Goal: Task Accomplishment & Management: Use online tool/utility

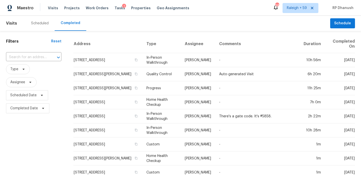
click at [114, 10] on div "Tasks 1" at bounding box center [119, 8] width 11 height 5
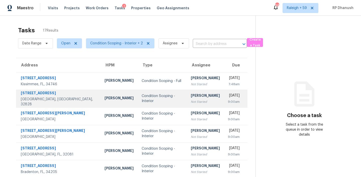
scroll to position [84, 0]
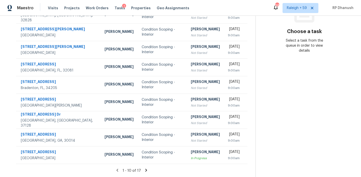
click at [146, 169] on icon at bounding box center [146, 170] width 5 height 5
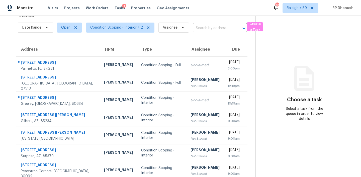
scroll to position [31, 0]
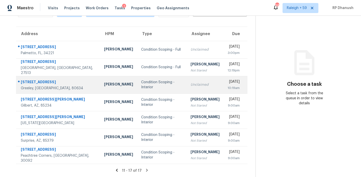
click at [200, 78] on td "Unclaimed" at bounding box center [204, 85] width 37 height 18
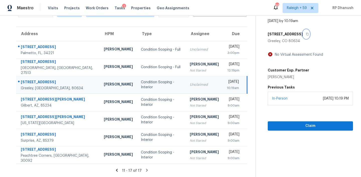
click at [303, 34] on button "button" at bounding box center [306, 34] width 7 height 9
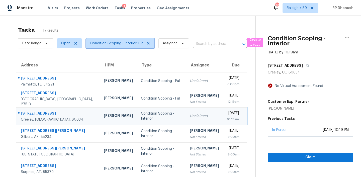
click at [118, 40] on span "Condition Scoping - Interior + 2" at bounding box center [120, 43] width 68 height 10
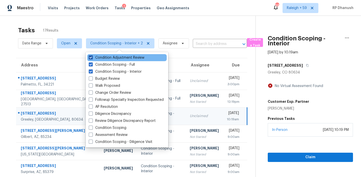
click at [124, 58] on label "Condition Adjustment Review" at bounding box center [117, 57] width 56 height 5
click at [92, 58] on input "Condition Adjustment Review" at bounding box center [90, 56] width 3 height 3
checkbox input "false"
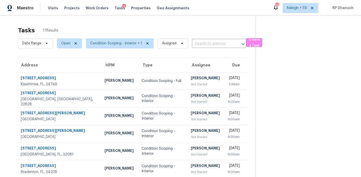
click at [160, 28] on div "Tasks 17 Results" at bounding box center [136, 30] width 237 height 13
click at [103, 47] on span "Condition Scoping - Interior + 1" at bounding box center [120, 43] width 68 height 10
click at [301, 121] on section at bounding box center [303, 138] width 97 height 245
click at [117, 44] on span "Condition Scoping - Interior + 1" at bounding box center [116, 43] width 52 height 5
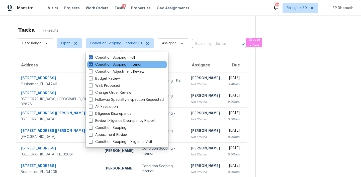
click at [120, 63] on label "Condition Scoping - Interior" at bounding box center [115, 64] width 53 height 5
click at [92, 63] on input "Condition Scoping - Interior" at bounding box center [90, 63] width 3 height 3
checkbox input "false"
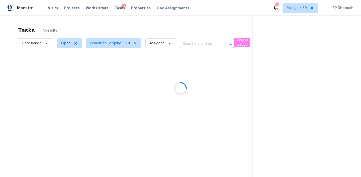
click at [282, 86] on div at bounding box center [180, 88] width 361 height 177
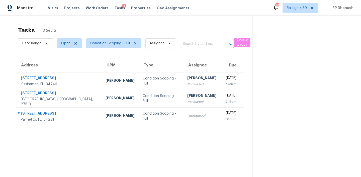
click at [196, 45] on input "text" at bounding box center [200, 44] width 40 height 8
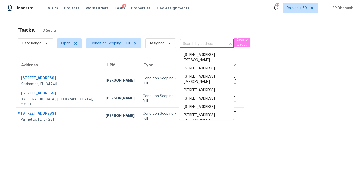
paste input "916 Las Navas Pl, Saint Augustine, FL 32092"
type input "916 Las Navas Pl, Saint Augustine, FL 32092"
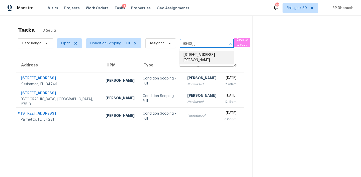
click at [202, 56] on li "916 Las Navas Pl, Saint Augustine, FL 32092" at bounding box center [206, 58] width 54 height 14
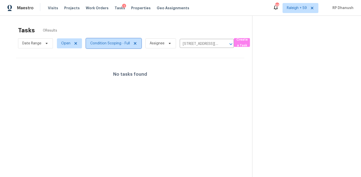
click at [111, 41] on span "Condition Scoping - Full" at bounding box center [110, 43] width 40 height 5
click at [64, 45] on span "Open" at bounding box center [65, 43] width 9 height 5
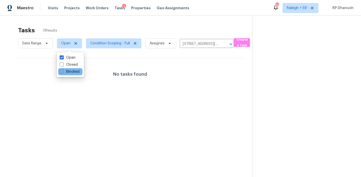
click at [74, 72] on label "Blocked" at bounding box center [70, 71] width 20 height 5
click at [63, 72] on input "Blocked" at bounding box center [61, 70] width 3 height 3
checkbox input "true"
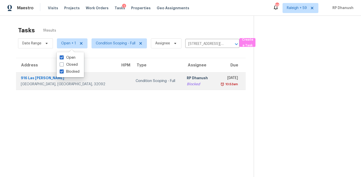
click at [214, 82] on td "Fri, Oct 3rd 2025 10:53am" at bounding box center [230, 81] width 32 height 18
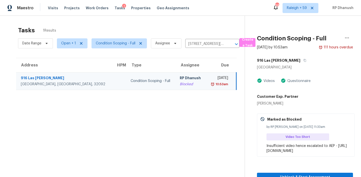
scroll to position [16, 0]
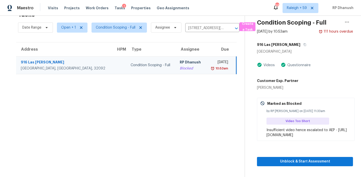
click at [291, 154] on div "Unblock & Start Assessment" at bounding box center [305, 153] width 96 height 25
click at [291, 169] on section "Condition Scoping - Full Oct 3rd 2025 by 10:53am 111 hours overdue 916 Las Nava…" at bounding box center [298, 88] width 108 height 177
click at [291, 160] on span "Unblock & Start Assessment" at bounding box center [305, 161] width 88 height 6
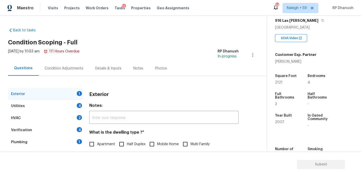
scroll to position [63, 0]
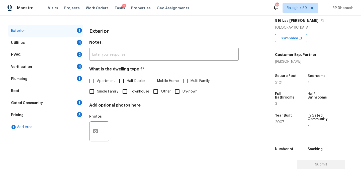
click at [131, 96] on label "Townhouse" at bounding box center [134, 91] width 30 height 11
click at [130, 96] on input "Townhouse" at bounding box center [124, 91] width 11 height 11
checkbox input "true"
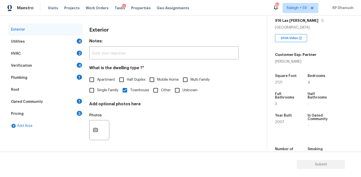
click at [28, 116] on div "Pricing 5" at bounding box center [45, 114] width 75 height 12
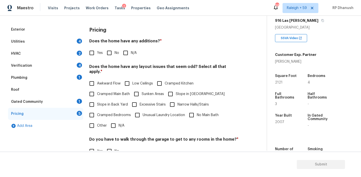
scroll to position [124, 0]
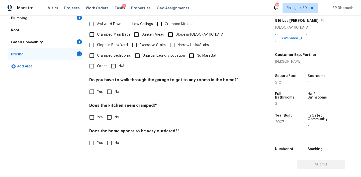
click at [96, 61] on input "Other" at bounding box center [91, 66] width 11 height 11
checkbox input "true"
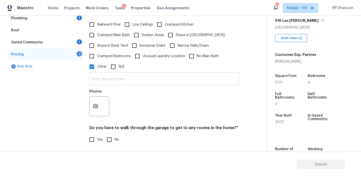
click at [101, 77] on input "text" at bounding box center [163, 79] width 149 height 12
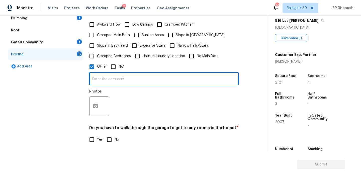
type input "d"
type input "t"
type input "Dwelling type mismatches in admin."
click at [100, 100] on button "button" at bounding box center [95, 106] width 12 height 20
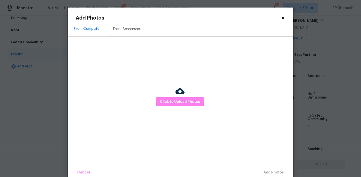
click at [129, 48] on div "Click to Upload Photos" at bounding box center [180, 96] width 208 height 105
click at [129, 39] on div "Click to Upload Photos" at bounding box center [184, 97] width 217 height 120
click at [134, 28] on div "From Screenshots" at bounding box center [128, 29] width 30 height 5
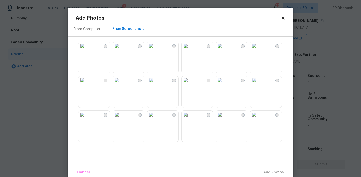
click at [224, 115] on img at bounding box center [220, 114] width 8 height 8
click at [267, 170] on span "Add 1 Photo(s)" at bounding box center [271, 172] width 25 height 6
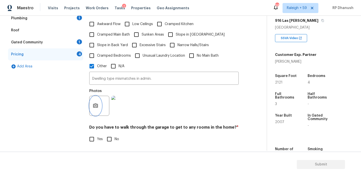
scroll to position [171, 0]
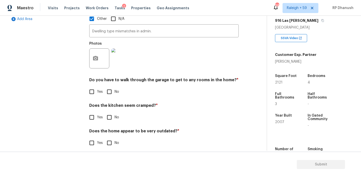
click at [106, 86] on input "No" at bounding box center [109, 91] width 11 height 11
checkbox input "true"
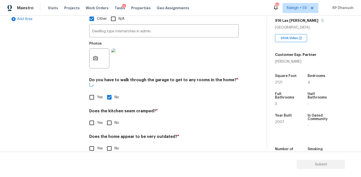
click at [106, 121] on div "Pricing Does the home have any additions? * Yes No N/A Does the home have any l…" at bounding box center [163, 38] width 149 height 243
click at [106, 143] on input "No" at bounding box center [109, 148] width 11 height 11
checkbox input "true"
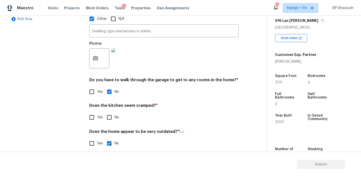
click at [106, 112] on input "No" at bounding box center [109, 117] width 11 height 11
checkbox input "true"
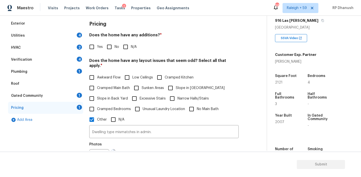
scroll to position [76, 0]
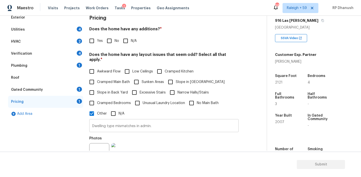
click at [161, 123] on input "Dwelling type mismatches in admin." at bounding box center [163, 126] width 149 height 12
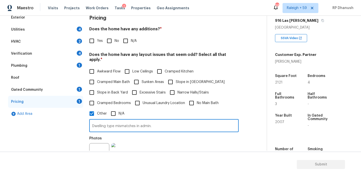
type input "Dwelling type mismatches in admin."
click at [109, 41] on input "No" at bounding box center [109, 41] width 11 height 11
checkbox input "true"
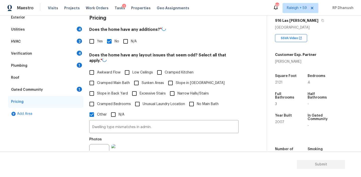
click at [72, 92] on div "Gated Community 1" at bounding box center [45, 90] width 75 height 12
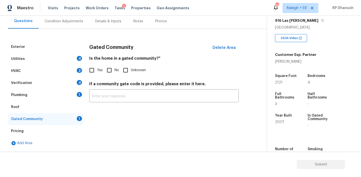
scroll to position [47, 0]
click at [116, 66] on label "No" at bounding box center [111, 70] width 15 height 11
click at [114, 66] on input "No" at bounding box center [109, 70] width 11 height 11
checkbox input "true"
click at [77, 94] on div "1" at bounding box center [79, 94] width 5 height 5
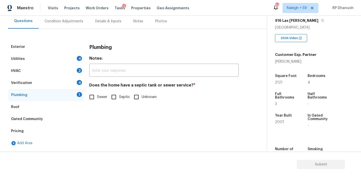
click at [97, 98] on span "Sewer" at bounding box center [102, 96] width 10 height 5
click at [97, 98] on input "Sewer" at bounding box center [91, 97] width 11 height 11
checkbox input "true"
click at [74, 81] on div "Verification 4" at bounding box center [45, 83] width 75 height 12
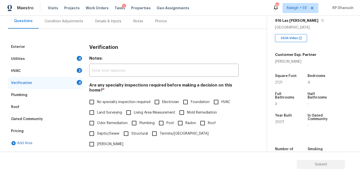
click at [103, 95] on div "Are any specialty inspections required before making a decision on this home? *…" at bounding box center [163, 116] width 149 height 67
click at [102, 98] on label "No specialty inspection required" at bounding box center [118, 102] width 64 height 11
click at [97, 98] on input "No specialty inspection required" at bounding box center [91, 102] width 11 height 11
checkbox input "true"
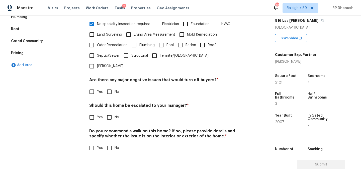
scroll to position [124, 0]
click at [109, 87] on input "No" at bounding box center [109, 92] width 11 height 11
checkbox input "true"
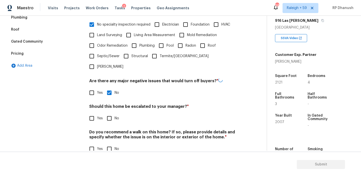
click at [109, 130] on h4 "Do you recommend a walk on this home? If so, please provide details and specify…" at bounding box center [163, 136] width 149 height 12
click at [109, 113] on input "No" at bounding box center [109, 118] width 11 height 11
checkbox input "true"
click at [109, 144] on input "No" at bounding box center [109, 149] width 11 height 11
checkbox input "true"
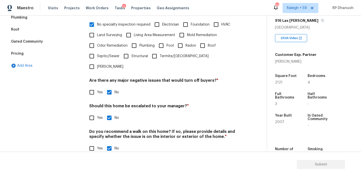
scroll to position [76, 0]
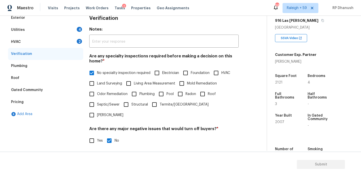
click at [66, 42] on div "HVAC 2" at bounding box center [45, 42] width 75 height 12
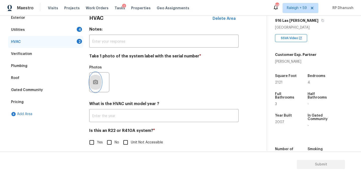
click at [92, 86] on button "button" at bounding box center [95, 82] width 12 height 20
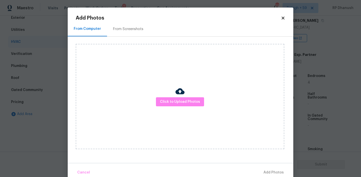
click at [123, 28] on div "From Screenshots" at bounding box center [128, 29] width 30 height 5
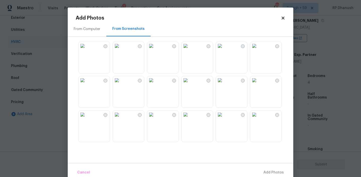
click at [189, 50] on img at bounding box center [185, 46] width 8 height 8
click at [273, 174] on span "Add 1 Photo(s)" at bounding box center [271, 172] width 25 height 6
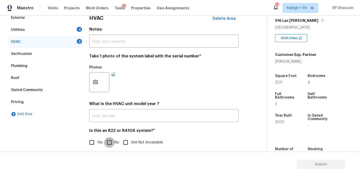
click at [112, 146] on input "No" at bounding box center [109, 142] width 11 height 11
checkbox input "true"
click at [76, 28] on div "Utilities 4" at bounding box center [45, 30] width 75 height 12
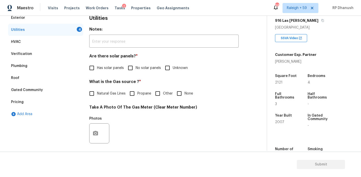
click at [135, 71] on input "No solar panels" at bounding box center [130, 68] width 11 height 11
checkbox input "true"
click at [187, 88] on div "What is the Gas source ? * Natural Gas Lines Propane Other None" at bounding box center [163, 89] width 149 height 20
click at [185, 91] on span "None" at bounding box center [188, 93] width 9 height 5
click at [184, 91] on input "None" at bounding box center [179, 93] width 11 height 11
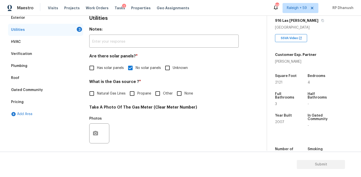
checkbox input "true"
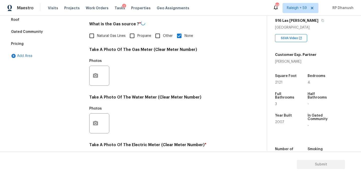
scroll to position [174, 0]
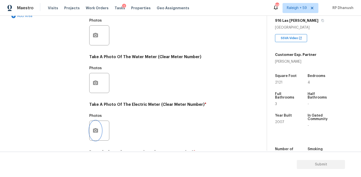
click at [98, 130] on button "button" at bounding box center [95, 131] width 12 height 20
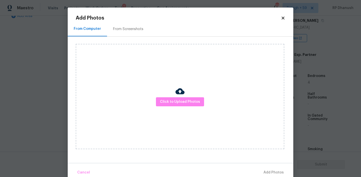
click at [134, 21] on div "Add Photos From Computer From Screenshots Click to Upload Photos Cancel Add Pho…" at bounding box center [180, 97] width 209 height 162
click at [131, 28] on div "From Screenshots" at bounding box center [128, 29] width 30 height 5
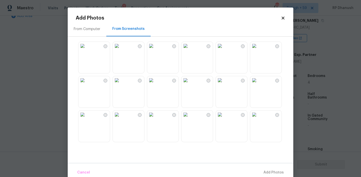
click at [189, 50] on img at bounding box center [185, 46] width 8 height 8
click at [266, 169] on button "Add 1 Photo(s)" at bounding box center [271, 172] width 29 height 11
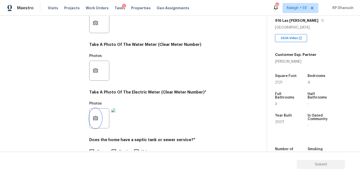
scroll to position [200, 0]
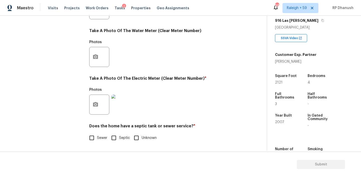
click at [94, 140] on input "Sewer" at bounding box center [91, 138] width 11 height 11
checkbox input "true"
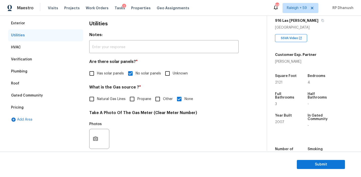
scroll to position [45, 0]
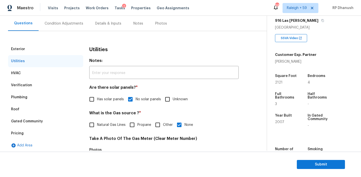
click at [61, 18] on div "Condition Adjustments" at bounding box center [64, 23] width 51 height 15
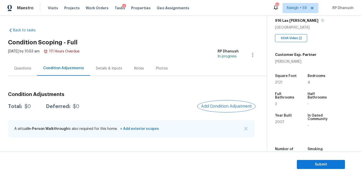
click at [222, 104] on span "Add Condition Adjustment" at bounding box center [226, 106] width 51 height 5
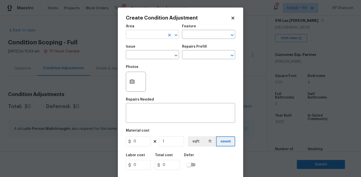
click at [151, 33] on input "text" at bounding box center [145, 35] width 39 height 8
type input "IUNTE"
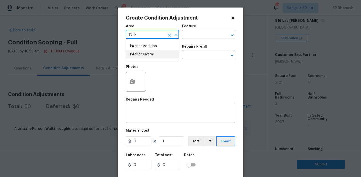
click at [145, 54] on li "Interior Overall" at bounding box center [152, 54] width 53 height 8
type input "Interior Overall"
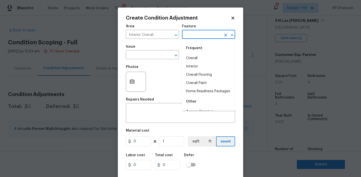
click at [189, 36] on input "text" at bounding box center [201, 35] width 39 height 8
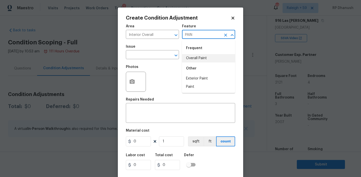
click at [188, 57] on li "Overall Paint" at bounding box center [208, 58] width 53 height 8
type input "Overall Paint"
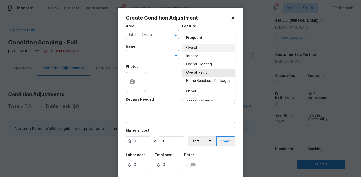
scroll to position [10, 0]
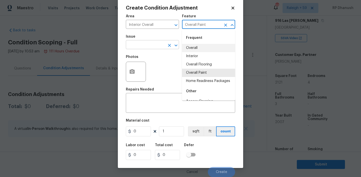
click at [156, 45] on input "text" at bounding box center [145, 45] width 39 height 8
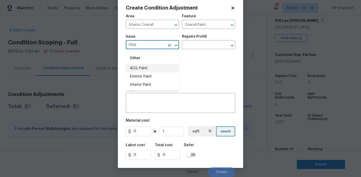
drag, startPoint x: 153, startPoint y: 68, endPoint x: 187, endPoint y: 51, distance: 38.1
click at [153, 68] on li "ACQ: Paint" at bounding box center [152, 68] width 53 height 8
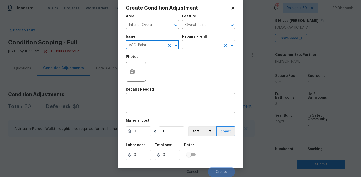
type input "ACQ: Paint"
click at [191, 48] on input "text" at bounding box center [201, 45] width 39 height 8
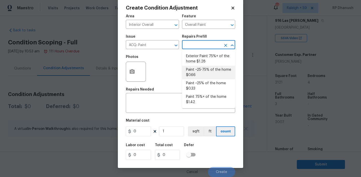
click at [197, 74] on li "Paint ~25-75% of the home $0.66" at bounding box center [208, 73] width 53 height 14
type input "Acquisition"
type textarea "Acquisition Scope: ~25 - 75% of the home needs interior paint"
type input "0.66"
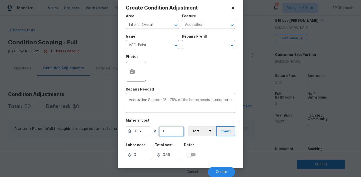
click at [171, 134] on input "1" at bounding box center [171, 131] width 25 height 10
type input "0"
type input "2"
type input "1.32"
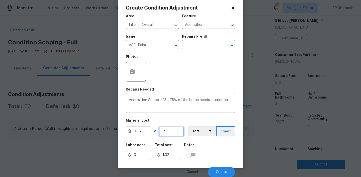
type input "21"
type input "13.86"
type input "212"
type input "139.92"
type input "2121"
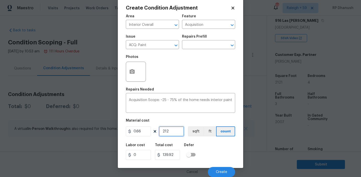
type input "1399.86"
type input "2121"
click at [171, 134] on input "2121" at bounding box center [171, 131] width 25 height 10
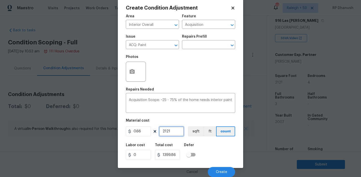
click at [171, 134] on input "2121" at bounding box center [171, 131] width 25 height 10
click at [130, 69] on icon "button" at bounding box center [132, 72] width 6 height 6
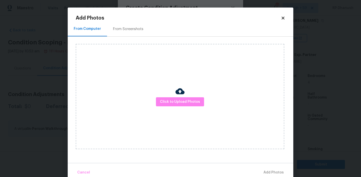
click at [129, 21] on div "Add Photos From Computer From Screenshots Click to Upload Photos Cancel Add Pho…" at bounding box center [180, 97] width 209 height 162
click at [128, 28] on div "From Screenshots" at bounding box center [128, 29] width 30 height 5
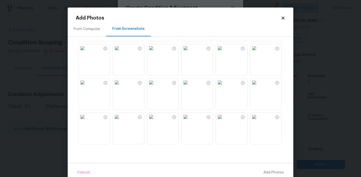
scroll to position [9, 0]
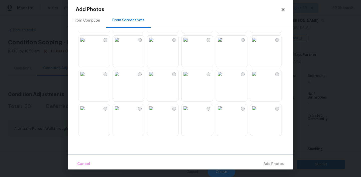
click at [281, 11] on icon at bounding box center [283, 9] width 5 height 5
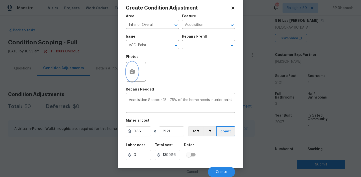
scroll to position [0, 0]
click at [132, 77] on button "button" at bounding box center [132, 72] width 12 height 20
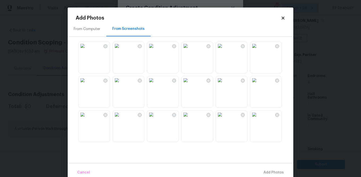
click at [88, 33] on div "From Computer" at bounding box center [87, 29] width 39 height 15
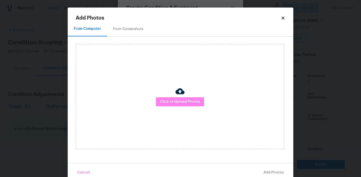
click at [179, 96] on div at bounding box center [179, 92] width 9 height 11
click at [175, 103] on span "Click to Upload Photos" at bounding box center [180, 102] width 40 height 6
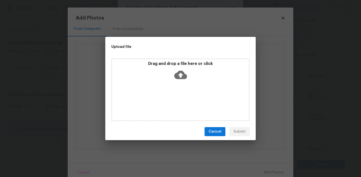
click at [175, 68] on icon at bounding box center [180, 74] width 13 height 13
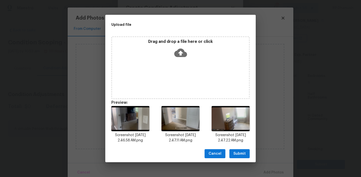
click at [247, 155] on button "Submit" at bounding box center [239, 153] width 20 height 9
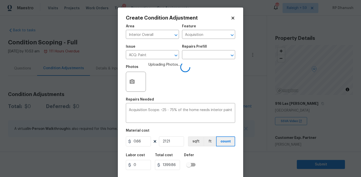
scroll to position [10, 0]
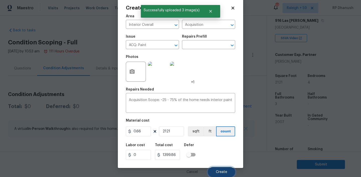
click at [224, 172] on span "Create" at bounding box center [221, 172] width 11 height 4
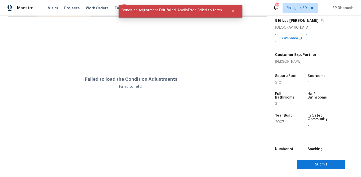
scroll to position [0, 0]
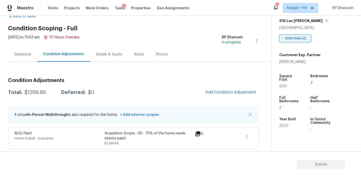
scroll to position [85, 0]
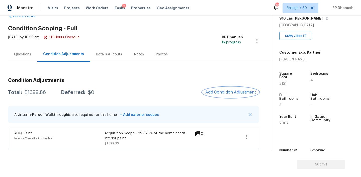
click at [228, 90] on span "Add Condition Adjustment" at bounding box center [230, 92] width 51 height 5
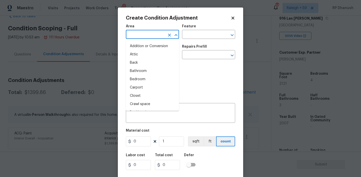
click at [141, 37] on input "text" at bounding box center [145, 35] width 39 height 8
type input "INTE"
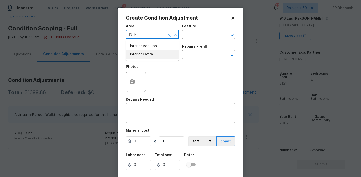
click at [153, 58] on li "Interior Overall" at bounding box center [152, 54] width 53 height 8
type input "Interior Overall"
click at [212, 35] on input "text" at bounding box center [201, 35] width 39 height 8
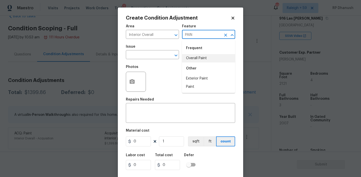
click at [210, 61] on li "Overall Paint" at bounding box center [208, 58] width 53 height 8
click at [176, 59] on button "Open" at bounding box center [175, 55] width 7 height 7
type input "Overall Paint"
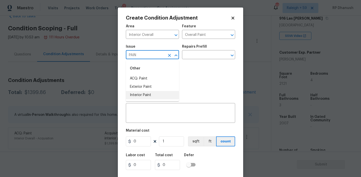
drag, startPoint x: 163, startPoint y: 93, endPoint x: 201, endPoint y: 59, distance: 50.4
click at [163, 93] on li "Interior Paint" at bounding box center [152, 95] width 53 height 8
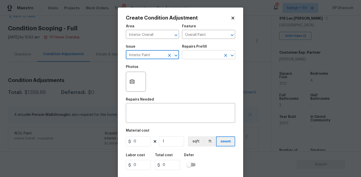
type input "Interior Paint"
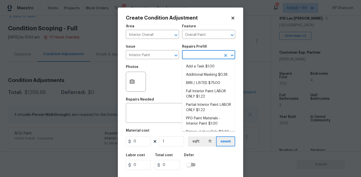
click at [201, 57] on input "text" at bounding box center [201, 55] width 39 height 8
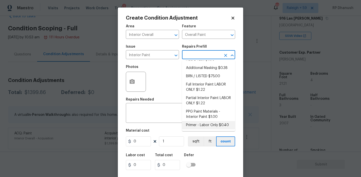
click at [193, 124] on li "Primer - Labor Only $0.40" at bounding box center [208, 125] width 53 height 8
type textarea "Interior primer - PRIMER PROVIDED BY OPENDOOR - All nails, screws, drywall anch…"
type input "0.4"
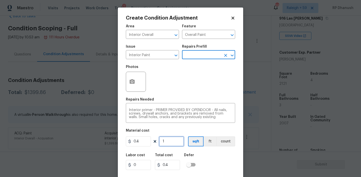
click at [179, 140] on input "1" at bounding box center [171, 141] width 25 height 10
type input "0"
type input "5"
type input "2"
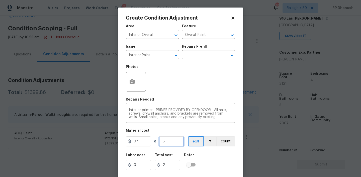
type input "50"
type input "20"
type input "500"
type input "200"
type input "500"
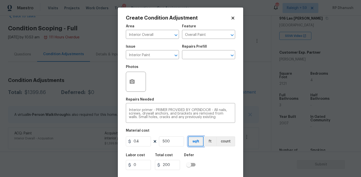
scroll to position [10, 0]
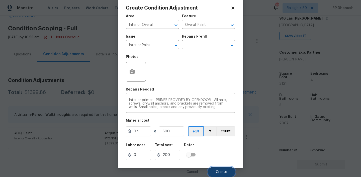
click at [225, 168] on button "Create" at bounding box center [221, 172] width 27 height 10
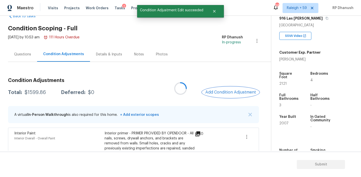
scroll to position [0, 0]
click at [233, 92] on span "Add Condition Adjustment" at bounding box center [230, 92] width 51 height 5
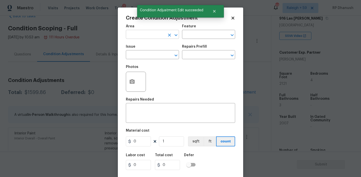
click at [138, 38] on input "text" at bounding box center [145, 35] width 39 height 8
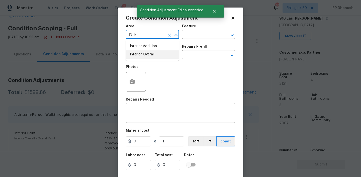
click at [140, 52] on li "Interior Overall" at bounding box center [152, 54] width 53 height 8
type input "Interior Overall"
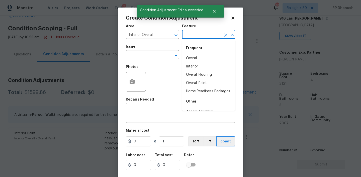
click at [192, 33] on input "text" at bounding box center [201, 35] width 39 height 8
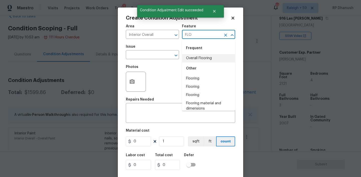
click at [192, 61] on li "Overall Flooring" at bounding box center [208, 58] width 53 height 8
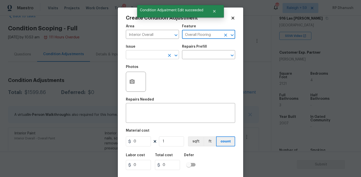
type input "Overall Flooring"
click at [136, 59] on input "text" at bounding box center [145, 55] width 39 height 8
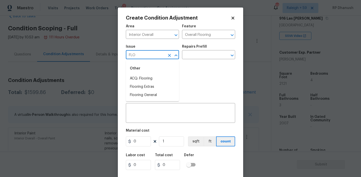
click at [138, 76] on li "ACQ: Flooring" at bounding box center [152, 78] width 53 height 8
type input "ACQ: Flooring"
click at [188, 59] on div "Issue ACQ: Flooring ​ Repairs Prefill ​" at bounding box center [180, 52] width 109 height 20
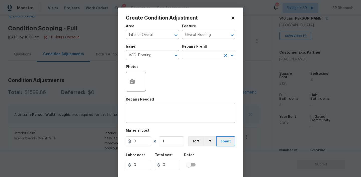
click at [194, 55] on input "text" at bounding box center [201, 55] width 39 height 8
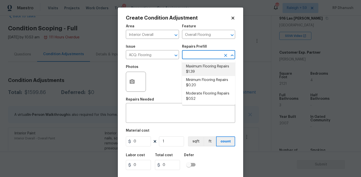
click at [194, 69] on li "Maximum Flooring Repairs $1.39" at bounding box center [208, 69] width 53 height 14
type input "Acquisition"
type textarea "Acquisition Scope: Maximum flooring repairs"
type input "1.39"
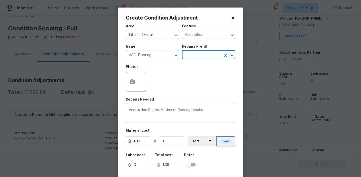
click at [172, 147] on figure "Material cost 1.39 1 sqft ft count" at bounding box center [180, 138] width 109 height 19
click at [174, 142] on input "1" at bounding box center [171, 141] width 25 height 10
type input "0"
paste input "2121"
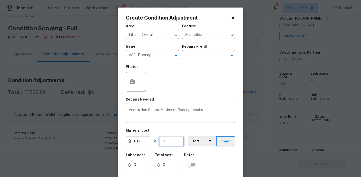
type input "2121"
type input "2948.19"
type input "2121"
click at [198, 56] on input "text" at bounding box center [201, 55] width 39 height 8
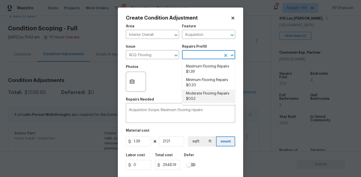
click at [193, 95] on li "Moderate Flooring Repairs $0.52" at bounding box center [208, 96] width 53 height 14
type textarea "Acquisition Scope: Moderate flooring repairs"
type input "0.52"
type input "1102.92"
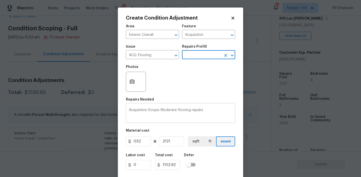
scroll to position [10, 0]
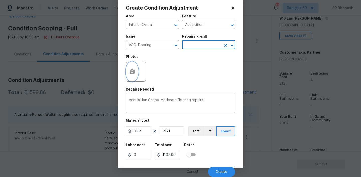
click at [130, 71] on icon "button" at bounding box center [132, 71] width 5 height 5
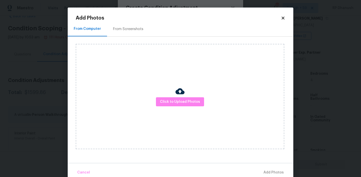
click at [122, 18] on h2 "Add Photos" at bounding box center [178, 18] width 205 height 5
click at [122, 27] on div "From Screenshots" at bounding box center [128, 29] width 30 height 5
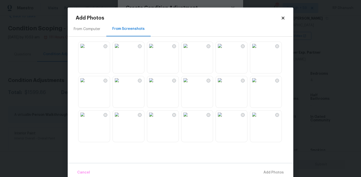
click at [89, 30] on div "From Computer" at bounding box center [87, 29] width 27 height 5
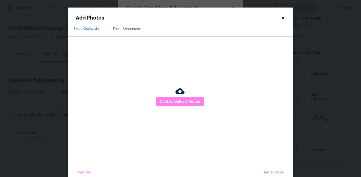
click at [187, 96] on div "Click to Upload Photos" at bounding box center [180, 96] width 208 height 105
click at [185, 101] on span "Click to Upload Photos" at bounding box center [180, 102] width 40 height 6
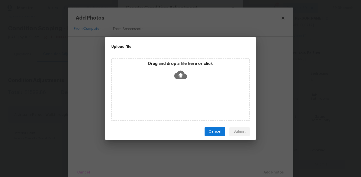
click at [187, 72] on div "Drag and drop a file here or click" at bounding box center [180, 72] width 137 height 22
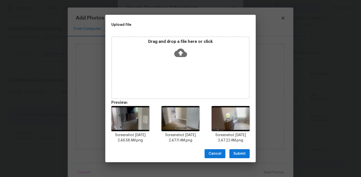
click at [234, 151] on span "Submit" at bounding box center [239, 154] width 12 height 6
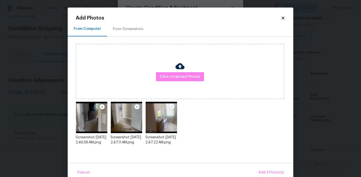
click at [257, 166] on div "Cancel Add 3 Photo(s)" at bounding box center [180, 170] width 225 height 15
click at [265, 169] on span "Add 3 Photo(s)" at bounding box center [270, 172] width 25 height 6
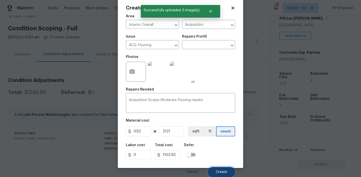
click at [227, 169] on button "Create" at bounding box center [221, 172] width 27 height 10
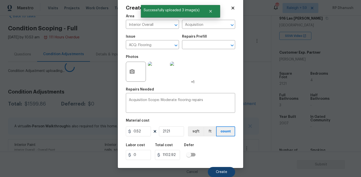
scroll to position [9, 0]
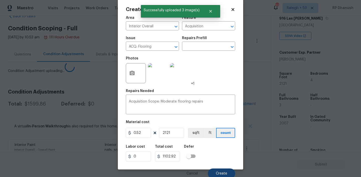
click at [227, 169] on section "Submit" at bounding box center [180, 165] width 361 height 26
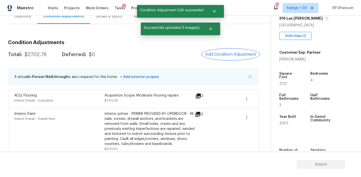
scroll to position [46, 0]
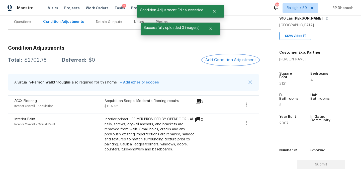
click at [230, 57] on button "Add Condition Adjustment" at bounding box center [230, 60] width 57 height 11
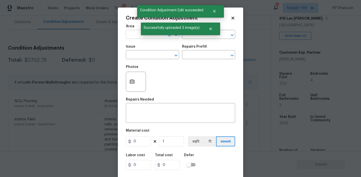
click at [134, 35] on input "text" at bounding box center [145, 35] width 39 height 8
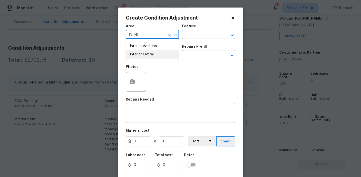
click at [133, 58] on li "Interior Overall" at bounding box center [152, 54] width 53 height 8
type input "Interior Overall"
click at [214, 35] on input "text" at bounding box center [201, 35] width 39 height 8
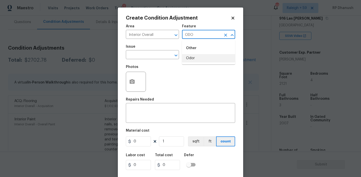
click at [187, 59] on li "Odor" at bounding box center [208, 58] width 53 height 8
type input "Odor"
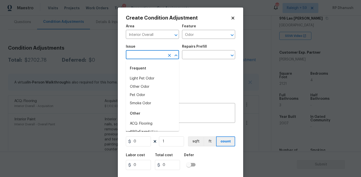
click at [154, 57] on input "text" at bounding box center [145, 55] width 39 height 8
click at [145, 81] on li "Light Pet Odor" at bounding box center [152, 78] width 53 height 8
type input "Light Pet Odor"
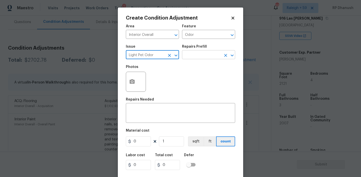
click at [210, 53] on input "text" at bounding box center [201, 55] width 39 height 8
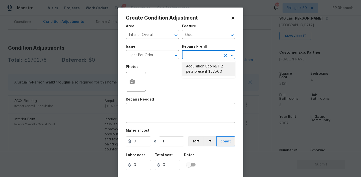
click at [197, 68] on li "Acquisition Scope: 1-2 pets present $575.00" at bounding box center [208, 69] width 53 height 14
type textarea "Acquisition Scope: 1-2 pets present"
type input "575"
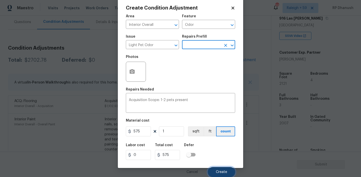
click at [224, 173] on span "Create" at bounding box center [221, 172] width 11 height 4
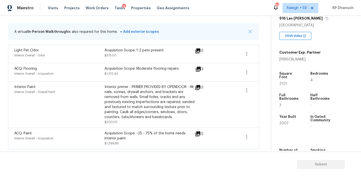
scroll to position [66, 0]
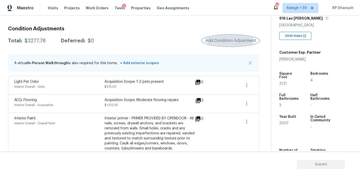
click at [230, 39] on span "Add Condition Adjustment" at bounding box center [230, 40] width 51 height 5
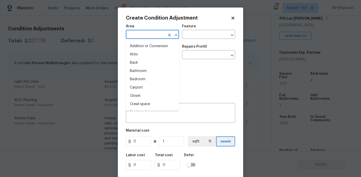
click at [139, 34] on input "text" at bounding box center [145, 35] width 39 height 8
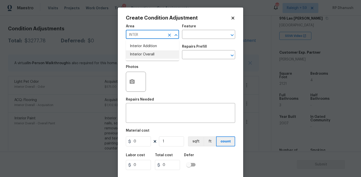
drag, startPoint x: 154, startPoint y: 52, endPoint x: 197, endPoint y: 39, distance: 45.5
click at [156, 52] on li "Interior Overall" at bounding box center [152, 54] width 53 height 8
type input "Interior Overall"
click at [197, 39] on div "Area Interior Overall ​ Feature ​" at bounding box center [180, 32] width 109 height 20
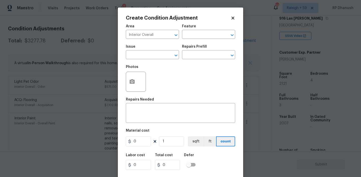
click at [150, 153] on div "Labor cost 0 Total cost 0 Defer" at bounding box center [180, 161] width 109 height 23
click at [152, 122] on div "x ​" at bounding box center [180, 113] width 109 height 19
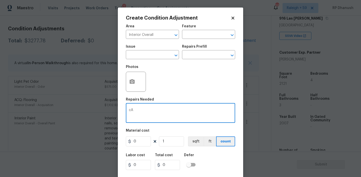
type textarea "c"
type textarea "V"
type textarea "Cabinet minor repairs."
click at [146, 142] on input "0" at bounding box center [138, 141] width 25 height 10
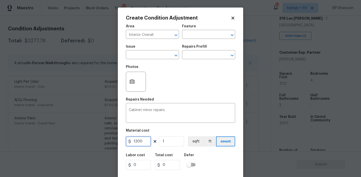
type input "1200"
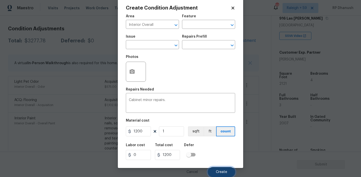
click at [218, 172] on span "Create" at bounding box center [221, 172] width 11 height 4
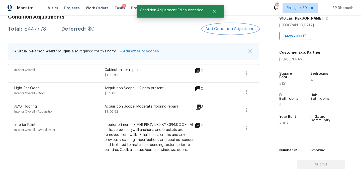
scroll to position [72, 0]
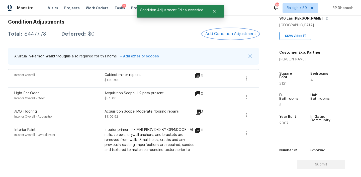
click at [221, 32] on span "Add Condition Adjustment" at bounding box center [230, 34] width 51 height 5
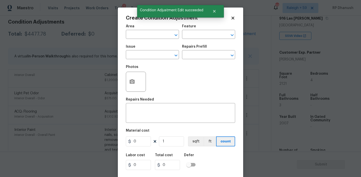
click at [140, 40] on span "Area ​" at bounding box center [152, 32] width 53 height 20
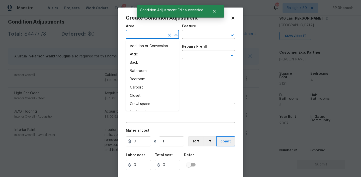
click at [138, 36] on input "text" at bounding box center [145, 35] width 39 height 8
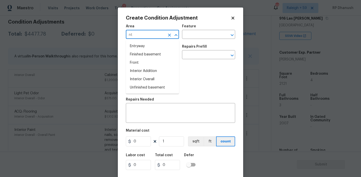
type input "n"
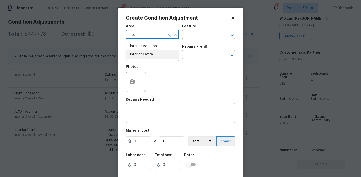
click at [137, 50] on li "Interior Addition" at bounding box center [152, 46] width 53 height 8
type input "Interior Addition"
click at [170, 35] on icon "Clear" at bounding box center [169, 35] width 3 height 3
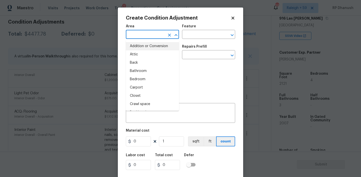
click at [151, 38] on input "text" at bounding box center [145, 35] width 39 height 8
click at [148, 49] on li "Interior Addition" at bounding box center [152, 46] width 53 height 8
type input "Interior Addition"
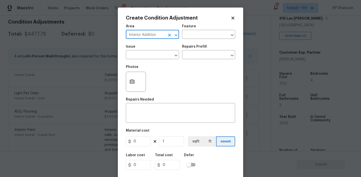
click at [169, 33] on icon "Clear" at bounding box center [169, 35] width 5 height 5
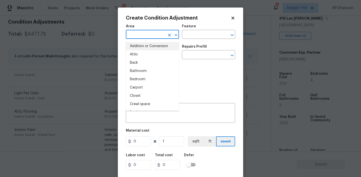
click at [162, 34] on input "text" at bounding box center [145, 35] width 39 height 8
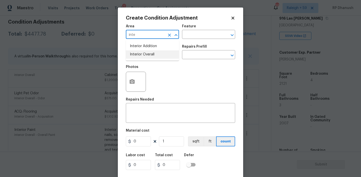
drag, startPoint x: 160, startPoint y: 50, endPoint x: 158, endPoint y: 82, distance: 31.4
click at [160, 50] on li "Interior Overall" at bounding box center [152, 54] width 53 height 8
type input "Interior Overall"
click at [158, 117] on textarea at bounding box center [180, 113] width 103 height 11
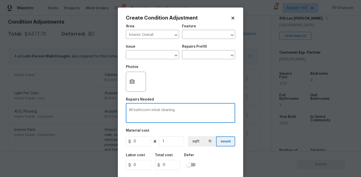
type textarea "All bathroom initial cleaning."
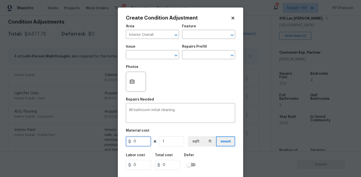
click at [150, 144] on input "0" at bounding box center [138, 141] width 25 height 10
type input "300"
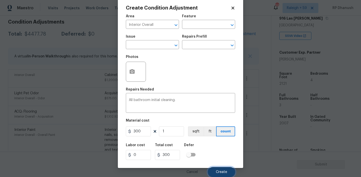
click at [228, 173] on button "Create" at bounding box center [221, 172] width 27 height 10
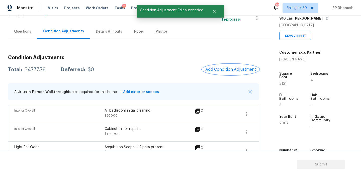
scroll to position [27, 0]
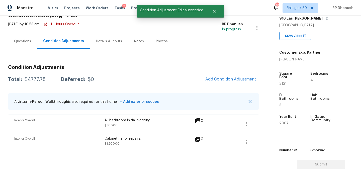
click at [36, 77] on div "$4777.78" at bounding box center [35, 79] width 21 height 5
copy div "$4777.78"
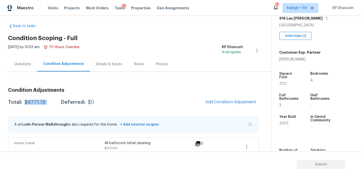
scroll to position [0, 0]
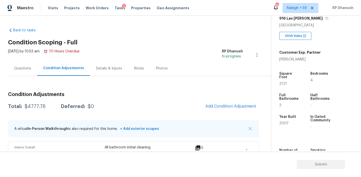
click at [24, 71] on div "Questions" at bounding box center [22, 68] width 29 height 15
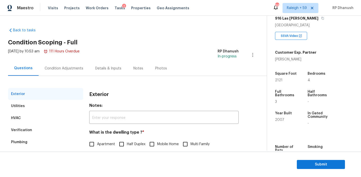
scroll to position [35, 0]
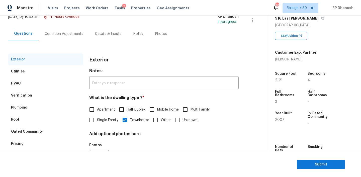
click at [19, 131] on div "Gated Community" at bounding box center [27, 131] width 32 height 5
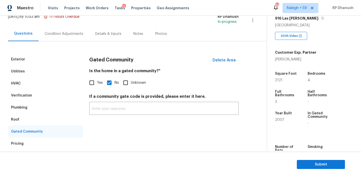
click at [19, 141] on div "Pricing" at bounding box center [17, 143] width 13 height 5
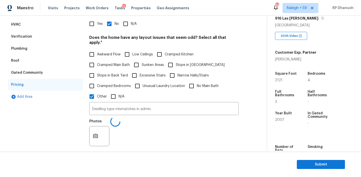
scroll to position [130, 0]
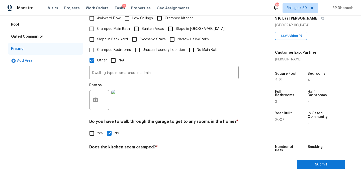
click at [124, 80] on div "Photos" at bounding box center [110, 96] width 43 height 33
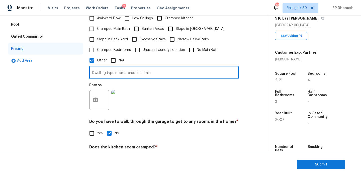
click at [124, 70] on input "Dwelling type mismatches in admin." at bounding box center [163, 73] width 149 height 12
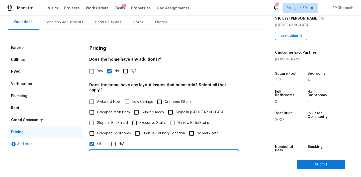
scroll to position [0, 0]
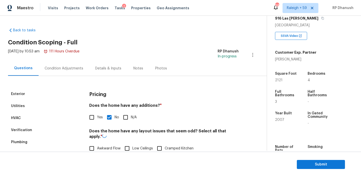
click at [55, 59] on div "Fri, Oct 03 2025 by 10:53 am 111 Hours Overdue" at bounding box center [43, 55] width 71 height 12
click at [56, 65] on div "Condition Adjustments" at bounding box center [64, 68] width 51 height 15
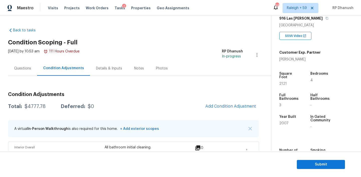
scroll to position [13, 0]
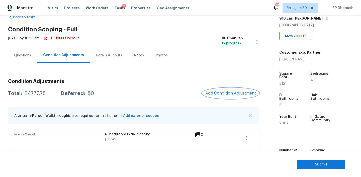
click at [222, 92] on span "Add Condition Adjustment" at bounding box center [230, 93] width 51 height 5
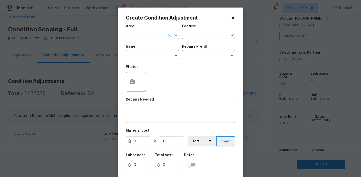
click at [138, 34] on input "text" at bounding box center [145, 35] width 39 height 8
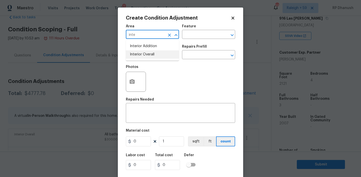
click at [140, 52] on li "Interior Overall" at bounding box center [152, 54] width 53 height 8
type input "Interior Overall"
click at [207, 30] on div "Feature" at bounding box center [208, 28] width 53 height 7
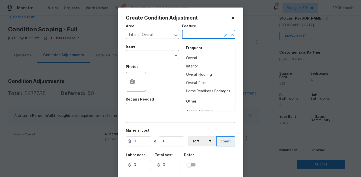
click at [205, 34] on input "text" at bounding box center [201, 35] width 39 height 8
type input "ont"
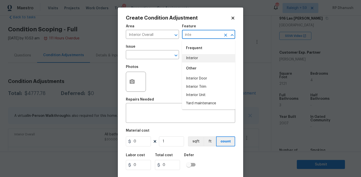
click at [197, 57] on li "Interior" at bounding box center [208, 58] width 53 height 8
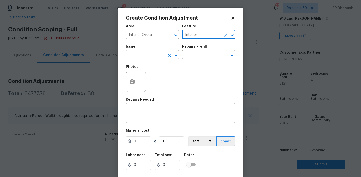
type input "Interior"
click at [152, 57] on input "text" at bounding box center [145, 55] width 39 height 8
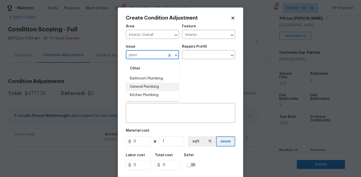
click at [148, 88] on li "General Plumbing" at bounding box center [152, 87] width 53 height 8
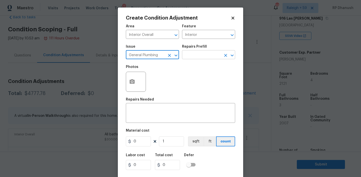
type input "General Plumbing"
click at [202, 52] on input "text" at bounding box center [201, 55] width 39 height 8
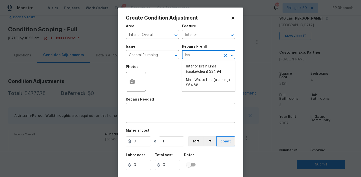
type input "leak"
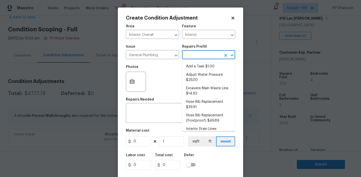
type input "j"
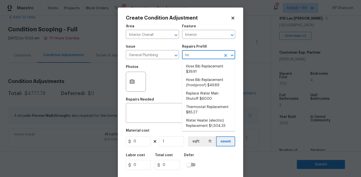
type input "hea"
click at [196, 69] on li "Water Heater (electric) Replacement $1,504.33" at bounding box center [208, 69] width 53 height 14
type input "Plumbing"
type textarea "Remove the existing electric water heater and install a new 40 gallon electric …"
type input "1504.33"
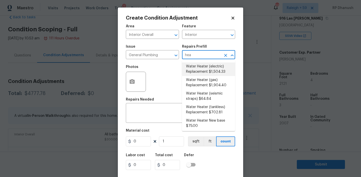
type input "1504.33"
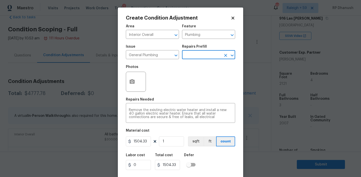
scroll to position [10, 0]
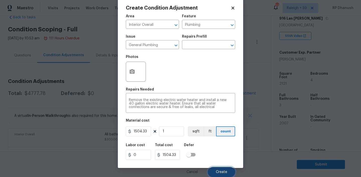
click at [218, 172] on span "Create" at bounding box center [221, 172] width 11 height 4
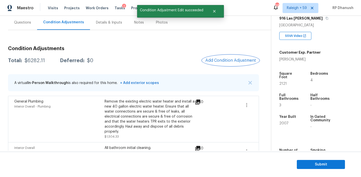
scroll to position [65, 0]
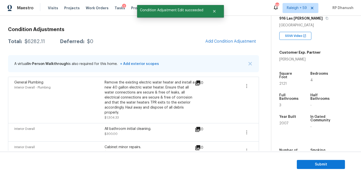
click at [43, 44] on div "$6282.11" at bounding box center [35, 41] width 20 height 5
copy div "$6282.11"
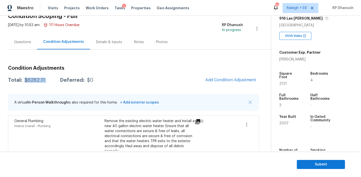
scroll to position [12, 0]
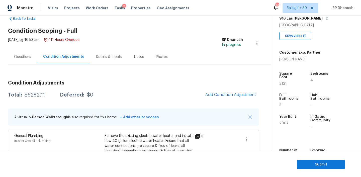
click at [36, 51] on div "Questions" at bounding box center [22, 56] width 29 height 15
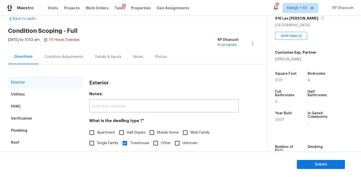
scroll to position [64, 0]
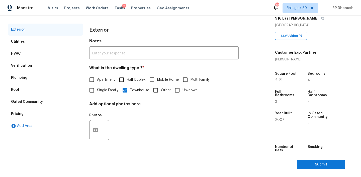
click at [26, 68] on div "Verification" at bounding box center [45, 66] width 75 height 12
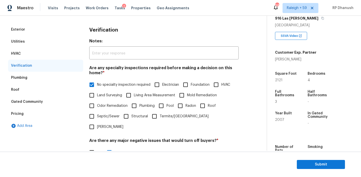
scroll to position [124, 0]
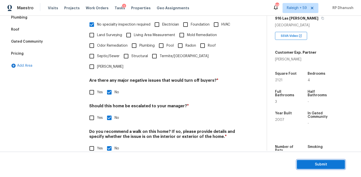
click at [313, 163] on span "Submit" at bounding box center [321, 164] width 40 height 6
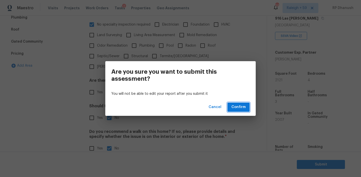
click at [243, 104] on span "Confirm" at bounding box center [238, 107] width 14 height 6
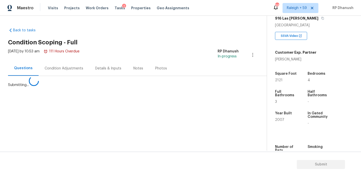
scroll to position [0, 0]
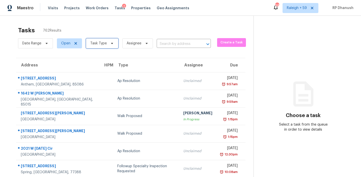
click at [109, 48] on span "Task Type" at bounding box center [102, 43] width 32 height 10
click at [193, 14] on div "Maestro Visits Projects Work Orders Tasks 2 Properties Geo Assignments 683 Rale…" at bounding box center [180, 8] width 361 height 16
click at [93, 45] on span "Task Type" at bounding box center [98, 43] width 17 height 5
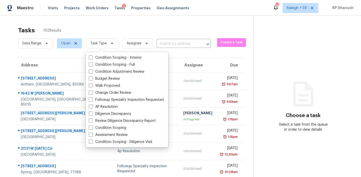
click at [103, 54] on div "Condition Scoping - Interior Condition Scoping - Full Condition Adjustment Revi…" at bounding box center [127, 99] width 82 height 95
click at [103, 60] on label "Condition Scoping - Interior" at bounding box center [115, 57] width 53 height 5
click at [92, 58] on input "Condition Scoping - Interior" at bounding box center [90, 56] width 3 height 3
checkbox input "true"
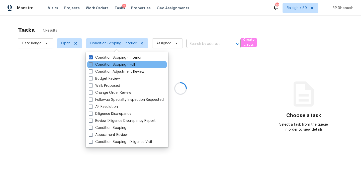
click at [103, 65] on label "Condition Scoping - Full" at bounding box center [112, 64] width 46 height 5
click at [92, 65] on input "Condition Scoping - Full" at bounding box center [90, 63] width 3 height 3
checkbox input "true"
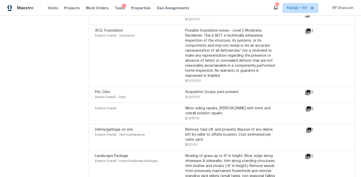
scroll to position [866, 0]
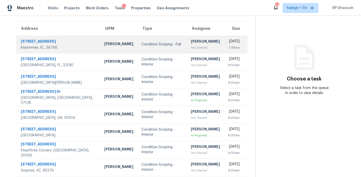
scroll to position [4, 0]
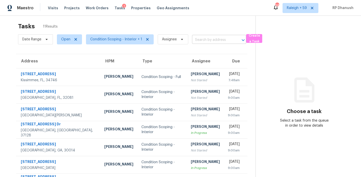
click at [212, 41] on input "text" at bounding box center [212, 40] width 40 height 8
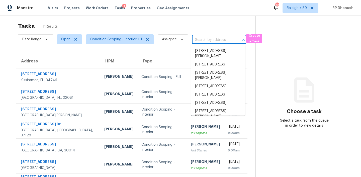
paste input "[STREET_ADDRESS][DEMOGRAPHIC_DATA]"
type input "[STREET_ADDRESS][DEMOGRAPHIC_DATA]"
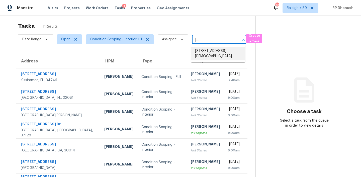
click at [206, 50] on li "[STREET_ADDRESS][DEMOGRAPHIC_DATA]" at bounding box center [218, 54] width 54 height 14
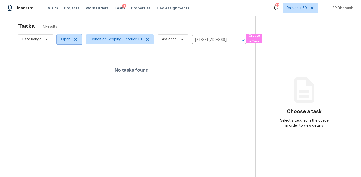
click at [60, 39] on span "Open" at bounding box center [69, 39] width 25 height 10
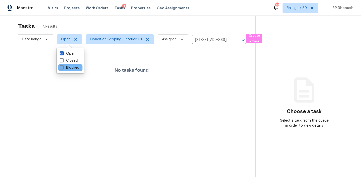
click at [70, 66] on label "Blocked" at bounding box center [70, 67] width 20 height 5
click at [63, 66] on input "Blocked" at bounding box center [61, 66] width 3 height 3
checkbox input "true"
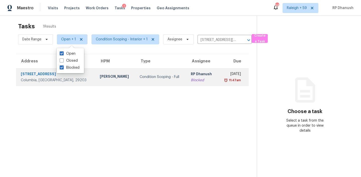
click at [222, 77] on div "[DATE]" at bounding box center [231, 74] width 19 height 6
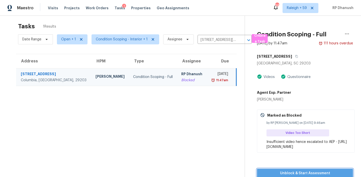
click at [290, 172] on span "Unblock & Start Assessment" at bounding box center [305, 173] width 88 height 6
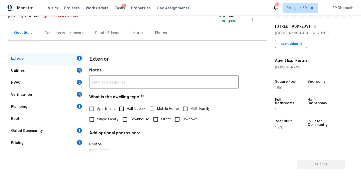
scroll to position [42, 0]
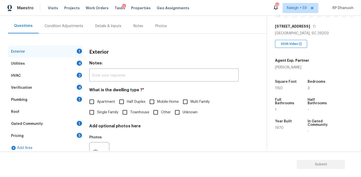
click at [94, 112] on input "Single Family" at bounding box center [91, 112] width 11 height 11
checkbox input "true"
click at [71, 32] on div "Condition Adjustments" at bounding box center [64, 26] width 51 height 15
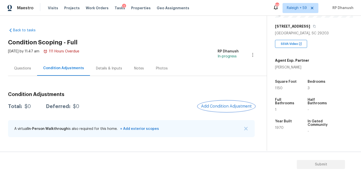
click at [218, 103] on button "Add Condition Adjustment" at bounding box center [226, 106] width 57 height 11
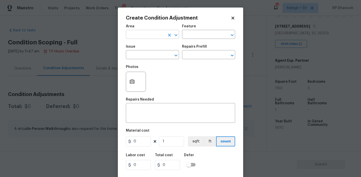
click at [155, 36] on input "text" at bounding box center [145, 35] width 39 height 8
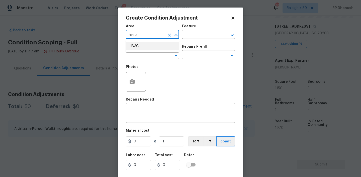
click at [152, 46] on li "HVAC" at bounding box center [152, 46] width 53 height 8
type input "HVAC"
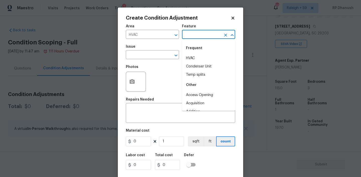
click at [201, 34] on input "text" at bounding box center [201, 35] width 39 height 8
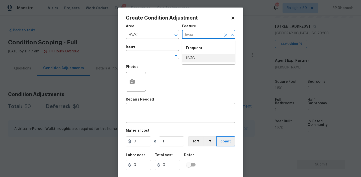
click at [197, 58] on li "HVAC" at bounding box center [208, 58] width 53 height 8
type input "HVAC"
click at [128, 58] on input "text" at bounding box center [145, 55] width 39 height 8
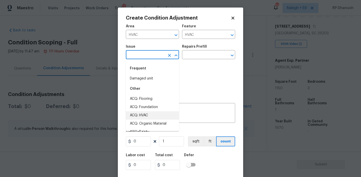
click at [142, 112] on li "ACQ: HVAC" at bounding box center [152, 115] width 53 height 8
type input "ACQ: HVAC"
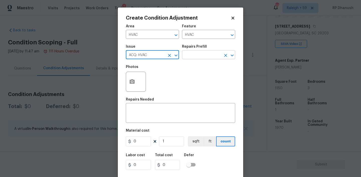
click at [218, 57] on input "text" at bounding box center [201, 55] width 39 height 8
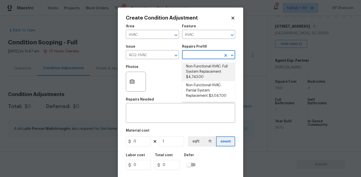
click at [208, 72] on li "Non-Functional HVAC. Full System Replacement $4,743.00" at bounding box center [208, 71] width 53 height 19
type input "Acquisition"
type textarea "Acquisition Scope: Full System Replacement"
type input "4743"
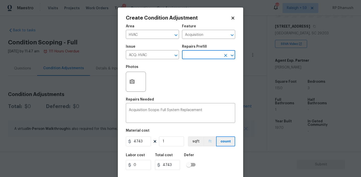
scroll to position [10, 0]
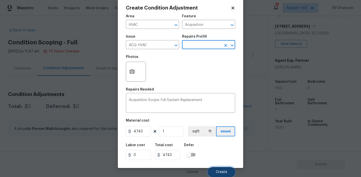
click at [217, 168] on button "Create" at bounding box center [221, 172] width 27 height 10
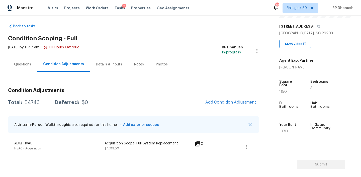
scroll to position [11, 0]
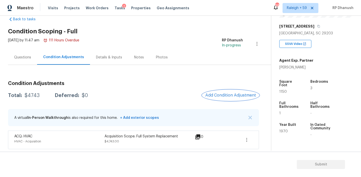
click at [232, 97] on button "Add Condition Adjustment" at bounding box center [230, 95] width 57 height 11
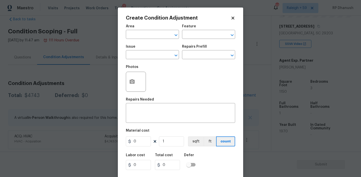
click at [148, 42] on span "Area ​" at bounding box center [152, 32] width 53 height 20
click at [145, 38] on input "text" at bounding box center [145, 35] width 39 height 8
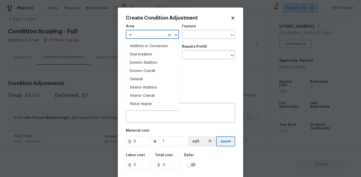
type input "e"
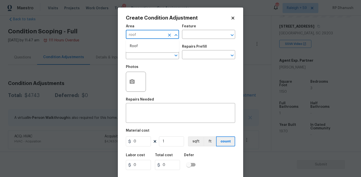
click at [142, 50] on ul "Roof" at bounding box center [152, 46] width 53 height 12
click at [143, 48] on li "Roof" at bounding box center [152, 46] width 53 height 8
type input "Roof"
click at [212, 39] on div "Area Roof ​ Feature ​" at bounding box center [180, 32] width 109 height 20
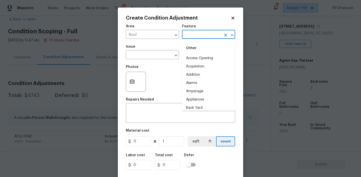
click at [207, 37] on input "text" at bounding box center [201, 35] width 39 height 8
click at [190, 67] on li "Roof" at bounding box center [208, 66] width 53 height 8
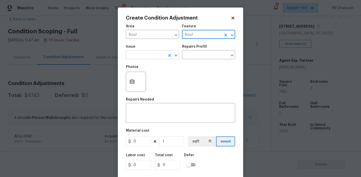
type input "Roof"
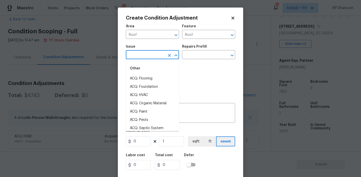
click at [149, 53] on input "text" at bounding box center [145, 55] width 39 height 8
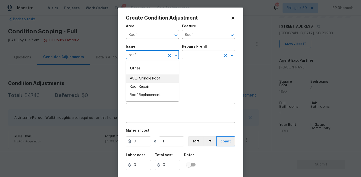
drag, startPoint x: 144, startPoint y: 79, endPoint x: 207, endPoint y: 52, distance: 68.6
click at [144, 79] on li "ACQ: Shingle Roof" at bounding box center [152, 78] width 53 height 8
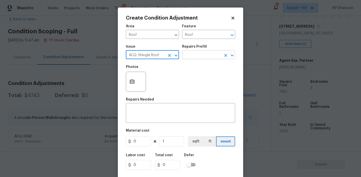
type input "ACQ: Shingle Roof"
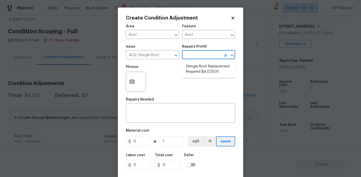
click at [205, 56] on input "text" at bounding box center [201, 55] width 39 height 8
click at [204, 65] on li "Shingle Roof Replacement Required $4,025.00" at bounding box center [208, 69] width 53 height 14
type input "Acquisition"
type textarea "Acquisition Scope: Shingle Roof Replacement required."
type input "4025"
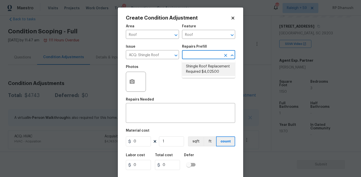
type input "4025"
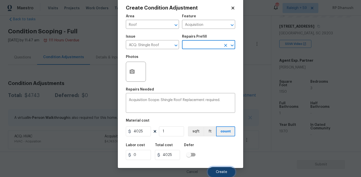
click at [222, 171] on span "Create" at bounding box center [221, 172] width 11 height 4
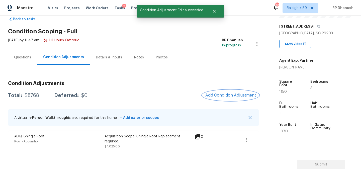
scroll to position [32, 0]
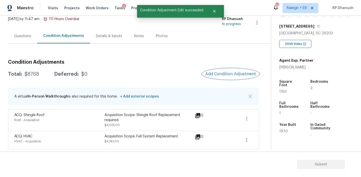
click at [225, 73] on span "Add Condition Adjustment" at bounding box center [230, 74] width 51 height 5
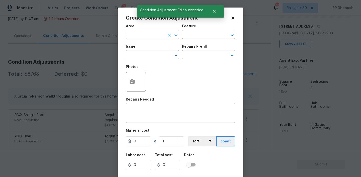
click at [134, 32] on input "text" at bounding box center [145, 35] width 39 height 8
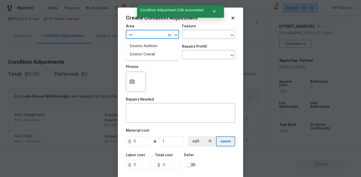
click at [143, 52] on li "Exterior Overall" at bounding box center [152, 54] width 53 height 8
type input "Exterior Overall"
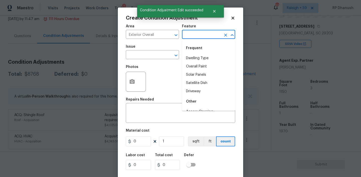
click at [197, 35] on input "text" at bounding box center [201, 35] width 39 height 8
click at [193, 56] on li "Driveway" at bounding box center [208, 58] width 53 height 8
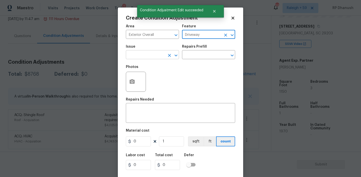
type input "Driveway"
click at [150, 56] on input "text" at bounding box center [145, 55] width 39 height 8
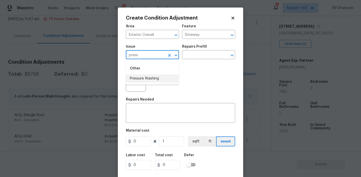
click at [147, 78] on li "Pressure Washing" at bounding box center [152, 78] width 53 height 8
type input "Pressure Washing"
click at [199, 57] on input "text" at bounding box center [201, 55] width 39 height 8
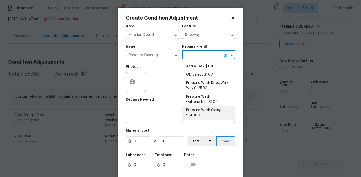
click at [195, 113] on li "Pressure Wash Siding $140.00" at bounding box center [208, 113] width 53 height 14
type input "Siding"
type textarea "Protect areas as needed for pressure washing. Pressure wash the siding on the h…"
type input "140"
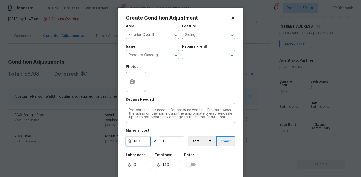
click at [139, 142] on input "140" at bounding box center [138, 141] width 25 height 10
type input "200"
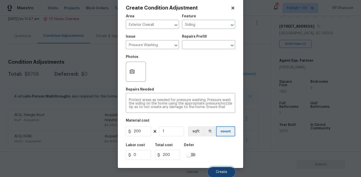
click at [220, 172] on span "Create" at bounding box center [221, 172] width 11 height 4
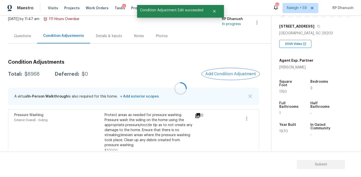
scroll to position [0, 0]
click at [230, 71] on button "Add Condition Adjustment" at bounding box center [230, 74] width 57 height 11
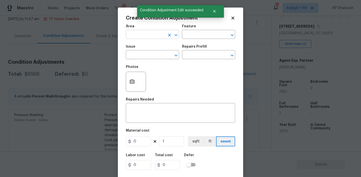
click at [137, 35] on input "text" at bounding box center [145, 35] width 39 height 8
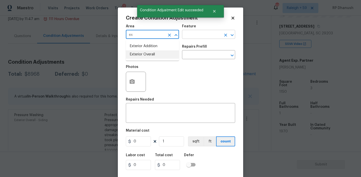
drag, startPoint x: 136, startPoint y: 53, endPoint x: 190, endPoint y: 35, distance: 56.5
click at [136, 53] on li "Exterior Overall" at bounding box center [152, 54] width 53 height 8
type input "Exterior Overall"
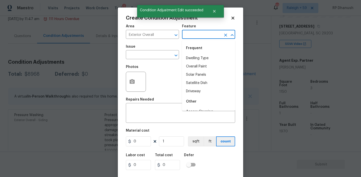
click at [190, 35] on input "text" at bounding box center [201, 35] width 39 height 8
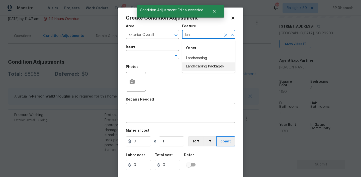
click at [193, 64] on li "Landscaping Packages" at bounding box center [208, 66] width 53 height 8
type input "Landscaping Packages"
click at [154, 57] on input "text" at bounding box center [145, 55] width 39 height 8
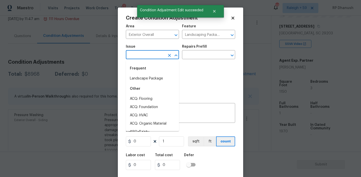
click at [153, 79] on li "Landscape Package" at bounding box center [152, 78] width 53 height 8
type input "Landscape Package"
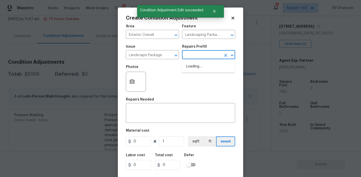
click at [197, 55] on input "text" at bounding box center [201, 55] width 39 height 8
click at [194, 72] on li "Initial landscaping package $75.00" at bounding box center [208, 69] width 53 height 14
type input "Home Readiness Packages"
type textarea "Mowing of grass up to 6" in height. Mow, edge along driveways & sidewalks, trim…"
type input "75"
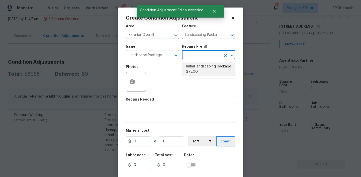
type input "75"
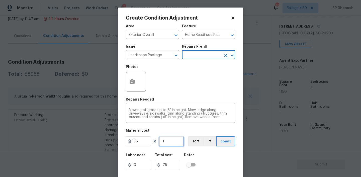
click at [181, 137] on input "1" at bounding box center [171, 141] width 25 height 10
type input "0"
type input "1"
type input "75"
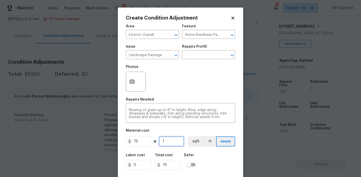
type input "13"
type input "975"
type input "13"
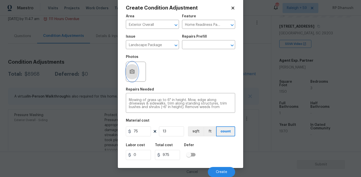
click at [132, 75] on button "button" at bounding box center [132, 72] width 12 height 20
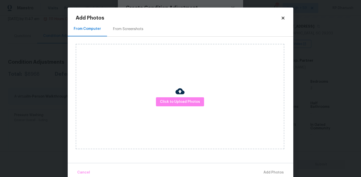
click at [121, 27] on div "From Screenshots" at bounding box center [128, 29] width 30 height 5
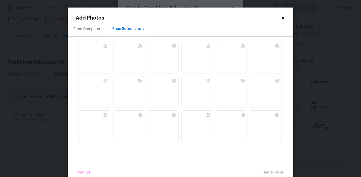
click at [155, 84] on img at bounding box center [151, 80] width 8 height 8
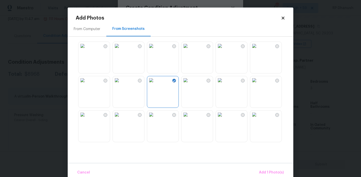
click at [258, 84] on img at bounding box center [254, 80] width 8 height 8
click at [258, 50] on img at bounding box center [254, 46] width 8 height 8
click at [121, 50] on img at bounding box center [117, 46] width 8 height 8
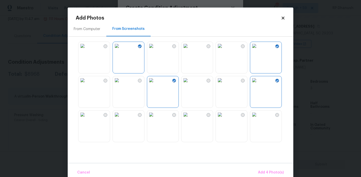
click at [121, 50] on img at bounding box center [117, 46] width 8 height 8
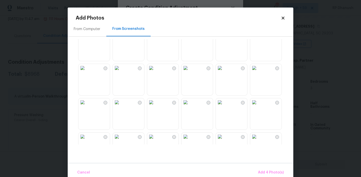
scroll to position [122, 0]
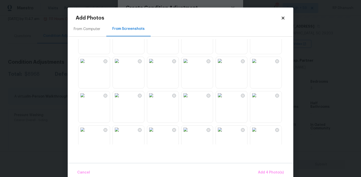
click at [121, 99] on img at bounding box center [117, 95] width 8 height 8
click at [155, 129] on img at bounding box center [151, 129] width 8 height 8
click at [262, 167] on div "Cancel Add 6 Photo(s)" at bounding box center [180, 170] width 225 height 15
click at [265, 170] on span "Add 6 Photo(s)" at bounding box center [271, 172] width 26 height 6
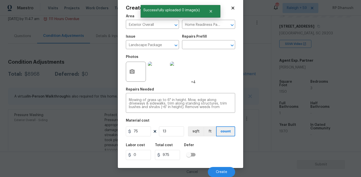
click at [176, 139] on div "Area Exterior Overall ​ Feature Home Readiness Packages ​ Issue Landscape Packa…" at bounding box center [180, 94] width 109 height 165
click at [175, 135] on input "13" at bounding box center [171, 131] width 25 height 10
type input "1"
type input "75"
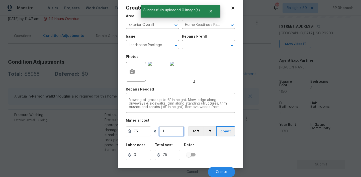
type input "18"
type input "1350"
type input "18"
click at [220, 169] on button "Create" at bounding box center [221, 172] width 27 height 10
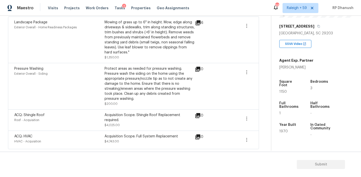
scroll to position [94, 0]
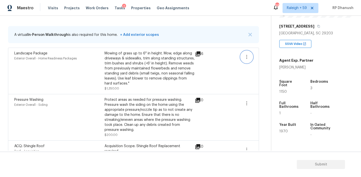
click at [251, 56] on button "button" at bounding box center [246, 57] width 12 height 12
click at [272, 56] on div "Edit" at bounding box center [275, 55] width 39 height 5
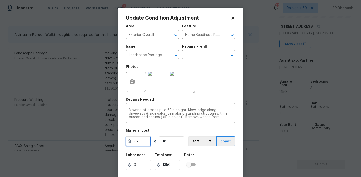
click at [139, 142] on input "75" at bounding box center [138, 141] width 25 height 10
type input "2000"
type input "36000"
type input "1"
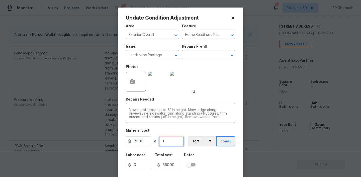
type input "2000"
type input "1"
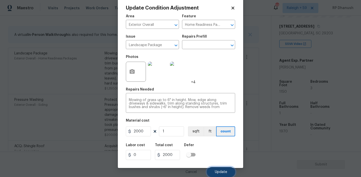
click at [222, 170] on span "Update" at bounding box center [221, 172] width 12 height 4
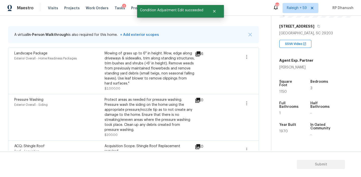
scroll to position [82, 0]
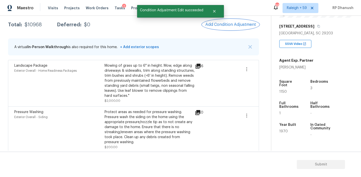
click at [245, 24] on span "Add Condition Adjustment" at bounding box center [230, 24] width 51 height 5
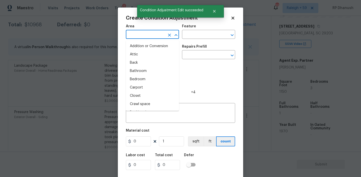
click at [151, 38] on input "text" at bounding box center [145, 35] width 39 height 8
drag, startPoint x: 139, startPoint y: 55, endPoint x: 162, endPoint y: 41, distance: 27.3
click at [144, 52] on li "Exterior Overall" at bounding box center [152, 54] width 53 height 8
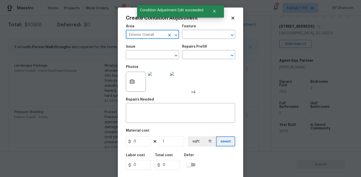
type input "Exterior Overall"
click at [207, 27] on div "Feature" at bounding box center [208, 28] width 53 height 7
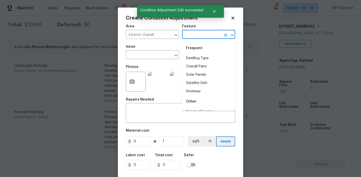
click at [199, 35] on input "text" at bounding box center [201, 35] width 39 height 8
click at [192, 78] on li "Yard maintenance" at bounding box center [208, 75] width 53 height 8
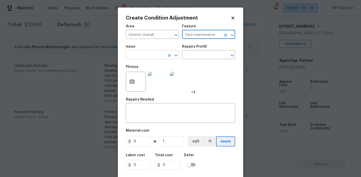
type input "Yard maintenance"
click at [157, 57] on input "text" at bounding box center [145, 55] width 39 height 8
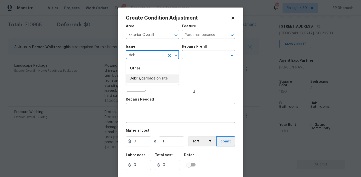
click at [155, 74] on li "Debris/garbage on site" at bounding box center [152, 78] width 53 height 8
type input "Debris/garbage on site"
click at [200, 56] on input "text" at bounding box center [201, 55] width 39 height 8
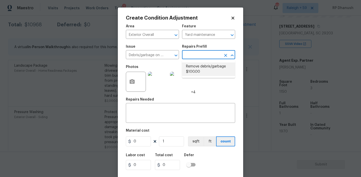
click at [200, 72] on li "Remove debris/garbage $100.00" at bounding box center [208, 69] width 53 height 14
type textarea "Remove, haul off, and properly dispose of any debris left by seller to offsite …"
type input "100"
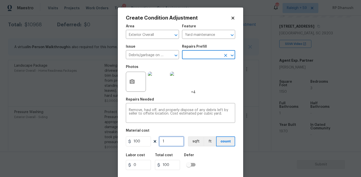
click at [177, 140] on input "1" at bounding box center [171, 141] width 25 height 10
type input "0"
type input "2"
type input "200"
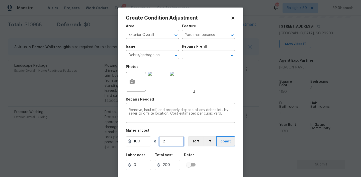
type input "20"
type input "2000"
type input "20"
click at [227, 113] on textarea "Remove, haul off, and properly dispose of any debris left by seller to offsite …" at bounding box center [180, 113] width 103 height 11
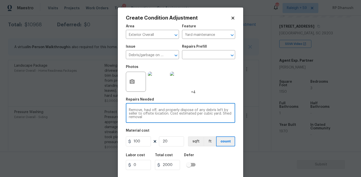
scroll to position [10, 0]
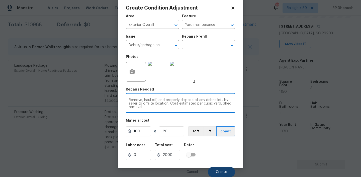
type textarea "Remove, haul off, and properly dispose of any debris left by seller to offsite …"
click at [229, 173] on button "Create" at bounding box center [221, 172] width 27 height 10
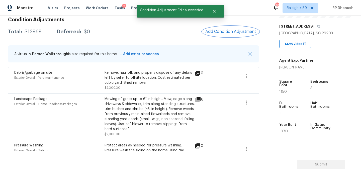
scroll to position [60, 0]
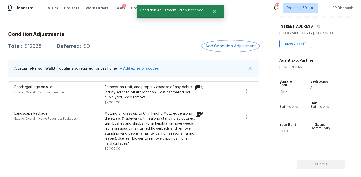
click at [232, 44] on span "Add Condition Adjustment" at bounding box center [230, 46] width 51 height 5
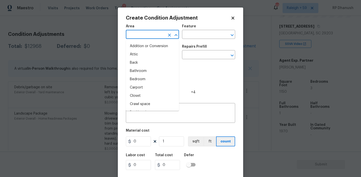
click at [145, 38] on input "text" at bounding box center [145, 35] width 39 height 8
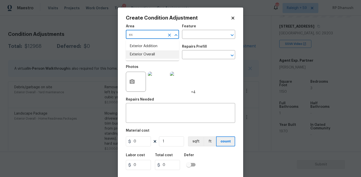
click at [138, 53] on li "Exterior Overall" at bounding box center [152, 54] width 53 height 8
type input "Exterior Overall"
click at [138, 117] on textarea at bounding box center [180, 113] width 103 height 11
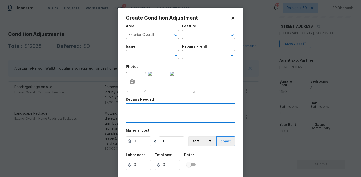
type textarea "E"
click at [153, 110] on textarea "Siding repairs, Eaves with trims and overall exterior repairs" at bounding box center [180, 113] width 103 height 11
type textarea "Siding repairs, Stucco repairs, Eaves with trims and overall exterior repairs"
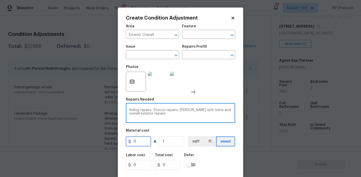
click at [144, 140] on input "0" at bounding box center [138, 141] width 25 height 10
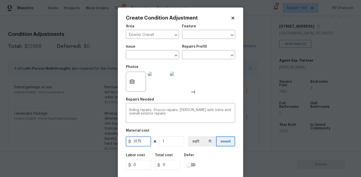
type input "3175"
click at [130, 82] on icon "button" at bounding box center [132, 81] width 5 height 5
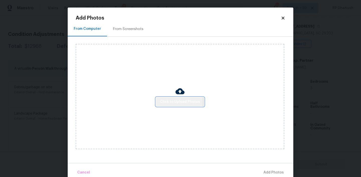
click at [165, 101] on span "Click to Upload Photos" at bounding box center [180, 102] width 40 height 6
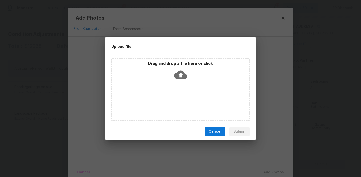
click at [172, 81] on div "Drag and drop a file here or click" at bounding box center [180, 72] width 137 height 22
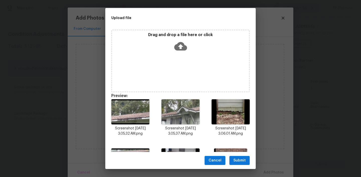
click at [241, 156] on button "Submit" at bounding box center [239, 160] width 20 height 9
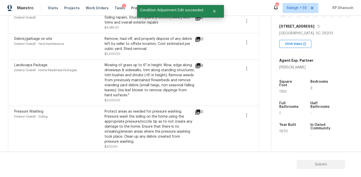
scroll to position [102, 0]
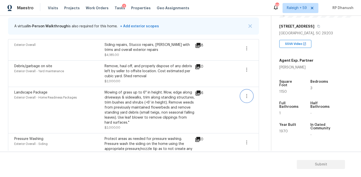
click at [248, 97] on icon "button" at bounding box center [246, 96] width 6 height 6
click at [264, 96] on div "Edit" at bounding box center [275, 95] width 39 height 5
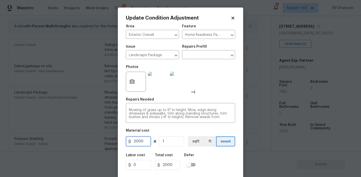
click at [147, 141] on input "2000" at bounding box center [138, 141] width 25 height 10
type input "2200"
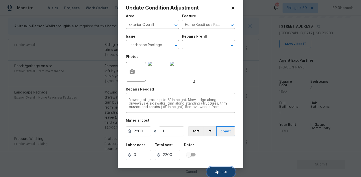
click at [228, 170] on button "Update" at bounding box center [221, 172] width 28 height 10
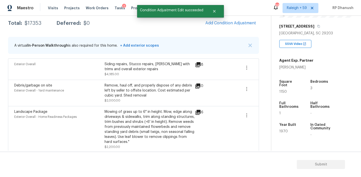
scroll to position [82, 0]
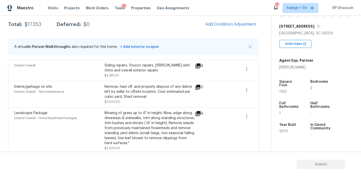
click at [220, 33] on div "Condition Adjustments Total: $17353 Deferred: $0 Add Condition Adjustment A vir…" at bounding box center [133, 123] width 251 height 234
click at [228, 22] on span "Add Condition Adjustment" at bounding box center [230, 24] width 51 height 5
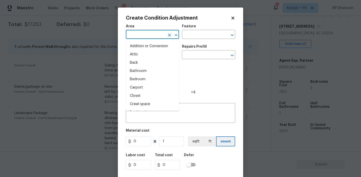
click at [144, 36] on input "text" at bounding box center [145, 35] width 39 height 8
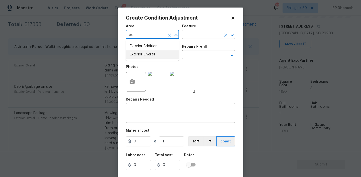
drag, startPoint x: 141, startPoint y: 54, endPoint x: 195, endPoint y: 34, distance: 57.3
click at [141, 54] on li "Exterior Overall" at bounding box center [152, 54] width 53 height 8
type input "Exterior Overall"
click at [150, 116] on textarea at bounding box center [180, 113] width 103 height 11
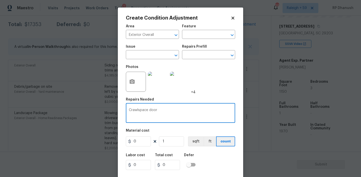
type textarea "Crawlspace door"
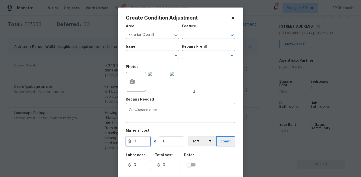
click at [145, 140] on input "0" at bounding box center [138, 141] width 25 height 10
type input "150"
type input "2"
type input "300"
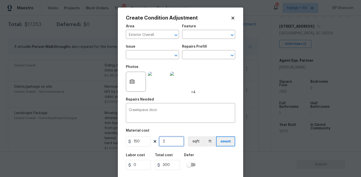
type input "2"
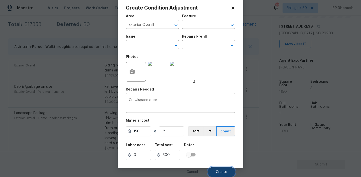
click at [217, 168] on button "Create" at bounding box center [221, 172] width 27 height 10
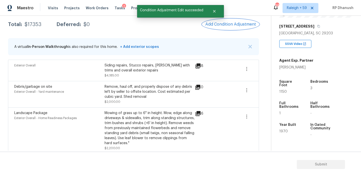
scroll to position [0, 0]
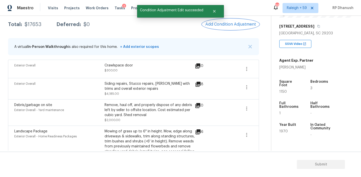
click at [238, 29] on button "Add Condition Adjustment" at bounding box center [230, 24] width 57 height 11
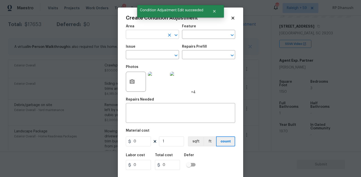
click at [138, 36] on input "text" at bounding box center [145, 35] width 39 height 8
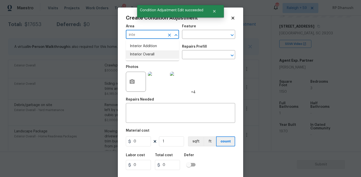
click at [137, 54] on li "Interior Overall" at bounding box center [152, 54] width 53 height 8
click at [215, 34] on input "text" at bounding box center [201, 35] width 39 height 8
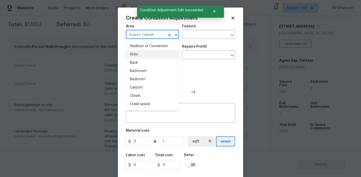
click at [154, 39] on input "Interior Overall" at bounding box center [145, 35] width 39 height 8
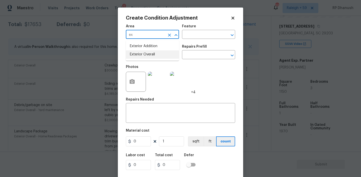
click at [148, 58] on li "Exterior Overall" at bounding box center [152, 54] width 53 height 8
type input "Exterior Overall"
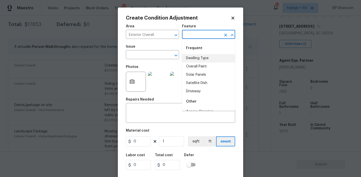
click at [216, 37] on input "text" at bounding box center [201, 35] width 39 height 8
click at [215, 56] on li "Foundation" at bounding box center [208, 58] width 53 height 8
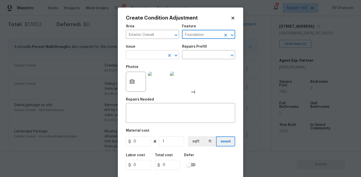
type input "Foundation"
click at [165, 56] on input "text" at bounding box center [145, 55] width 39 height 8
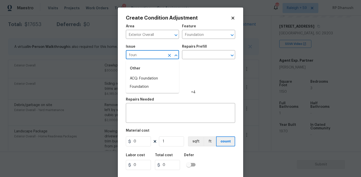
click at [159, 75] on li "ACQ: Foundation" at bounding box center [152, 78] width 53 height 8
type input "ACQ: Foundation"
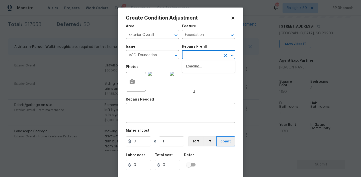
click at [206, 54] on input "text" at bounding box center [201, 55] width 39 height 8
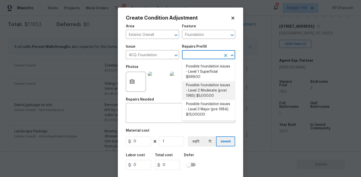
click at [205, 87] on li "Possible foundation issues - Level 2 Moderate (post 1985) $5,000.00" at bounding box center [208, 90] width 53 height 19
type input "Acquisition"
type textarea "Possible foundation issues - Level 2 Moderate: Disclaimer: This is NOT a techni…"
type input "5000"
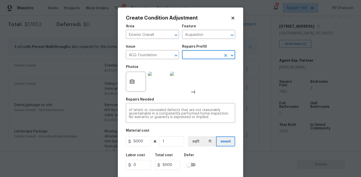
scroll to position [10, 0]
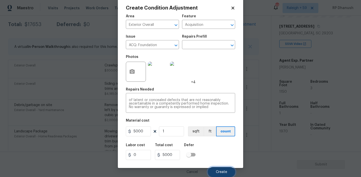
click at [221, 170] on span "Create" at bounding box center [221, 172] width 11 height 4
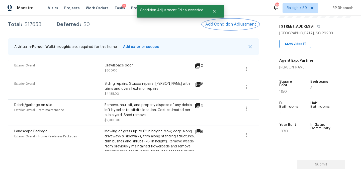
scroll to position [0, 0]
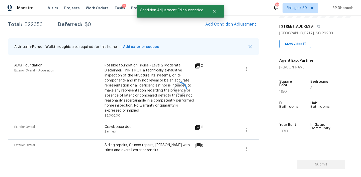
click at [236, 23] on div at bounding box center [180, 88] width 361 height 177
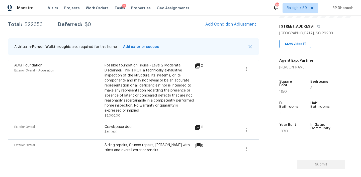
click at [217, 33] on div "Condition Adjustments Total: $22653 Deferred: $0 Add Condition Adjustment A vir…" at bounding box center [133, 162] width 251 height 313
click at [221, 23] on span "Add Condition Adjustment" at bounding box center [230, 24] width 51 height 5
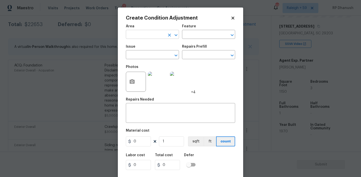
click at [128, 34] on input "text" at bounding box center [145, 35] width 39 height 8
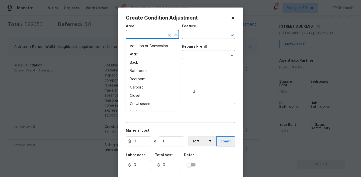
type input "int"
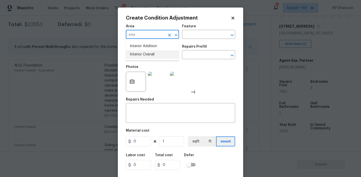
click at [134, 53] on li "Interior Overall" at bounding box center [152, 54] width 53 height 8
type input "Interior Overall"
click at [136, 112] on textarea at bounding box center [180, 113] width 103 height 11
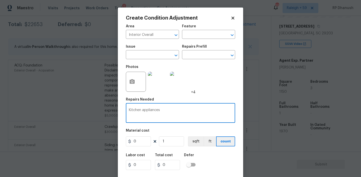
type textarea "Kitchen appliances"
click at [141, 143] on input "0" at bounding box center [138, 141] width 25 height 10
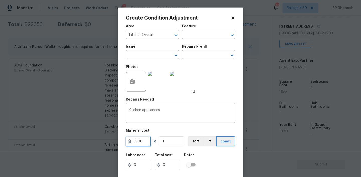
type input "3500"
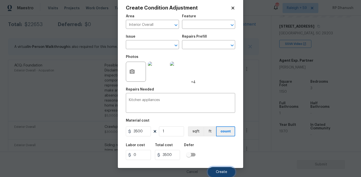
click at [215, 172] on button "Create" at bounding box center [221, 172] width 27 height 10
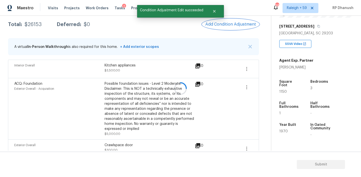
scroll to position [0, 0]
click at [233, 24] on span "Add Condition Adjustment" at bounding box center [230, 24] width 51 height 5
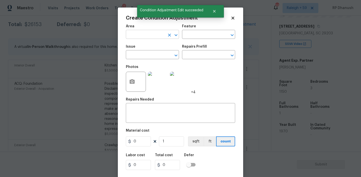
click at [154, 36] on input "text" at bounding box center [145, 35] width 39 height 8
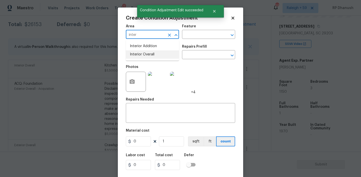
click at [144, 52] on li "Interior Overall" at bounding box center [152, 54] width 53 height 8
type input "Interior Overall"
click at [144, 112] on textarea at bounding box center [180, 113] width 103 height 11
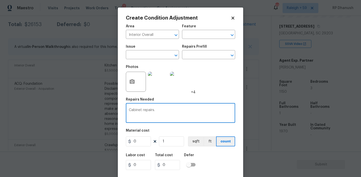
type textarea "Cabinet repairs."
click at [139, 144] on input "0" at bounding box center [138, 141] width 25 height 10
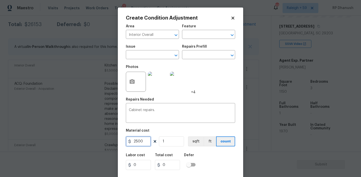
type input "2500"
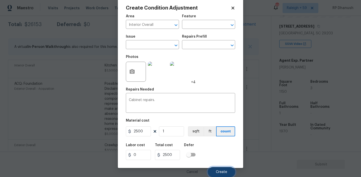
click at [217, 174] on button "Create" at bounding box center [221, 172] width 27 height 10
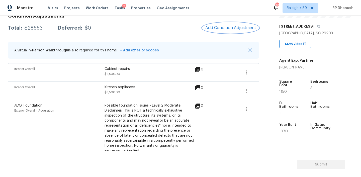
scroll to position [58, 0]
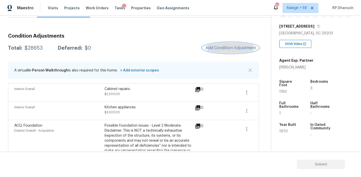
click at [222, 52] on button "Add Condition Adjustment" at bounding box center [230, 48] width 57 height 11
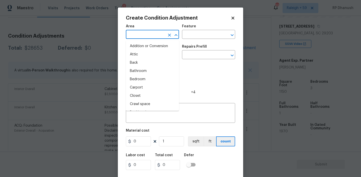
click at [148, 35] on input "text" at bounding box center [145, 35] width 39 height 8
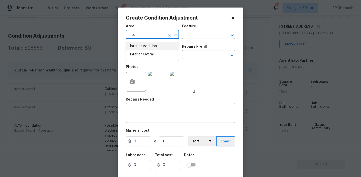
click at [147, 51] on li "Interior Overall" at bounding box center [152, 54] width 53 height 8
type input "Interior Overall"
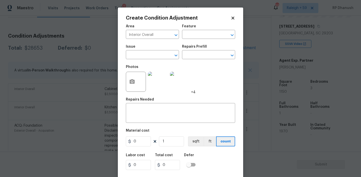
click at [192, 40] on div "Area Interior Overall ​ Feature ​" at bounding box center [180, 32] width 109 height 20
click at [195, 37] on input "text" at bounding box center [201, 35] width 39 height 8
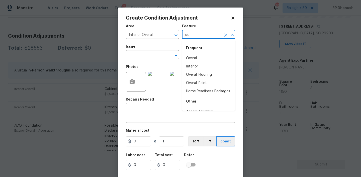
type input "odo"
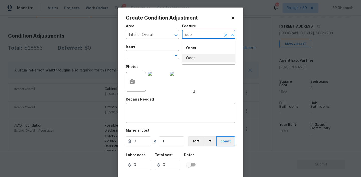
click at [198, 64] on ul "Other Odor" at bounding box center [208, 52] width 53 height 24
click at [198, 61] on li "Odor" at bounding box center [208, 58] width 53 height 8
type input "Odor"
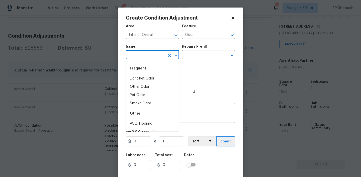
click at [150, 59] on input "text" at bounding box center [145, 55] width 39 height 8
click at [142, 82] on li "Light Pet Odor" at bounding box center [152, 78] width 53 height 8
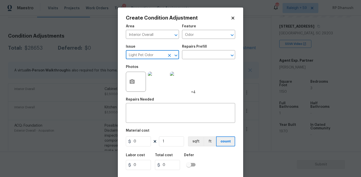
type input "Light Pet Odor"
click at [194, 64] on div "Photos +4" at bounding box center [161, 78] width 70 height 33
click at [200, 54] on input "text" at bounding box center [201, 55] width 39 height 8
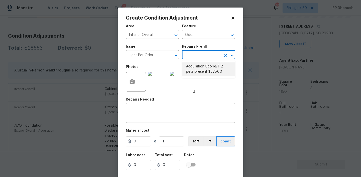
click at [194, 73] on li "Acquisition Scope: 1-2 pets present $575.00" at bounding box center [208, 69] width 53 height 14
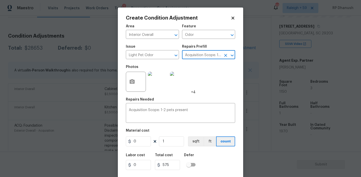
type textarea "Acquisition Scope: 1-2 pets present"
type input "575"
click at [161, 109] on textarea "Acquisition Scope: 1-2 pets present" at bounding box center [180, 113] width 103 height 11
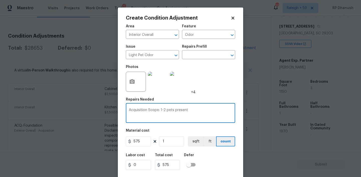
drag, startPoint x: 161, startPoint y: 109, endPoint x: 213, endPoint y: 119, distance: 52.2
click at [213, 119] on div "Acquisition Scope: 1-2 pets present x ​" at bounding box center [180, 113] width 109 height 19
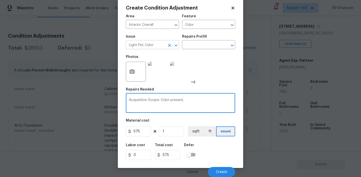
type textarea "Acquisition Scope: Odor present."
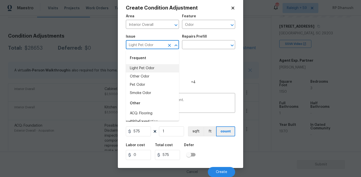
click at [161, 46] on input "Light Pet Odor" at bounding box center [145, 45] width 39 height 8
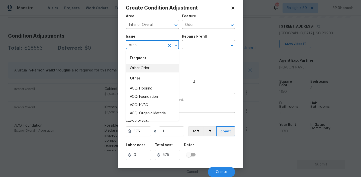
click at [144, 66] on li "Other Odor" at bounding box center [152, 68] width 53 height 8
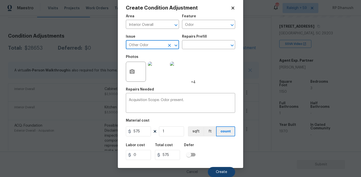
type input "Other Odor"
click at [229, 169] on button "Create" at bounding box center [221, 172] width 27 height 10
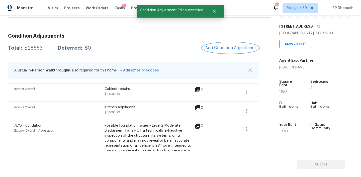
scroll to position [0, 0]
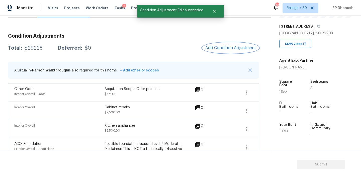
click at [228, 46] on span "Add Condition Adjustment" at bounding box center [230, 48] width 51 height 5
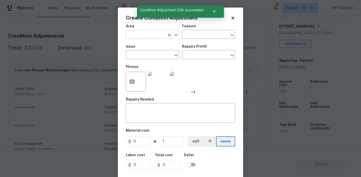
click at [142, 34] on input "text" at bounding box center [145, 35] width 39 height 8
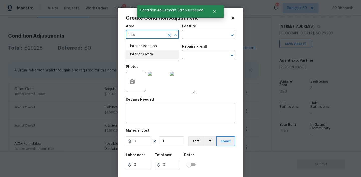
click at [140, 54] on li "Interior Overall" at bounding box center [152, 54] width 53 height 8
type input "Interior Overall"
click at [201, 39] on div "Area Interior Overall ​ Feature ​" at bounding box center [180, 32] width 109 height 20
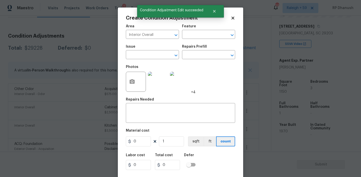
click at [201, 39] on div "Area Interior Overall ​ Feature ​" at bounding box center [180, 32] width 109 height 20
click at [168, 114] on textarea at bounding box center [180, 113] width 103 height 11
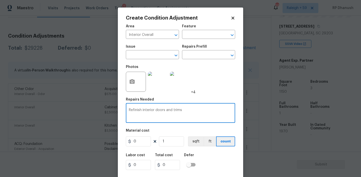
type textarea "Refinish interior doors and trims"
click at [147, 143] on input "0" at bounding box center [138, 141] width 25 height 10
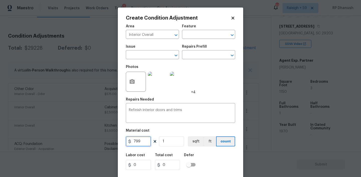
type input "799"
click at [147, 143] on input "799" at bounding box center [138, 141] width 25 height 10
type input "650"
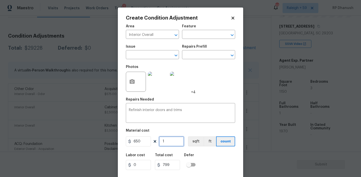
type input "650"
click at [136, 85] on button "button" at bounding box center [132, 82] width 12 height 20
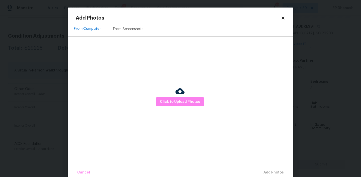
click at [178, 111] on div "Click to Upload Photos" at bounding box center [180, 96] width 208 height 105
click at [178, 104] on span "Click to Upload Photos" at bounding box center [180, 102] width 40 height 6
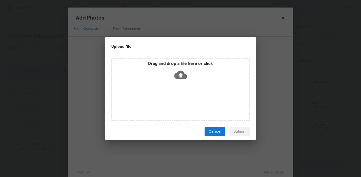
drag, startPoint x: 178, startPoint y: 72, endPoint x: 168, endPoint y: 72, distance: 9.5
click at [177, 72] on icon at bounding box center [180, 75] width 13 height 9
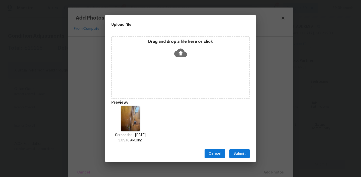
click at [237, 153] on span "Submit" at bounding box center [239, 154] width 12 height 6
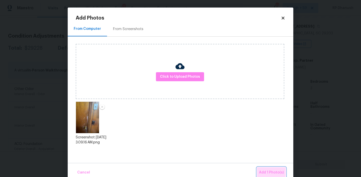
click at [266, 171] on span "Add 1 Photo(s)" at bounding box center [271, 172] width 25 height 6
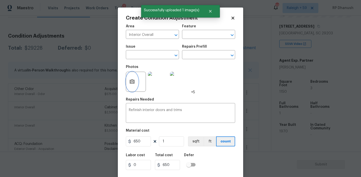
scroll to position [10, 0]
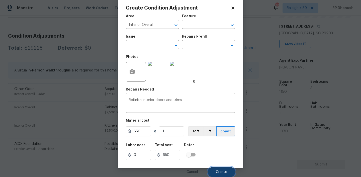
click at [220, 168] on button "Create" at bounding box center [221, 172] width 27 height 10
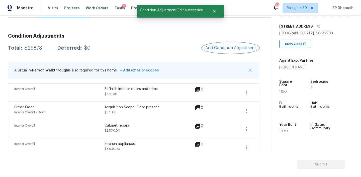
scroll to position [0, 0]
click at [250, 47] on span "Add Condition Adjustment" at bounding box center [230, 48] width 51 height 5
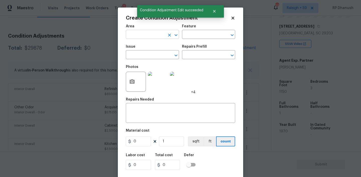
click at [159, 36] on input "text" at bounding box center [145, 35] width 39 height 8
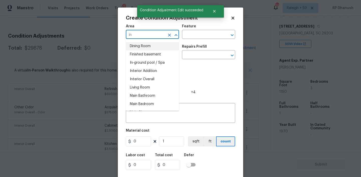
type input "in"
click at [103, 64] on body "Maestro Visits Projects Work Orders Tasks 2 Properties Geo Assignments 683 Rale…" at bounding box center [180, 88] width 361 height 177
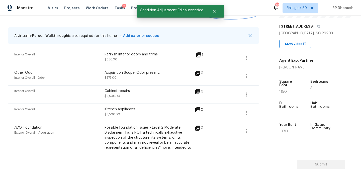
scroll to position [114, 0]
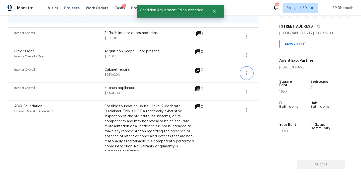
click at [244, 71] on icon "button" at bounding box center [246, 73] width 6 height 6
click at [256, 70] on div "Edit" at bounding box center [275, 72] width 39 height 5
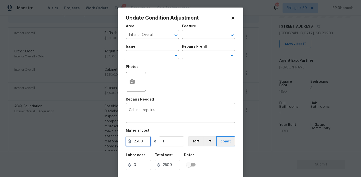
click at [135, 142] on input "2500" at bounding box center [138, 141] width 25 height 10
type input "3500"
click at [128, 111] on div "Cabinet repairs. x ​" at bounding box center [180, 113] width 109 height 19
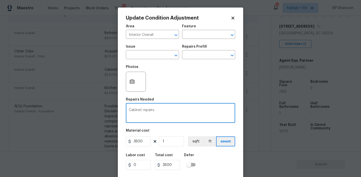
click at [128, 111] on div "Cabinet repairs. x ​" at bounding box center [180, 113] width 109 height 19
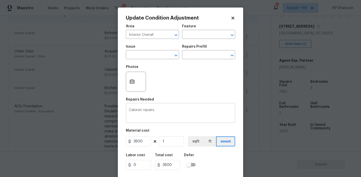
click at [130, 108] on div "Cabinet repairs. x ​" at bounding box center [180, 113] width 109 height 19
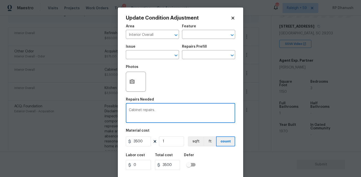
click at [130, 109] on textarea "Cabinet repairs." at bounding box center [180, 113] width 103 height 11
click at [130, 110] on textarea "Cabinet repairs." at bounding box center [180, 113] width 103 height 11
click at [128, 110] on div "Cabinet repairs. x ​" at bounding box center [180, 113] width 109 height 19
type textarea "Kitchen and Bathroom Cabinet repairs."
click at [136, 79] on button "button" at bounding box center [132, 82] width 12 height 20
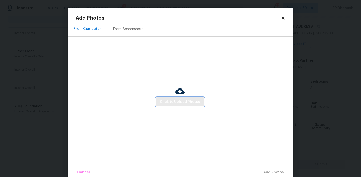
click at [194, 102] on span "Click to Upload Photos" at bounding box center [180, 102] width 40 height 6
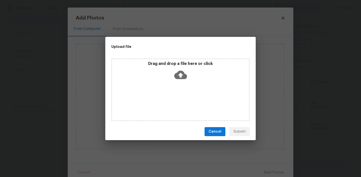
click at [183, 75] on icon at bounding box center [180, 75] width 13 height 9
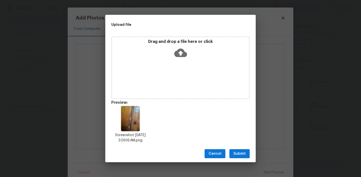
click at [242, 153] on span "Submit" at bounding box center [239, 154] width 12 height 6
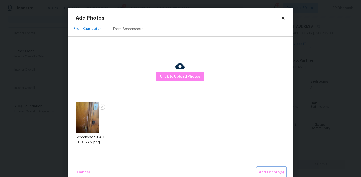
click at [271, 171] on span "Add 1 Photo(s)" at bounding box center [271, 172] width 25 height 6
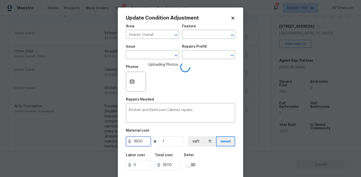
click at [141, 138] on input "3500" at bounding box center [138, 141] width 25 height 10
type input "3000"
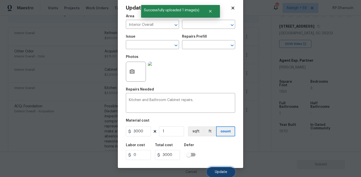
click at [215, 173] on button "Update" at bounding box center [221, 172] width 28 height 10
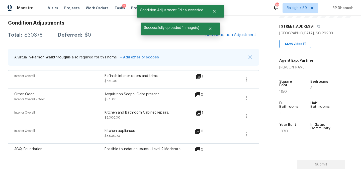
scroll to position [68, 0]
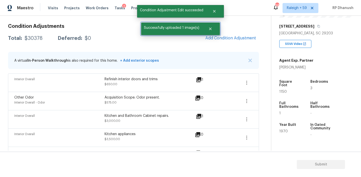
click at [218, 34] on div at bounding box center [211, 29] width 18 height 13
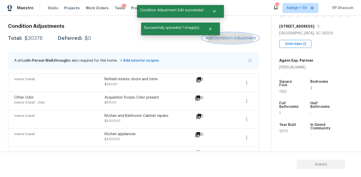
click at [223, 39] on span "Add Condition Adjustment" at bounding box center [230, 38] width 51 height 5
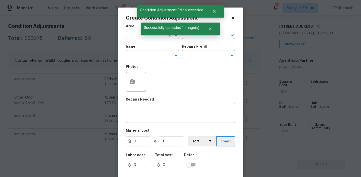
click at [133, 39] on input "text" at bounding box center [145, 35] width 39 height 8
click at [148, 54] on li "Interior Overall" at bounding box center [152, 54] width 53 height 8
type input "Interior Overall"
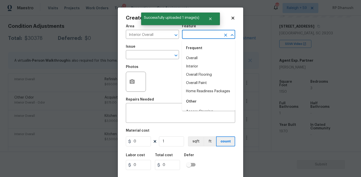
click at [194, 36] on input "text" at bounding box center [201, 35] width 39 height 8
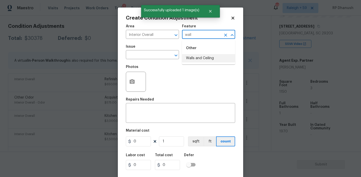
click at [190, 56] on li "Walls and Ceiling" at bounding box center [208, 58] width 53 height 8
type input "Walls and Ceiling"
click at [152, 58] on input "text" at bounding box center [145, 55] width 39 height 8
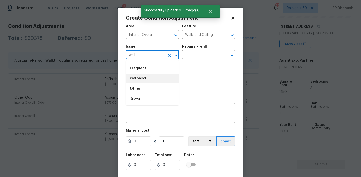
click at [145, 78] on li "Wallpaper" at bounding box center [152, 78] width 53 height 8
type input "Wallpaper"
click at [209, 43] on div "Issue Wallpaper ​ Repairs Prefill ​" at bounding box center [180, 52] width 109 height 20
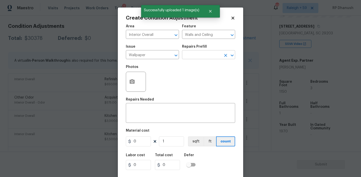
click at [204, 53] on input "text" at bounding box center [201, 55] width 39 height 8
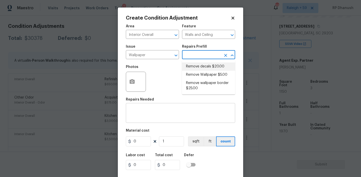
drag, startPoint x: 200, startPoint y: 70, endPoint x: 187, endPoint y: 120, distance: 52.1
click at [200, 70] on li "Remove decals $20.00" at bounding box center [208, 66] width 53 height 8
type textarea "Remove decals from door/wall/ceiling"
type input "20"
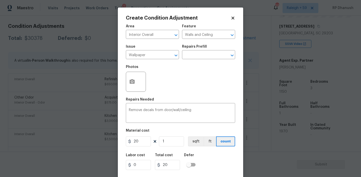
click at [211, 50] on div "Repairs Prefill" at bounding box center [208, 48] width 53 height 7
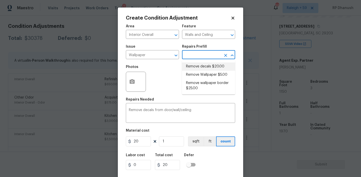
click at [211, 54] on input "text" at bounding box center [201, 55] width 39 height 8
click at [208, 72] on li "Remove Wallpaper $5.00" at bounding box center [208, 75] width 53 height 8
type textarea "Remove wallpaper and texture walls to best match existing conditions"
type input "5"
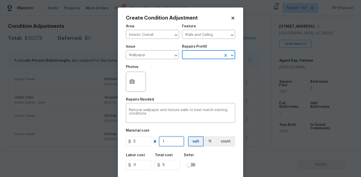
click at [174, 141] on input "1" at bounding box center [171, 141] width 25 height 10
type input "0"
type input "5"
type input "25"
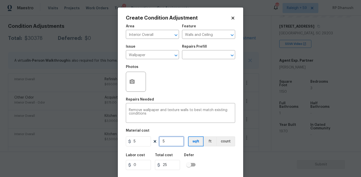
type input "50"
type input "250"
type input "5"
type input "25"
type input "0"
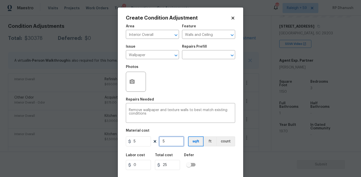
type input "0"
type input "2"
type input "10"
type input "20"
type input "100"
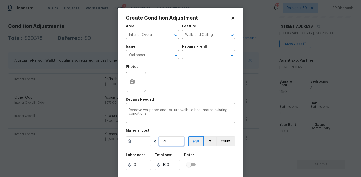
type input "2"
type input "10"
type input "0"
type input "3"
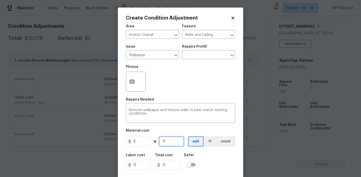
type input "15"
type input "30"
type input "150"
type input "3"
type input "15"
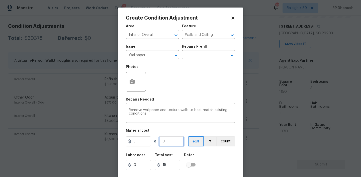
type input "0"
type input "3"
type input "15"
type input "30"
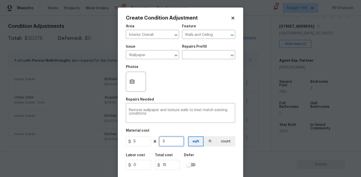
type input "150"
type input "30"
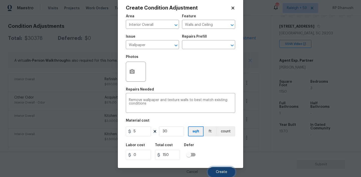
click at [222, 172] on span "Create" at bounding box center [221, 172] width 11 height 4
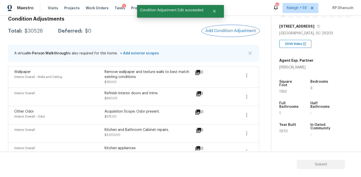
scroll to position [79, 0]
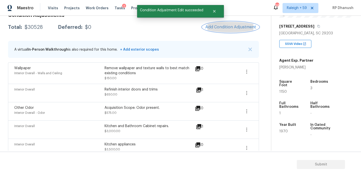
click at [232, 28] on span "Add Condition Adjustment" at bounding box center [230, 27] width 51 height 5
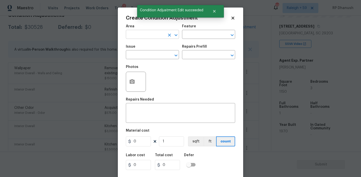
click at [152, 35] on input "text" at bounding box center [145, 35] width 39 height 8
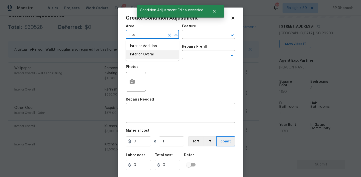
click at [148, 54] on li "Interior Overall" at bounding box center [152, 54] width 53 height 8
type input "Interior Overall"
click at [205, 36] on input "text" at bounding box center [201, 35] width 39 height 8
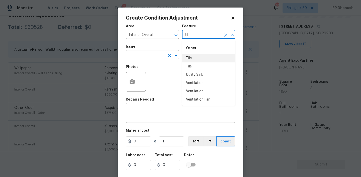
drag, startPoint x: 202, startPoint y: 60, endPoint x: 164, endPoint y: 59, distance: 37.8
click at [202, 60] on li "Tile" at bounding box center [208, 58] width 53 height 8
type input "Tile"
click at [155, 57] on input "text" at bounding box center [145, 55] width 39 height 8
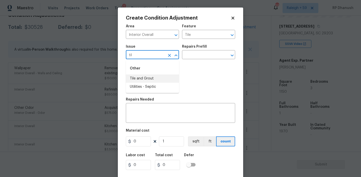
drag, startPoint x: 143, startPoint y: 80, endPoint x: 188, endPoint y: 60, distance: 49.8
click at [144, 80] on li "Tile and Grout" at bounding box center [152, 78] width 53 height 8
type input "Tile and Grout"
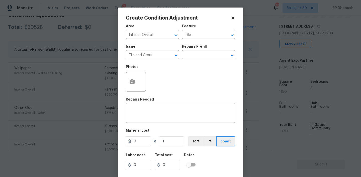
click at [189, 60] on div "Issue Tile and Grout ​ Repairs Prefill ​" at bounding box center [180, 52] width 109 height 20
click at [196, 55] on input "text" at bounding box center [201, 55] width 39 height 8
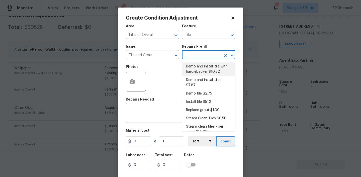
click at [212, 66] on li "Demo and install tile with hardiebacker $10.22" at bounding box center [208, 69] width 53 height 14
type input "Overall Flooring"
type textarea "Demo damaged tile, trowel thinset. Install hardiebacker, tile flooring, float (…"
type input "10.22"
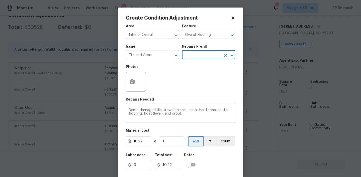
click at [215, 54] on input "text" at bounding box center [201, 55] width 39 height 8
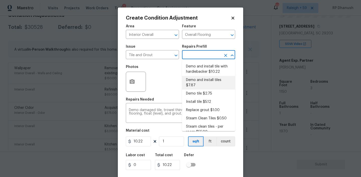
click at [210, 77] on li "Demo and install tiles $7.87" at bounding box center [208, 83] width 53 height 14
type textarea "Demo damaged tile and trowel thinset. Install tile flooring, float (level), and…"
type input "7.87"
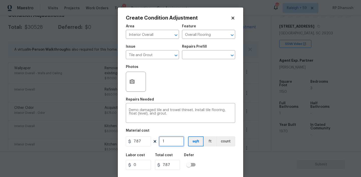
click at [170, 144] on input "1" at bounding box center [171, 141] width 25 height 10
type input "0"
type input "1"
type input "7.87"
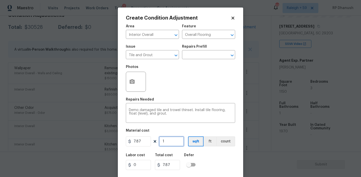
type input "10"
type input "78.7"
type input "100"
type input "787"
type input "100"
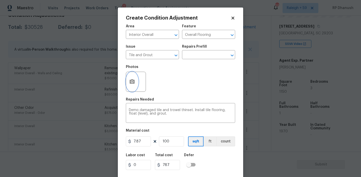
click at [133, 83] on icon "button" at bounding box center [132, 81] width 5 height 5
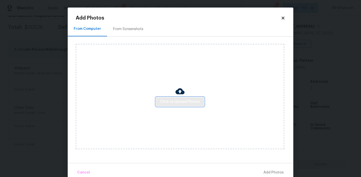
click at [175, 104] on span "Click to Upload Photos" at bounding box center [180, 102] width 40 height 6
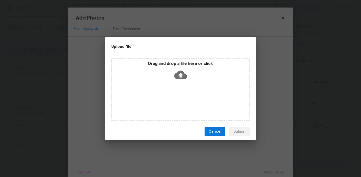
click at [177, 78] on icon at bounding box center [180, 74] width 13 height 13
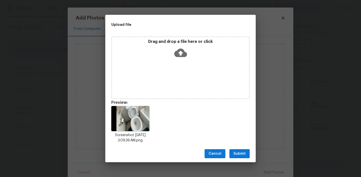
click at [237, 159] on div "Cancel Submit" at bounding box center [180, 153] width 150 height 17
click at [238, 154] on span "Submit" at bounding box center [239, 154] width 12 height 6
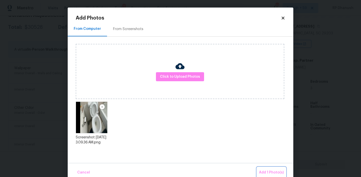
click at [261, 168] on button "Add 1 Photo(s)" at bounding box center [271, 172] width 29 height 11
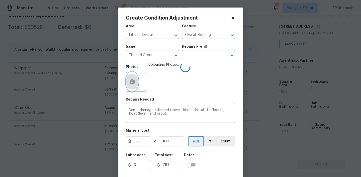
click at [136, 85] on button "button" at bounding box center [132, 82] width 12 height 20
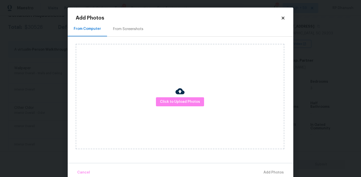
click at [176, 108] on div "Click to Upload Photos" at bounding box center [180, 96] width 208 height 105
click at [176, 100] on span "Click to Upload Photos" at bounding box center [180, 102] width 40 height 6
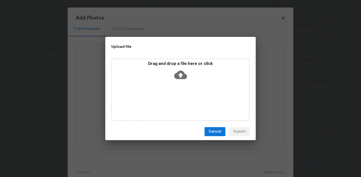
click at [177, 83] on div "Drag and drop a file here or click" at bounding box center [180, 89] width 138 height 63
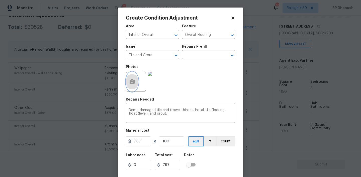
scroll to position [10, 0]
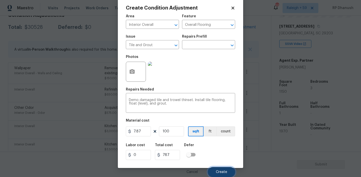
click at [225, 168] on button "Create" at bounding box center [221, 172] width 27 height 10
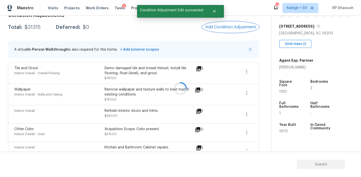
scroll to position [0, 0]
click at [236, 27] on span "Add Condition Adjustment" at bounding box center [230, 27] width 51 height 5
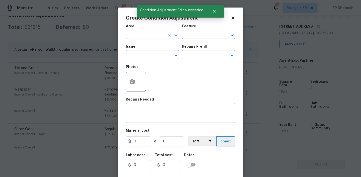
click at [135, 35] on input "text" at bounding box center [145, 35] width 39 height 8
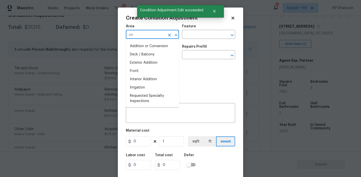
type input "o"
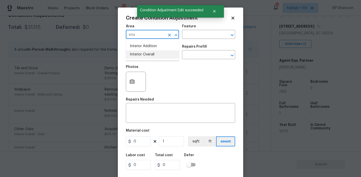
drag, startPoint x: 138, startPoint y: 52, endPoint x: 138, endPoint y: 110, distance: 58.1
click at [138, 53] on li "Interior Overall" at bounding box center [152, 54] width 53 height 8
type input "Interior Overall"
click at [139, 112] on textarea at bounding box center [180, 113] width 103 height 11
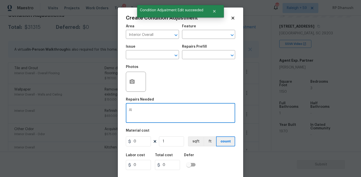
type textarea "A"
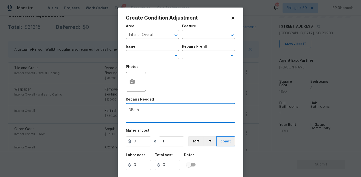
type textarea "NBat"
click at [155, 113] on textarea "Bathroom refinishing." at bounding box center [180, 113] width 103 height 11
click at [153, 107] on div "Bathroom refinishing. x ​" at bounding box center [180, 113] width 109 height 19
click at [153, 110] on textarea "Bathroom refinishing." at bounding box center [180, 113] width 103 height 11
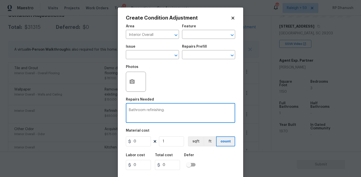
click at [153, 110] on textarea "Bathroom refinishing." at bounding box center [180, 113] width 103 height 11
type textarea "Bathroom deep cleaning and re caulking."
click at [143, 140] on input "0" at bounding box center [138, 141] width 25 height 10
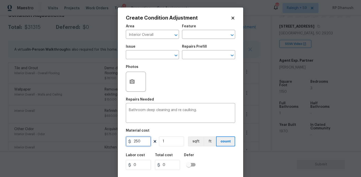
type input "250"
click at [143, 140] on input "250" at bounding box center [138, 141] width 25 height 10
click at [130, 81] on icon "button" at bounding box center [132, 81] width 5 height 5
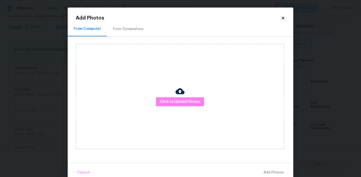
click at [133, 24] on div "From Screenshots" at bounding box center [128, 29] width 42 height 15
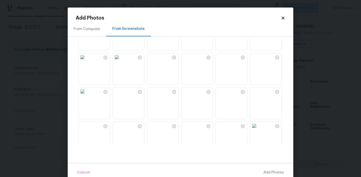
scroll to position [92, 0]
click at [155, 127] on img at bounding box center [151, 125] width 8 height 8
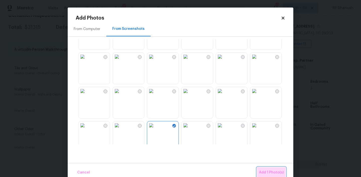
click at [276, 171] on span "Add 1 Photo(s)" at bounding box center [271, 172] width 25 height 6
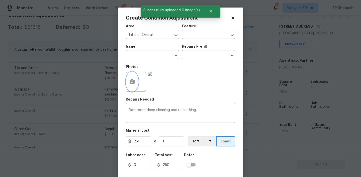
scroll to position [10, 0]
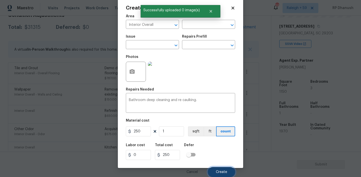
click at [216, 170] on span "Create" at bounding box center [221, 172] width 11 height 4
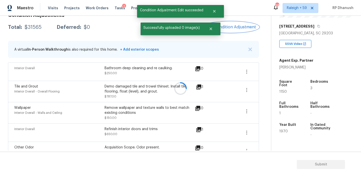
scroll to position [0, 0]
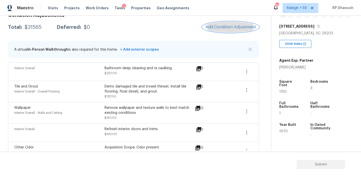
click at [218, 27] on span "Add Condition Adjustment" at bounding box center [230, 27] width 51 height 5
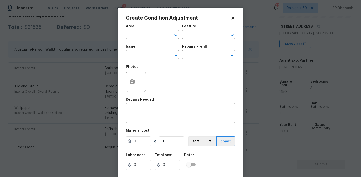
click at [78, 75] on body "Maestro Visits Projects Work Orders Tasks 2 Properties Geo Assignments 683 Rale…" at bounding box center [180, 88] width 361 height 177
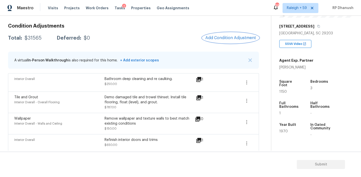
scroll to position [65, 0]
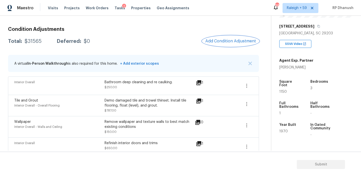
click at [223, 43] on button "Add Condition Adjustment" at bounding box center [230, 41] width 57 height 11
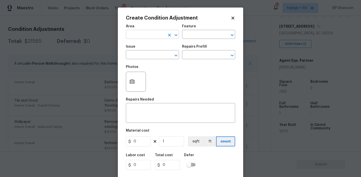
click at [135, 34] on input "text" at bounding box center [145, 35] width 39 height 8
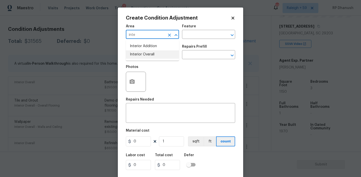
click at [153, 51] on li "Interior Overall" at bounding box center [152, 54] width 53 height 8
type input "Interior Overall"
click at [192, 32] on input "text" at bounding box center [201, 35] width 39 height 8
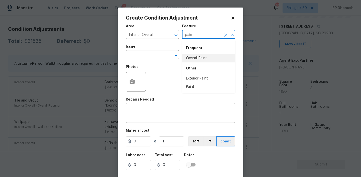
click at [191, 57] on li "Overall Paint" at bounding box center [208, 58] width 53 height 8
type input "Overall Paint"
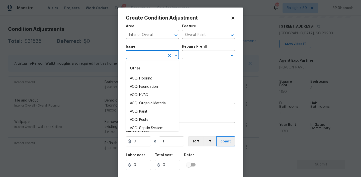
click at [159, 54] on input "text" at bounding box center [145, 55] width 39 height 8
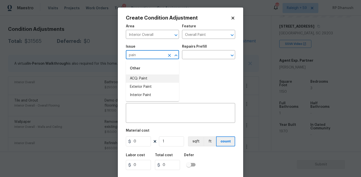
click at [155, 76] on li "ACQ: Paint" at bounding box center [152, 78] width 53 height 8
type input "ACQ: Paint"
click at [207, 50] on div "Repairs Prefill" at bounding box center [208, 48] width 53 height 7
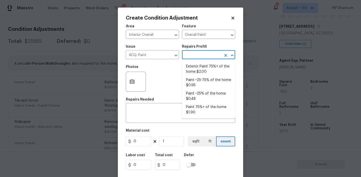
click at [206, 54] on input "text" at bounding box center [201, 55] width 39 height 8
click at [204, 104] on li "Paint 75%+ of the home $1.90" at bounding box center [208, 110] width 53 height 14
type input "Acquisition"
type textarea "Acquisition Scope: 75%+ of the home will likely require interior paint"
type input "1.9"
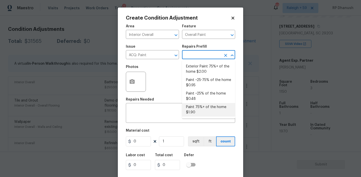
type input "1.9"
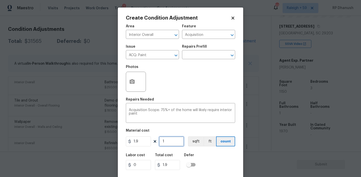
click at [171, 145] on input "1" at bounding box center [171, 141] width 25 height 10
type input "0"
type input "1"
type input "1.9"
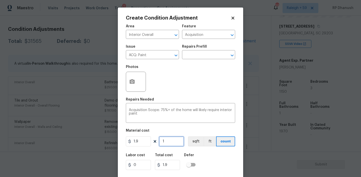
type input "11"
type input "20.9"
type input "115"
type input "218.5"
type input "1150"
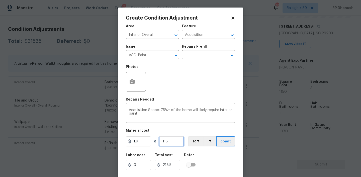
type input "2185"
type input "1150"
click at [171, 145] on input "1150" at bounding box center [171, 141] width 25 height 10
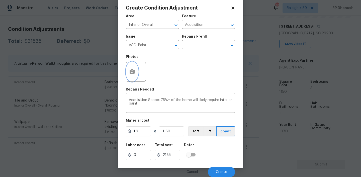
click at [127, 72] on button "button" at bounding box center [132, 72] width 12 height 20
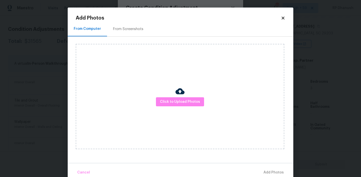
click at [127, 19] on h2 "Add Photos" at bounding box center [178, 18] width 205 height 5
click at [126, 27] on div "From Screenshots" at bounding box center [128, 29] width 30 height 5
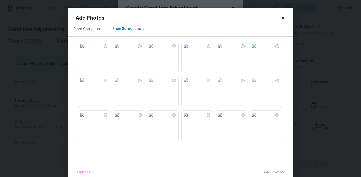
click at [152, 50] on img at bounding box center [151, 46] width 8 height 8
click at [121, 84] on img at bounding box center [117, 80] width 8 height 8
click at [86, 84] on img at bounding box center [82, 80] width 8 height 8
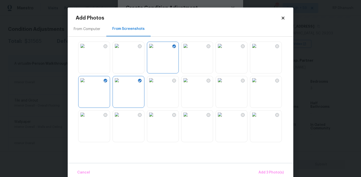
click at [86, 84] on img at bounding box center [82, 80] width 8 height 8
click at [223, 50] on img at bounding box center [220, 46] width 8 height 8
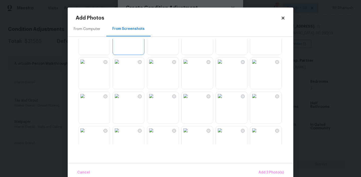
click at [155, 66] on img at bounding box center [151, 62] width 8 height 8
click at [224, 66] on img at bounding box center [220, 62] width 8 height 8
drag, startPoint x: 263, startPoint y: 171, endPoint x: 243, endPoint y: 156, distance: 24.7
click at [263, 171] on span "Add 5 Photo(s)" at bounding box center [270, 172] width 25 height 6
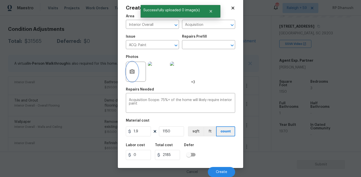
scroll to position [0, 0]
click at [222, 170] on span "Create" at bounding box center [221, 172] width 11 height 4
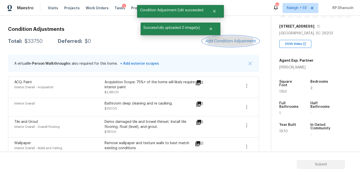
click at [240, 42] on span "Add Condition Adjustment" at bounding box center [230, 41] width 51 height 5
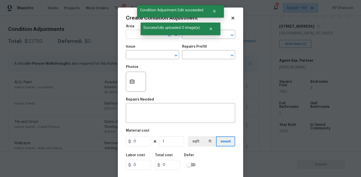
click at [135, 36] on input "text" at bounding box center [145, 35] width 39 height 8
click at [136, 58] on li "Interior Overall" at bounding box center [152, 54] width 53 height 8
type input "Interior Overall"
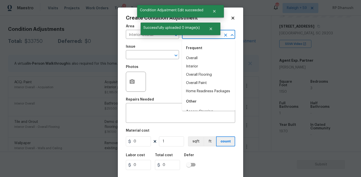
click at [203, 38] on input "text" at bounding box center [201, 35] width 39 height 8
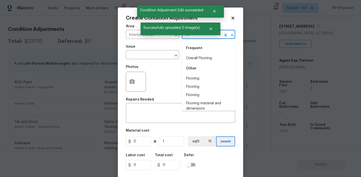
click at [196, 54] on div "Frequent" at bounding box center [208, 48] width 53 height 12
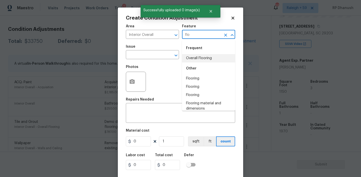
click at [203, 56] on li "Overall Flooring" at bounding box center [208, 58] width 53 height 8
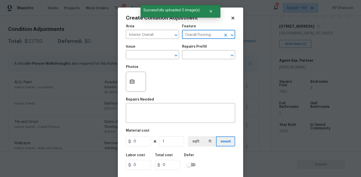
type input "Overall Flooring"
click at [145, 50] on div "Issue" at bounding box center [152, 48] width 53 height 7
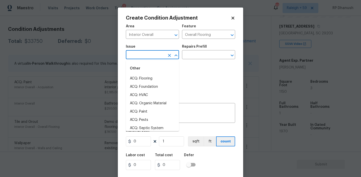
click at [145, 58] on input "text" at bounding box center [145, 55] width 39 height 8
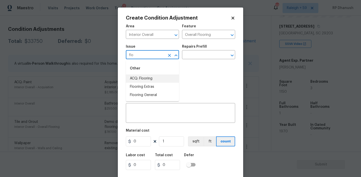
click at [141, 76] on li "ACQ: Flooring" at bounding box center [152, 78] width 53 height 8
type input "ACQ: Flooring"
click at [196, 60] on div "Issue ACQ: Flooring ​ Repairs Prefill ​" at bounding box center [180, 52] width 109 height 20
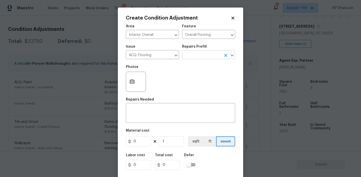
click at [200, 57] on input "text" at bounding box center [201, 55] width 39 height 8
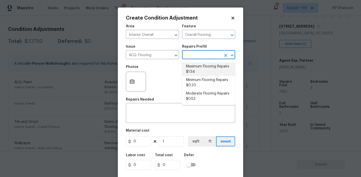
click at [198, 69] on li "Maximum Flooring Repairs $1.54" at bounding box center [208, 69] width 53 height 14
type input "Acquisition"
type textarea "Acquisition Scope: Maximum flooring repairs"
type input "1.54"
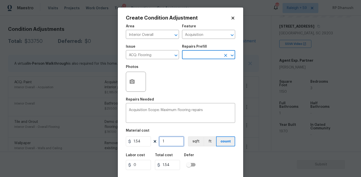
click at [174, 145] on input "1" at bounding box center [171, 141] width 25 height 10
type input "0"
type input "1"
type input "1.54"
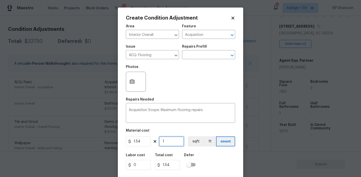
type input "10"
type input "15.4"
type input "105"
type input "161.7"
type input "1050"
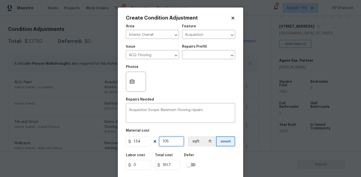
type input "1617"
type input "1050"
click at [130, 83] on icon "button" at bounding box center [132, 81] width 5 height 5
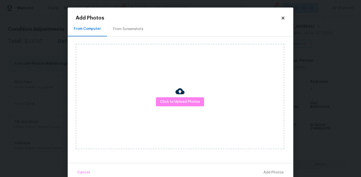
click at [130, 44] on div "Click to Upload Photos" at bounding box center [180, 96] width 208 height 105
click at [130, 35] on div "From Screenshots" at bounding box center [128, 29] width 42 height 15
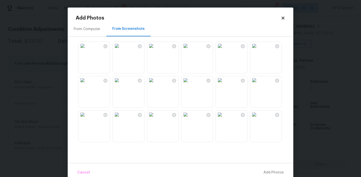
click at [155, 50] on img at bounding box center [151, 46] width 8 height 8
click at [116, 84] on img at bounding box center [117, 80] width 8 height 8
drag, startPoint x: 236, startPoint y: 58, endPoint x: 228, endPoint y: 67, distance: 12.2
click at [224, 50] on img at bounding box center [220, 46] width 8 height 8
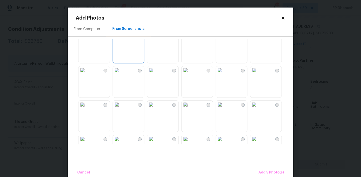
scroll to position [62, 0]
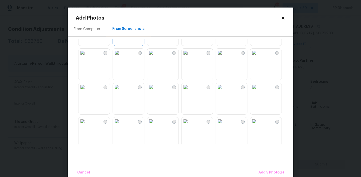
click at [224, 57] on img at bounding box center [220, 53] width 8 height 8
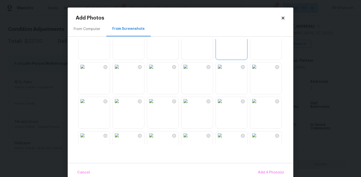
click at [258, 105] on img at bounding box center [254, 101] width 8 height 8
click at [258, 71] on img at bounding box center [254, 67] width 8 height 8
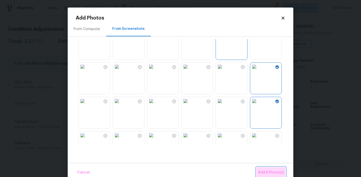
click at [268, 168] on button "Add 6 Photo(s)" at bounding box center [271, 172] width 30 height 11
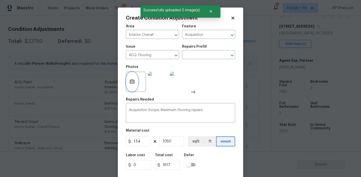
scroll to position [10, 0]
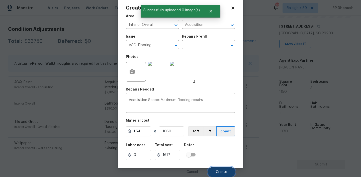
click at [218, 172] on span "Create" at bounding box center [221, 172] width 11 height 4
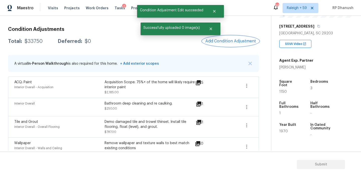
scroll to position [0, 0]
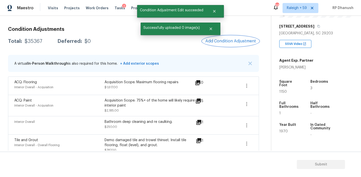
click at [226, 44] on button "Add Condition Adjustment" at bounding box center [230, 41] width 57 height 11
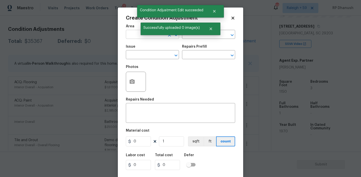
click at [141, 36] on input "text" at bounding box center [145, 35] width 39 height 8
click at [133, 54] on li "Interior Overall" at bounding box center [152, 54] width 53 height 8
type input "Interior Overall"
click at [159, 118] on textarea at bounding box center [180, 113] width 103 height 11
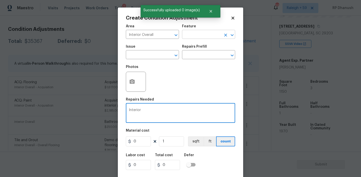
type textarea "Interior"
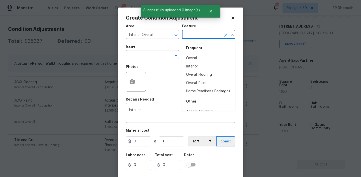
click at [217, 35] on input "text" at bounding box center [201, 35] width 39 height 8
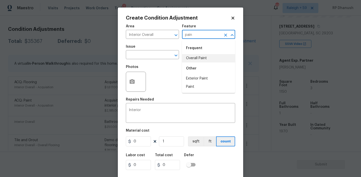
click at [204, 63] on div "Other" at bounding box center [208, 68] width 53 height 12
click at [194, 61] on li "Overall Paint" at bounding box center [208, 58] width 53 height 8
click at [167, 53] on button "Clear" at bounding box center [169, 55] width 7 height 7
type input "Overall Paint"
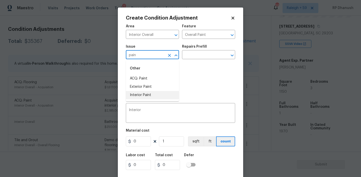
click at [152, 96] on li "Interior Paint" at bounding box center [152, 95] width 53 height 8
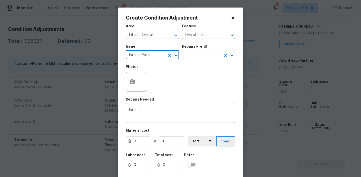
type input "Interior Paint"
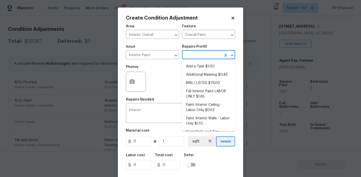
click at [200, 55] on input "text" at bounding box center [201, 55] width 39 height 8
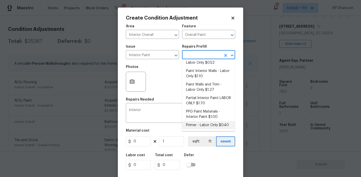
click at [205, 123] on li "Primer - Labor Only $0.40" at bounding box center [208, 125] width 53 height 8
type textarea "Interior primer - PRIMER PROVIDED BY OPENDOOR - All nails, screws, drywall anch…"
type input "0.4"
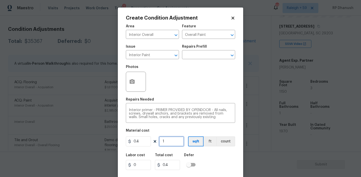
click at [180, 139] on input "1" at bounding box center [171, 141] width 25 height 10
type input "0"
type input "5"
type input "2"
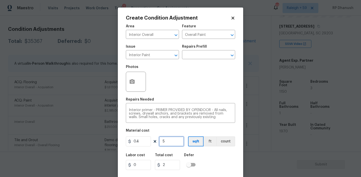
type input "50"
type input "20"
type input "500"
type input "200"
type input "500"
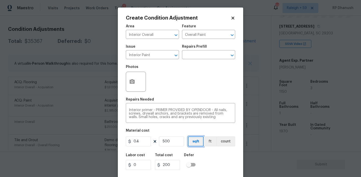
scroll to position [10, 0]
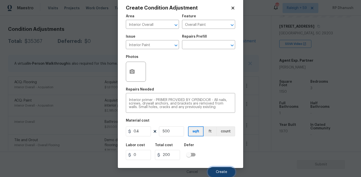
click at [220, 169] on button "Create" at bounding box center [221, 172] width 27 height 10
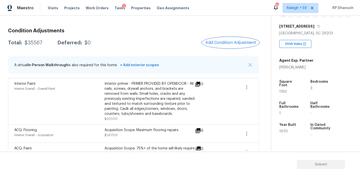
scroll to position [63, 0]
click at [232, 45] on span "Add Condition Adjustment" at bounding box center [230, 43] width 51 height 5
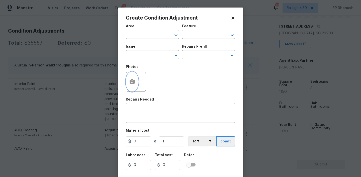
click at [135, 76] on button "button" at bounding box center [132, 82] width 12 height 20
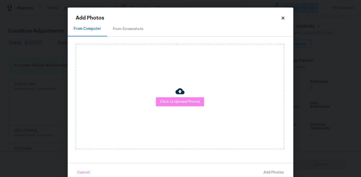
click at [181, 93] on img at bounding box center [179, 91] width 9 height 9
click at [180, 96] on div at bounding box center [179, 92] width 9 height 11
click at [180, 74] on div "Click to Upload Photos" at bounding box center [180, 96] width 208 height 105
click at [174, 98] on button "Click to Upload Photos" at bounding box center [180, 101] width 48 height 9
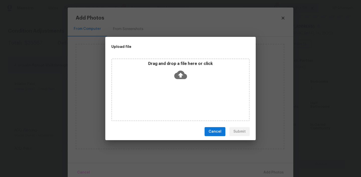
click at [174, 70] on icon at bounding box center [180, 74] width 13 height 13
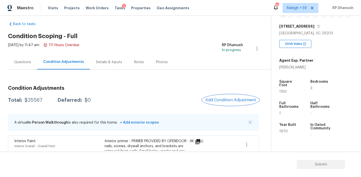
scroll to position [0, 0]
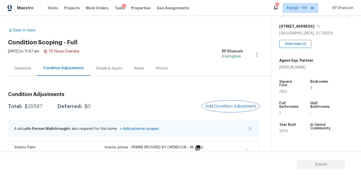
click at [225, 104] on span "Add Condition Adjustment" at bounding box center [230, 106] width 51 height 5
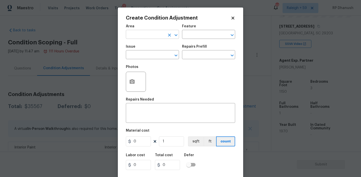
click at [141, 33] on input "text" at bounding box center [145, 35] width 39 height 8
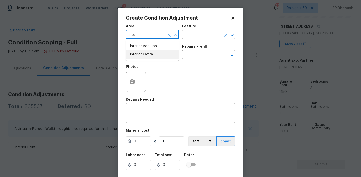
drag, startPoint x: 137, startPoint y: 54, endPoint x: 201, endPoint y: 37, distance: 65.9
click at [137, 54] on li "Interior Overall" at bounding box center [152, 54] width 53 height 8
type input "Interior Overall"
click at [201, 37] on input "text" at bounding box center [201, 35] width 39 height 8
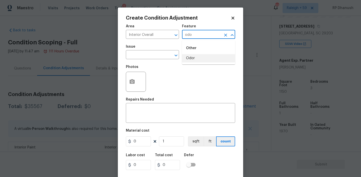
click at [201, 62] on ul "Other Odor" at bounding box center [208, 52] width 53 height 24
type input "odo"
click at [145, 61] on span "Issue ​" at bounding box center [152, 52] width 53 height 20
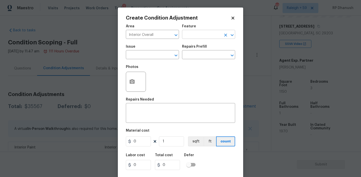
click at [212, 37] on input "text" at bounding box center [201, 35] width 39 height 8
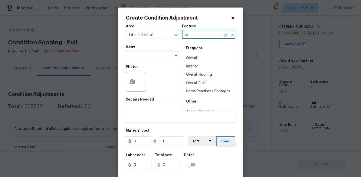
type input "org"
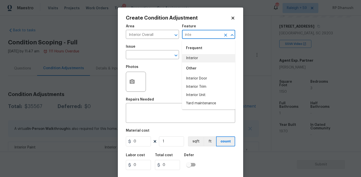
click at [211, 54] on li "Interior" at bounding box center [208, 58] width 53 height 8
type input "Interior"
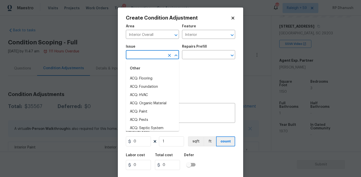
click at [157, 55] on input "text" at bounding box center [145, 55] width 39 height 8
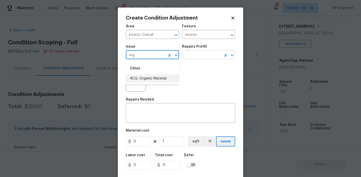
drag, startPoint x: 153, startPoint y: 78, endPoint x: 189, endPoint y: 58, distance: 41.5
click at [154, 75] on li "ACQ: Organic Material" at bounding box center [152, 78] width 53 height 8
type input "ACQ: Organic Material"
click at [196, 56] on input "text" at bounding box center [201, 55] width 39 height 8
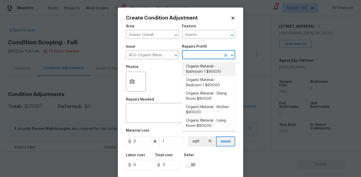
drag, startPoint x: 198, startPoint y: 71, endPoint x: 186, endPoint y: 94, distance: 25.8
click at [198, 71] on li "Organic Material - Bathroom 1 $900.00" at bounding box center [208, 69] width 53 height 14
type input "Acquisition"
type textarea "Acquisition Scope: Conditions Conducive to Organic Material - Bathroom 1 Discla…"
type input "900"
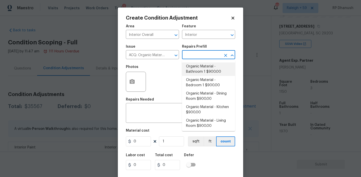
type input "900"
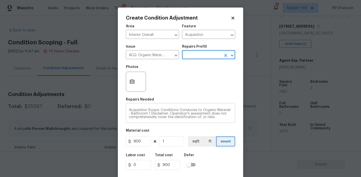
click at [131, 112] on textarea "Acquisition Scope: Conditions Conducive to Organic Material - Bathroom 1 Discla…" at bounding box center [180, 113] width 103 height 11
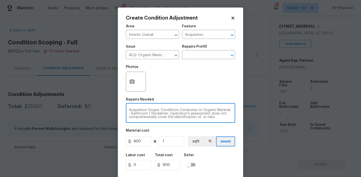
drag, startPoint x: 131, startPoint y: 112, endPoint x: 159, endPoint y: 113, distance: 27.3
click at [159, 113] on textarea "Acquisition Scope: Conditions Conducive to Organic Material - Bathroom 1 Discla…" at bounding box center [180, 113] width 103 height 11
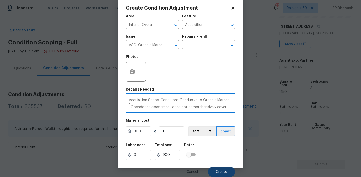
type textarea "Acquisition Scope: Conditions Conducive to Organic Material - : Opendoor's asse…"
click at [218, 168] on button "Create" at bounding box center [221, 172] width 27 height 10
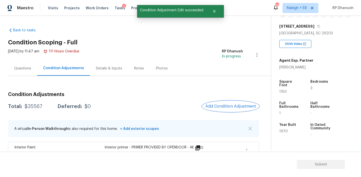
scroll to position [0, 0]
click at [38, 104] on div "$36467" at bounding box center [34, 106] width 18 height 5
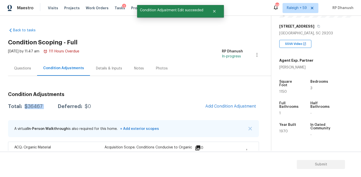
copy div "$36467"
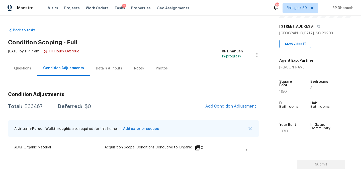
drag, startPoint x: 26, startPoint y: 73, endPoint x: 33, endPoint y: 72, distance: 6.8
click at [26, 72] on div "Questions" at bounding box center [22, 68] width 29 height 15
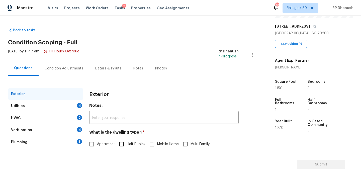
scroll to position [62, 0]
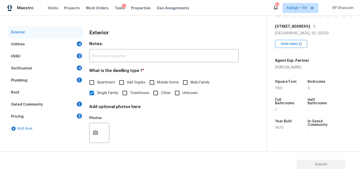
click at [83, 45] on div "Utilities 4" at bounding box center [45, 44] width 75 height 12
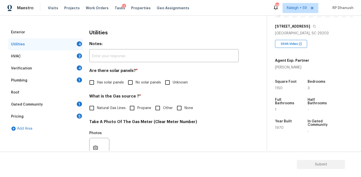
click at [135, 86] on input "No solar panels" at bounding box center [130, 82] width 11 height 11
click at [177, 101] on div "What is the Gas source ? * Natural Gas Lines Propane Other None" at bounding box center [163, 104] width 149 height 20
click at [176, 105] on input "None" at bounding box center [179, 108] width 11 height 11
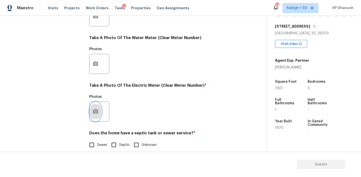
click at [93, 108] on icon "button" at bounding box center [95, 111] width 6 height 6
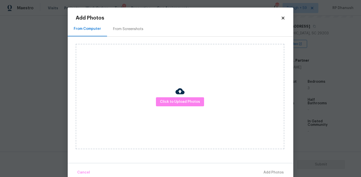
click at [141, 36] on div "From Computer From Screenshots Click to Upload Photos" at bounding box center [180, 92] width 225 height 141
click at [136, 30] on div "From Screenshots" at bounding box center [128, 29] width 30 height 5
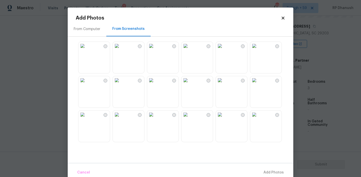
click at [154, 84] on img at bounding box center [151, 80] width 8 height 8
click at [276, 171] on span "Add 1 Photo(s)" at bounding box center [271, 172] width 25 height 6
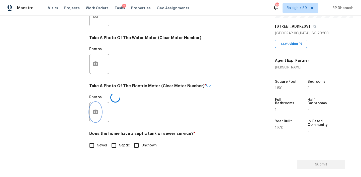
scroll to position [0, 0]
click at [92, 142] on input "Sewer" at bounding box center [91, 145] width 11 height 11
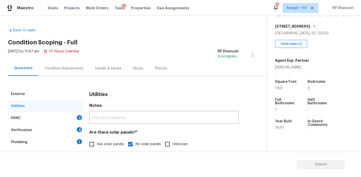
scroll to position [1, 0]
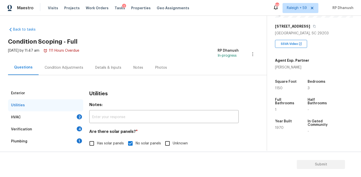
click at [76, 113] on div "HVAC 2" at bounding box center [45, 117] width 75 height 12
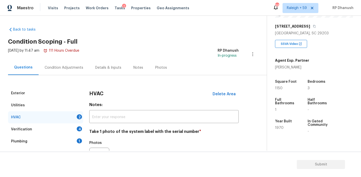
scroll to position [43, 0]
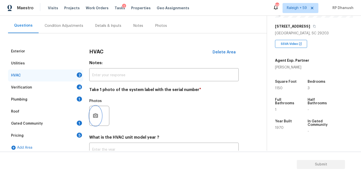
click at [96, 109] on button "button" at bounding box center [95, 116] width 12 height 20
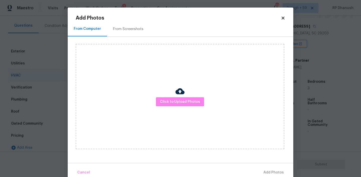
click at [125, 56] on div "Click to Upload Photos" at bounding box center [180, 96] width 208 height 105
click at [125, 27] on div "From Screenshots" at bounding box center [128, 29] width 30 height 5
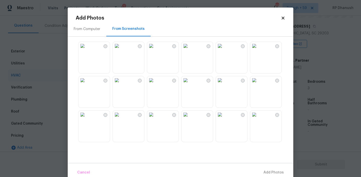
click at [121, 84] on img at bounding box center [117, 80] width 8 height 8
click at [155, 84] on img at bounding box center [151, 80] width 8 height 8
click at [264, 168] on button "Add 1 Photo(s)" at bounding box center [271, 172] width 29 height 11
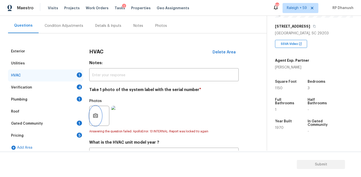
scroll to position [86, 0]
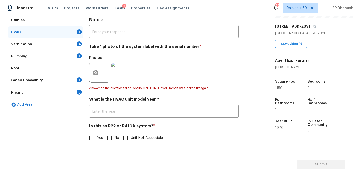
drag, startPoint x: 110, startPoint y: 138, endPoint x: 107, endPoint y: 134, distance: 5.5
click at [110, 138] on input "No" at bounding box center [109, 138] width 11 height 11
click at [76, 91] on div "Pricing 5" at bounding box center [45, 92] width 75 height 12
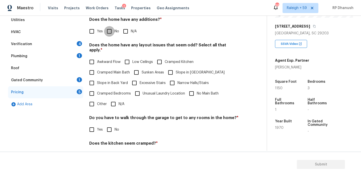
click at [107, 35] on input "No" at bounding box center [109, 31] width 11 height 11
click at [95, 81] on input "Slope in Back Yard" at bounding box center [91, 83] width 11 height 11
click at [170, 69] on input "Slope in Front Yard" at bounding box center [170, 72] width 11 height 11
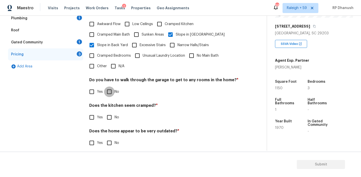
click at [108, 86] on input "No" at bounding box center [109, 91] width 11 height 11
drag, startPoint x: 108, startPoint y: 106, endPoint x: 108, endPoint y: 119, distance: 12.8
click at [108, 119] on div "Pricing Does the home have any additions? * Yes No N/A Does the home have any l…" at bounding box center [163, 59] width 149 height 190
click at [109, 115] on input "No" at bounding box center [109, 117] width 11 height 11
click at [109, 138] on input "No" at bounding box center [109, 143] width 11 height 11
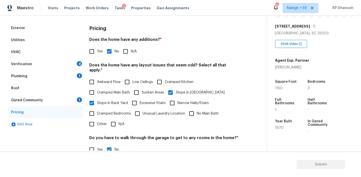
click at [78, 101] on div "1" at bounding box center [79, 99] width 5 height 5
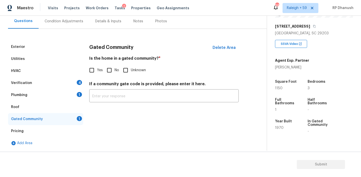
click at [107, 70] on input "No" at bounding box center [109, 70] width 11 height 11
click at [68, 82] on div "Verification 4" at bounding box center [45, 83] width 75 height 12
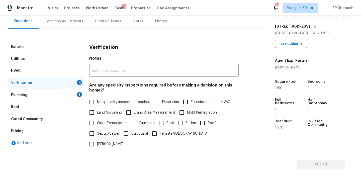
click at [107, 99] on label "No specialty inspection required" at bounding box center [118, 102] width 64 height 11
click at [97, 99] on input "No specialty inspection required" at bounding box center [91, 102] width 11 height 11
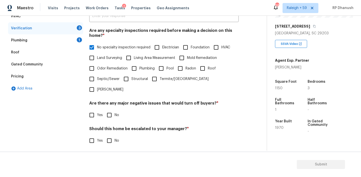
click at [105, 48] on span "No specialty inspection required" at bounding box center [123, 47] width 53 height 5
click at [97, 48] on input "No specialty inspection required" at bounding box center [91, 47] width 11 height 11
click at [217, 47] on input "HVAC" at bounding box center [216, 47] width 11 height 11
click at [195, 47] on span "Foundation" at bounding box center [200, 47] width 19 height 5
click at [191, 47] on input "Foundation" at bounding box center [185, 48] width 11 height 11
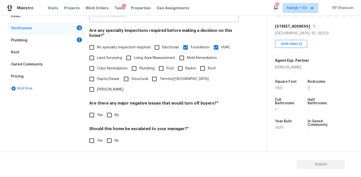
click at [203, 67] on input "Roof" at bounding box center [202, 68] width 11 height 11
click at [108, 110] on input "No" at bounding box center [109, 115] width 11 height 11
click at [108, 136] on input "No" at bounding box center [109, 141] width 11 height 11
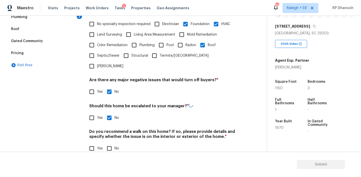
scroll to position [124, 0]
click at [109, 144] on input "No" at bounding box center [109, 149] width 11 height 11
click at [79, 19] on div "1" at bounding box center [79, 17] width 5 height 5
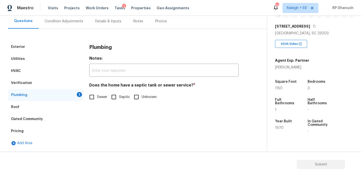
scroll to position [47, 0]
click at [97, 96] on input "Sewer" at bounding box center [91, 97] width 11 height 11
click at [40, 83] on div "Verification" at bounding box center [45, 83] width 75 height 12
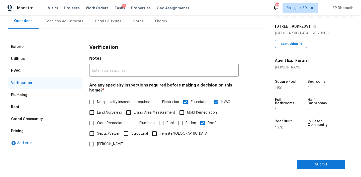
scroll to position [124, 0]
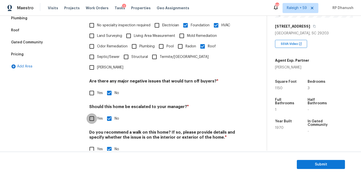
click at [92, 113] on input "Yes" at bounding box center [91, 118] width 11 height 11
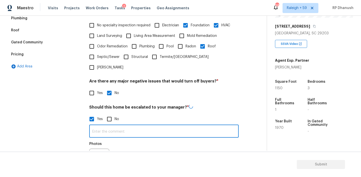
click at [99, 126] on input "text" at bounding box center [163, 132] width 149 height 12
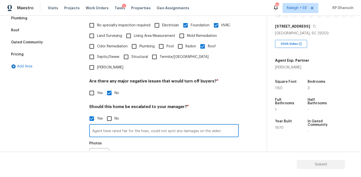
drag, startPoint x: 94, startPoint y: 112, endPoint x: 100, endPoint y: 119, distance: 8.9
click at [99, 125] on input "Agent have rated fair for the hvac, could not spot any damages on the video" at bounding box center [163, 131] width 149 height 12
click at [100, 125] on input "Agent have rated fair for the hvac, could not spot any damages on the video" at bounding box center [163, 131] width 149 height 12
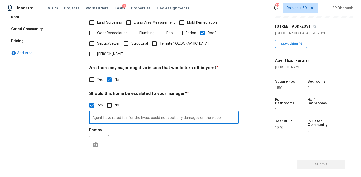
scroll to position [172, 0]
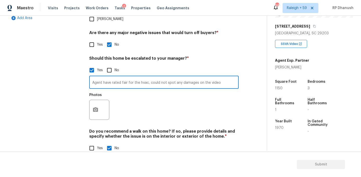
click at [121, 77] on input "Agent have rated fair for the hvac, could not spot any damages on the video" at bounding box center [163, 83] width 149 height 12
paste input "The agent rated the HVAC as fair. No visible damages were observed in the video."
click at [131, 77] on input "The agent rated the HVAC as fair. No visible damages were observed in the video." at bounding box center [163, 83] width 149 height 12
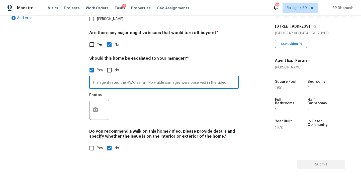
click at [131, 77] on input "The agent rated the HVAC as fair. No visible damages were observed in the video." at bounding box center [163, 83] width 149 height 12
click at [94, 107] on icon "button" at bounding box center [95, 109] width 5 height 5
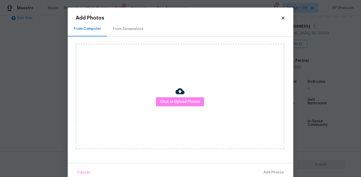
click at [102, 38] on div "Click to Upload Photos" at bounding box center [184, 97] width 217 height 120
click at [120, 31] on div "From Screenshots" at bounding box center [128, 29] width 30 height 5
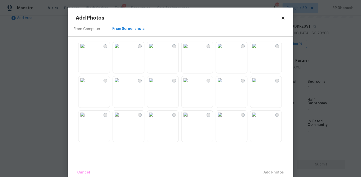
click at [258, 50] on img at bounding box center [254, 46] width 8 height 8
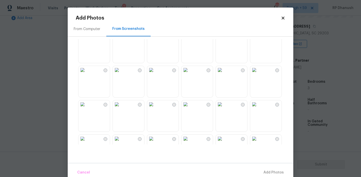
scroll to position [12, 0]
click at [152, 72] on img at bounding box center [151, 68] width 8 height 8
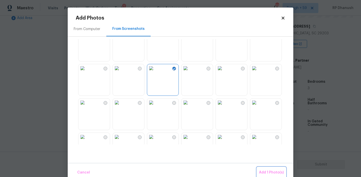
click at [263, 167] on button "Add 1 Photo(s)" at bounding box center [271, 172] width 29 height 11
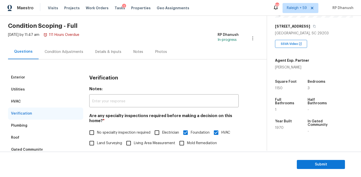
scroll to position [2, 0]
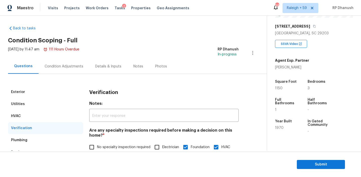
click at [66, 71] on div "Condition Adjustments" at bounding box center [64, 66] width 51 height 15
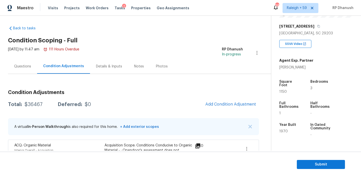
click at [36, 103] on div "$36467" at bounding box center [34, 104] width 18 height 5
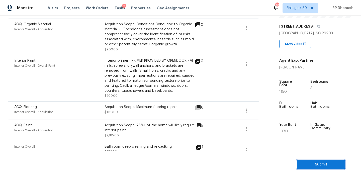
click at [305, 166] on span "Submit" at bounding box center [321, 164] width 40 height 6
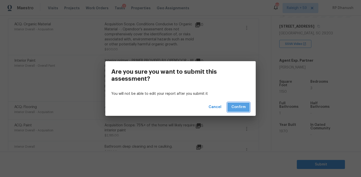
click at [228, 107] on button "Confirm" at bounding box center [238, 106] width 22 height 9
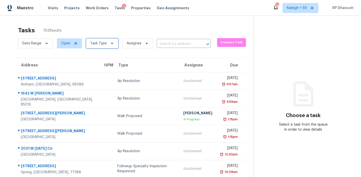
click at [90, 45] on span "Task Type" at bounding box center [98, 43] width 17 height 5
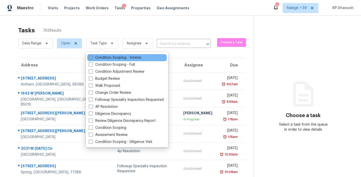
click at [102, 56] on label "Condition Scoping - Interior" at bounding box center [115, 57] width 53 height 5
click at [92, 56] on input "Condition Scoping - Interior" at bounding box center [90, 56] width 3 height 3
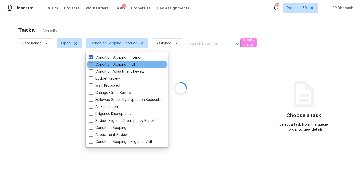
click at [102, 65] on label "Condition Scoping - Full" at bounding box center [112, 64] width 46 height 5
click at [92, 65] on input "Condition Scoping - Full" at bounding box center [90, 63] width 3 height 3
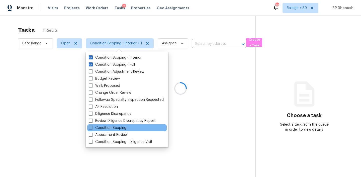
click at [113, 129] on label "Condition Scoping" at bounding box center [108, 127] width 38 height 5
click at [92, 129] on input "Condition Scoping" at bounding box center [90, 126] width 3 height 3
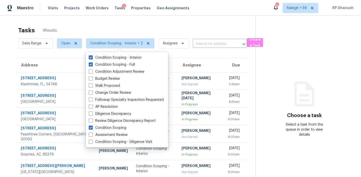
click at [103, 13] on div "Visits Projects Work Orders Tasks 2 Properties Geo Assignments" at bounding box center [121, 8] width 147 height 10
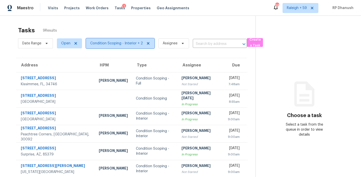
click at [114, 42] on span "Condition Scoping - Interior + 2" at bounding box center [116, 43] width 53 height 5
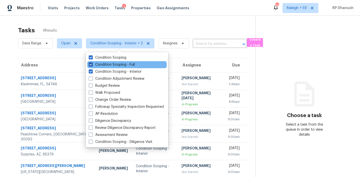
click at [122, 64] on label "Condition Scoping - Full" at bounding box center [112, 64] width 46 height 5
click at [92, 64] on input "Condition Scoping - Full" at bounding box center [90, 63] width 3 height 3
checkbox input "false"
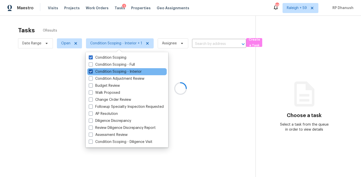
click at [118, 71] on label "Condition Scoping - Interior" at bounding box center [115, 71] width 53 height 5
click at [92, 71] on input "Condition Scoping - Interior" at bounding box center [90, 70] width 3 height 3
checkbox input "false"
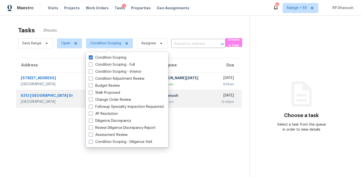
drag, startPoint x: 304, startPoint y: 94, endPoint x: 185, endPoint y: 99, distance: 119.1
click at [303, 94] on icon at bounding box center [301, 93] width 20 height 25
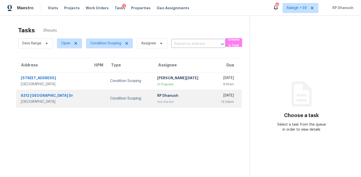
click at [182, 99] on div "Not Started" at bounding box center [182, 101] width 51 height 5
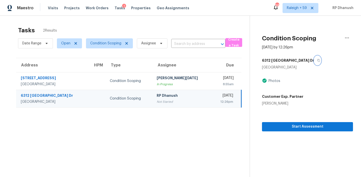
click at [317, 61] on icon "button" at bounding box center [318, 60] width 3 height 3
click at [308, 124] on span "Start Assessment" at bounding box center [307, 126] width 83 height 6
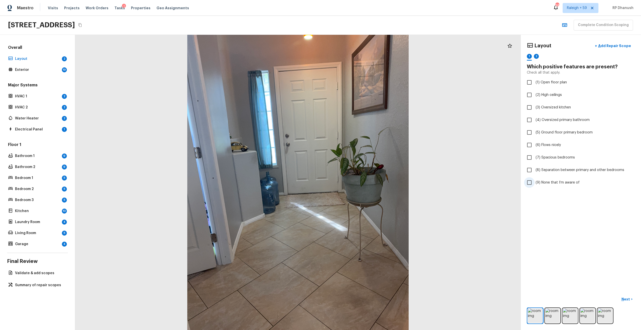
click at [360, 177] on span "(9) None that I’m aware of" at bounding box center [558, 182] width 44 height 5
click at [360, 177] on input "(9) None that I’m aware of" at bounding box center [529, 182] width 11 height 11
checkbox input "true"
click at [360, 107] on span "(3) Oversized kitchen" at bounding box center [553, 107] width 35 height 5
click at [360, 107] on input "(3) Oversized kitchen" at bounding box center [529, 107] width 11 height 11
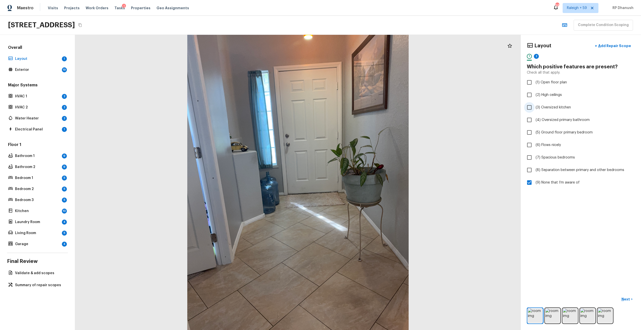
checkbox input "true"
click at [360, 94] on span "(2) High ceilings" at bounding box center [549, 94] width 26 height 5
click at [360, 94] on input "(2) High ceilings" at bounding box center [529, 95] width 11 height 11
checkbox input "true"
click at [360, 107] on span "(3) Oversized kitchen" at bounding box center [553, 107] width 35 height 5
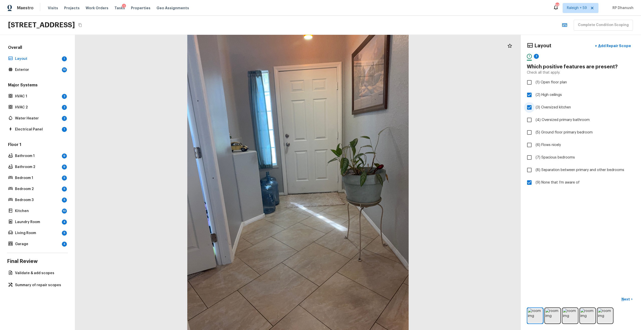
click at [360, 107] on input "(3) Oversized kitchen" at bounding box center [529, 107] width 11 height 11
checkbox input "false"
click at [360, 96] on span "(2) High ceilings" at bounding box center [549, 94] width 26 height 5
click at [360, 96] on input "(2) High ceilings" at bounding box center [529, 95] width 11 height 11
checkbox input "false"
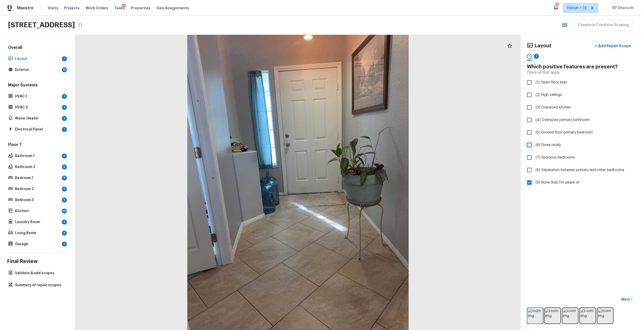
click at [360, 142] on label "(6) Flows nicely" at bounding box center [577, 145] width 107 height 11
click at [360, 142] on input "(6) Flows nicely" at bounding box center [529, 145] width 11 height 11
checkbox input "true"
click at [360, 177] on label "(9) None that I’m aware of" at bounding box center [577, 182] width 107 height 11
click at [360, 177] on input "(9) None that I’m aware of" at bounding box center [529, 182] width 11 height 11
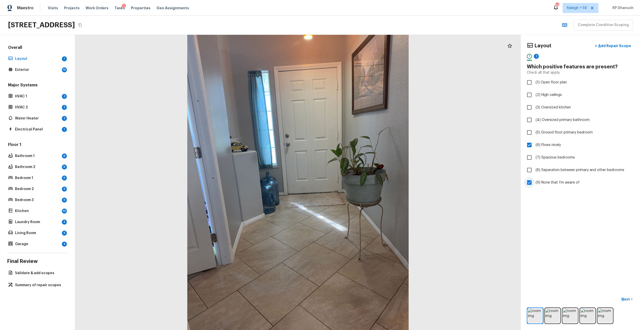
checkbox input "false"
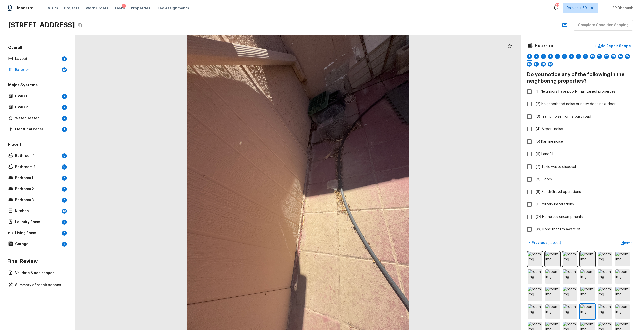
click at [360, 47] on div at bounding box center [510, 46] width 10 height 10
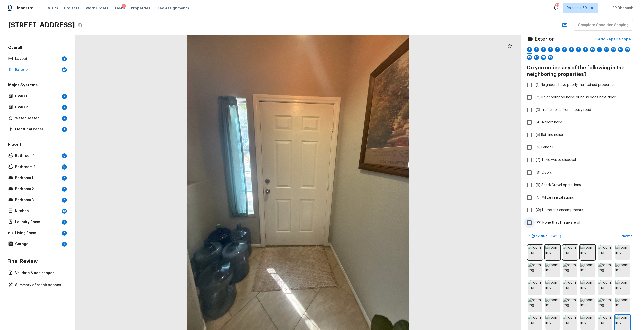
scroll to position [31, 0]
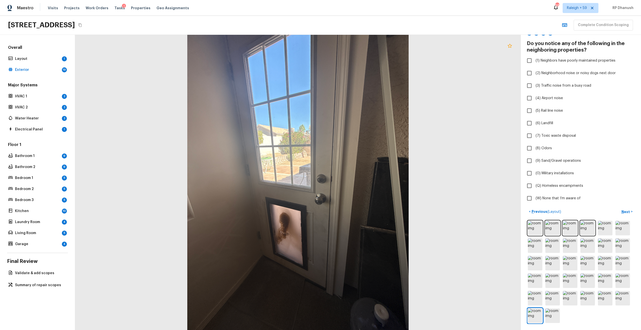
click at [360, 45] on icon at bounding box center [510, 46] width 4 height 4
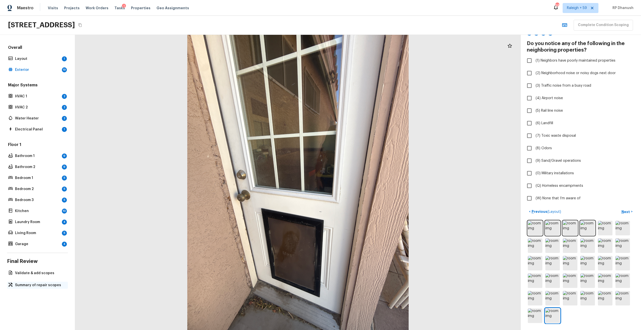
click at [32, 177] on p "Summary of repair scopes" at bounding box center [40, 285] width 50 height 5
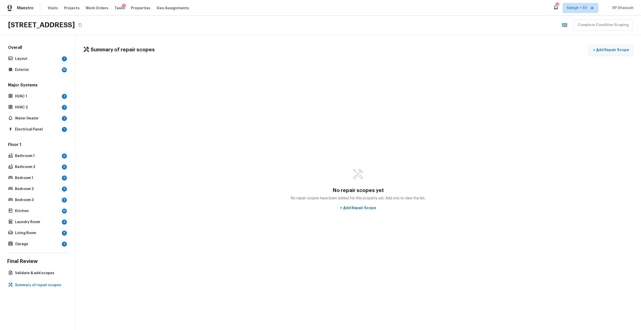
click at [360, 48] on p "Add Repair Scope" at bounding box center [612, 49] width 34 height 5
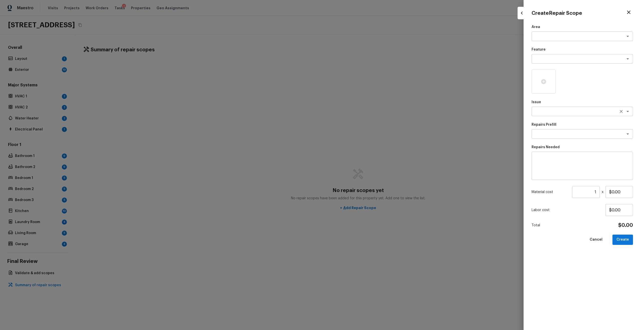
click at [360, 113] on textarea at bounding box center [575, 111] width 83 height 5
click at [360, 122] on li "Pressure Washing" at bounding box center [582, 122] width 101 height 8
type textarea "Pressure Washing"
click at [360, 142] on div "Area x ​ Feature x ​ Issue Pressure Washing x ​ Repairs Prefill x ​ Repairs Nee…" at bounding box center [582, 174] width 101 height 298
click at [360, 133] on textarea at bounding box center [575, 134] width 83 height 5
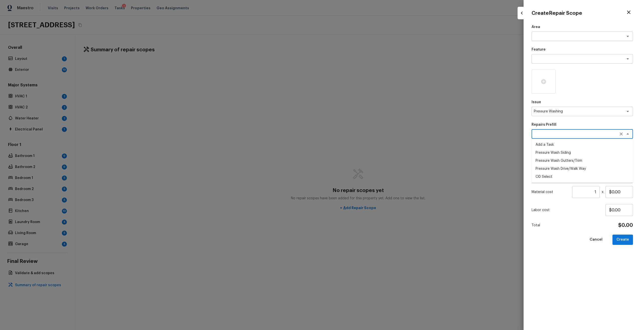
click at [360, 153] on li "Pressure Wash Siding" at bounding box center [582, 153] width 101 height 8
type textarea "Pressure Wash Siding"
type textarea "Protect areas as needed for pressure washing. Pressure wash the siding on the h…"
type input "$170.00"
click at [360, 177] on button "Create" at bounding box center [623, 240] width 21 height 10
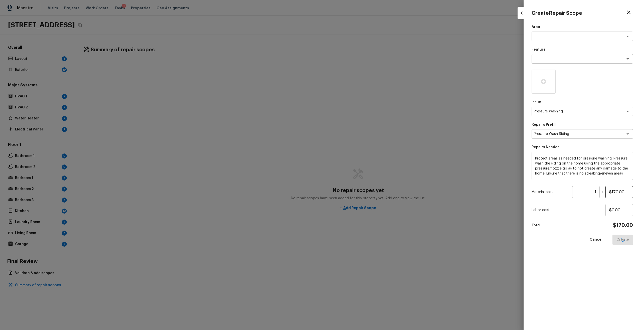
type input "$0.00"
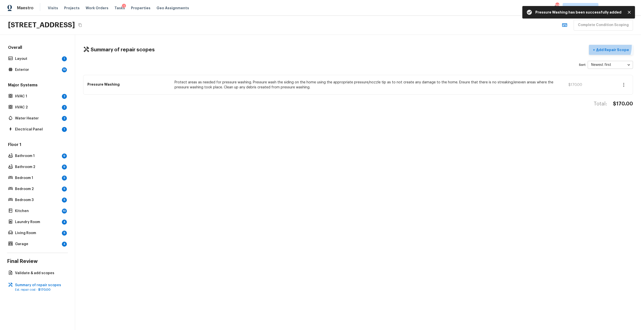
click at [360, 46] on button "+ Add Repair Scope" at bounding box center [611, 50] width 44 height 10
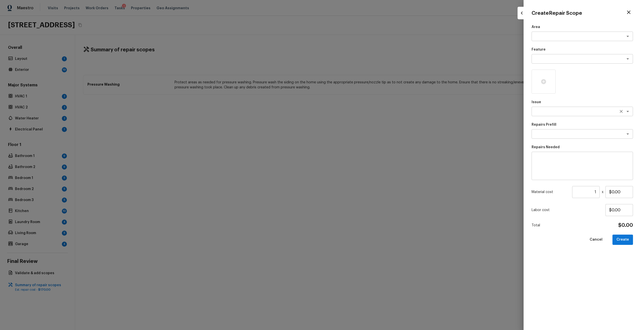
click at [360, 112] on textarea at bounding box center [575, 111] width 83 height 5
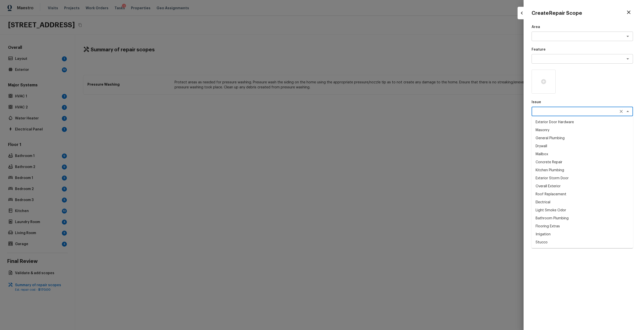
type textarea "a"
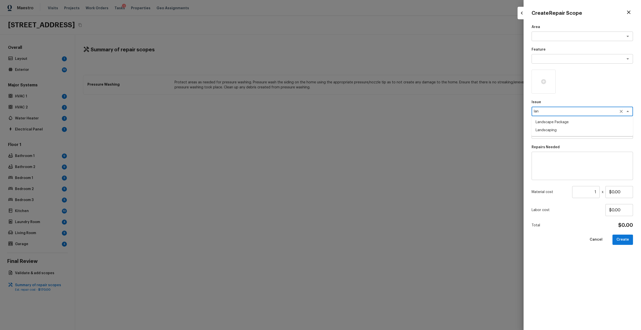
click at [360, 123] on li "Landscape Package" at bounding box center [582, 122] width 101 height 8
click at [360, 138] on div "x ​" at bounding box center [582, 134] width 101 height 10
type textarea "Landscape Package"
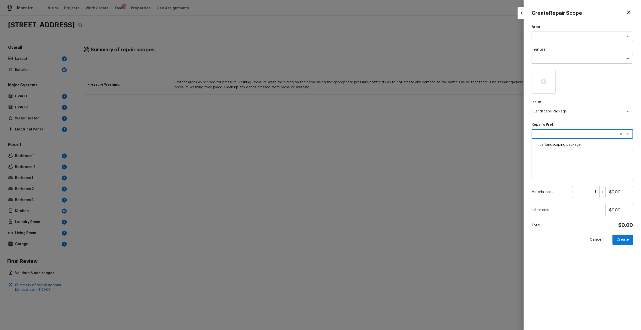
click at [360, 142] on li "Initial landscaping package" at bounding box center [582, 145] width 101 height 8
type textarea "Initial landscaping package"
type textarea "Mowing of grass up to 6" in height. Mow, edge along driveways & sidewalks, trim…"
type input "$75.00"
click at [360, 177] on div "Material cost 1 ​ x $75.00" at bounding box center [582, 192] width 101 height 12
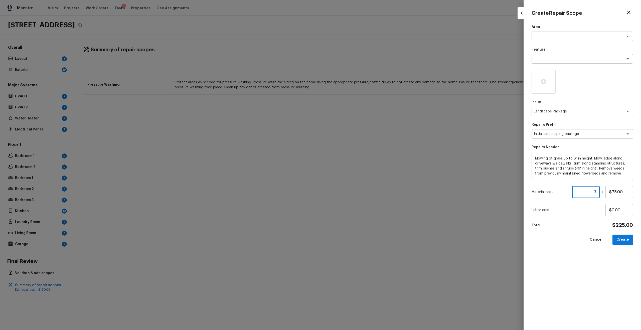
type input "3"
click at [360, 177] on button "Create" at bounding box center [623, 240] width 21 height 10
type input "1"
type input "$0.00"
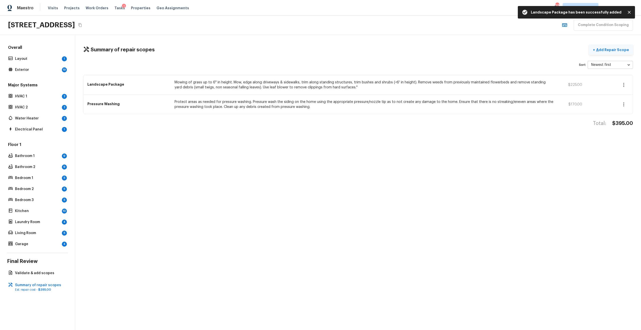
click at [360, 45] on button "+ Add Repair Scope" at bounding box center [611, 50] width 44 height 10
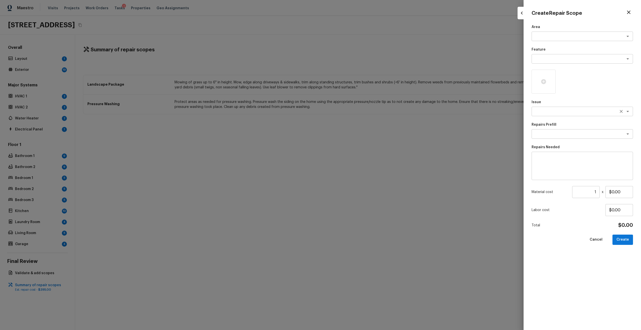
click at [360, 113] on textarea at bounding box center [575, 111] width 83 height 5
type textarea "y"
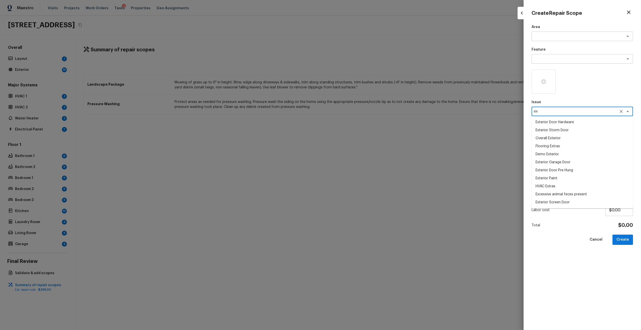
type textarea "e"
type textarea "d"
click at [360, 124] on li "Debris/garbage on site" at bounding box center [582, 122] width 101 height 8
type textarea "Debris/garbage on site"
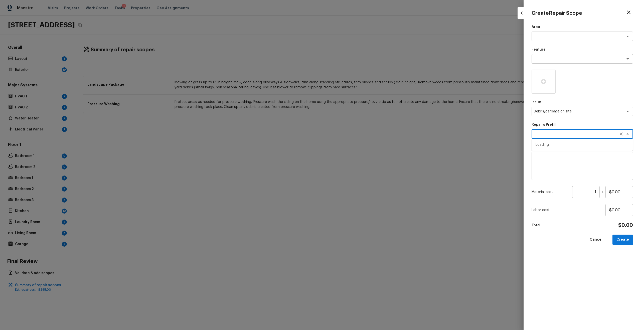
click at [360, 134] on textarea at bounding box center [575, 134] width 83 height 5
type textarea "yard"
click at [360, 143] on li "Remove debris/garbage" at bounding box center [582, 145] width 101 height 8
type textarea "Remove debris/garbage"
type textarea "Remove, haul off, and properly dispose of any debris left by seller to offsite …"
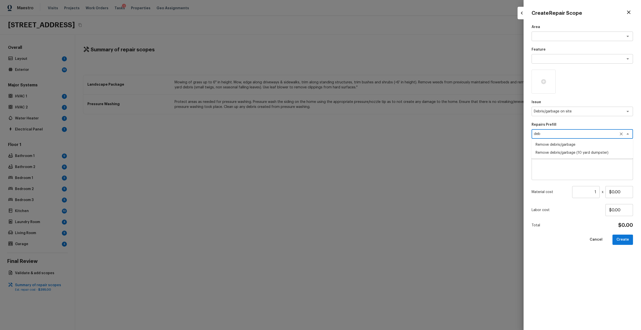
type input "$50.00"
type textarea "Remove debris/garbage"
click at [360, 177] on input "1" at bounding box center [586, 192] width 28 height 12
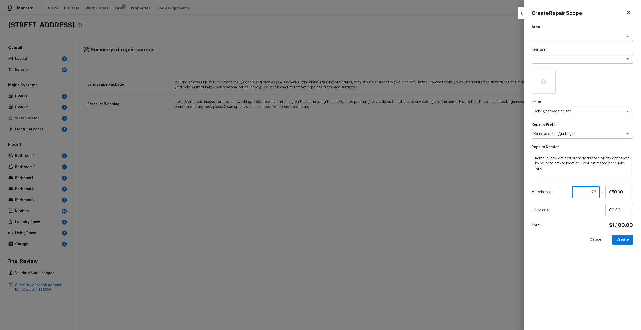
type input "2"
type input "25"
click at [360, 174] on textarea "Remove, haul off, and properly dispose of any debris left by seller to offsite …" at bounding box center [582, 166] width 94 height 20
type textarea "Remove, haul off, and properly dispose of any debris left by seller to offsite …"
click at [360, 177] on input "25" at bounding box center [586, 192] width 28 height 12
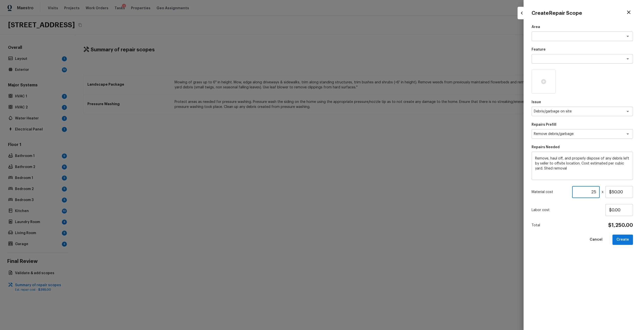
click at [360, 177] on input "25" at bounding box center [586, 192] width 28 height 12
type input "2"
type input "30"
click at [360, 81] on icon at bounding box center [543, 81] width 5 height 5
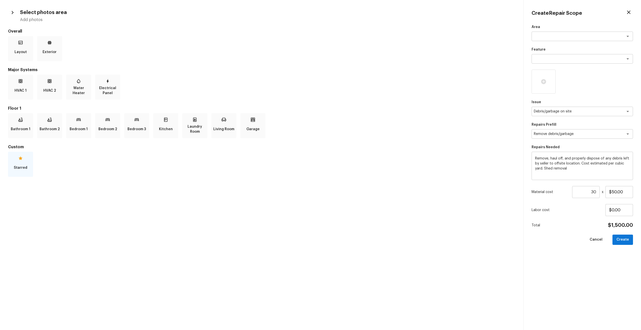
click at [17, 171] on p "Starred" at bounding box center [21, 168] width 14 height 10
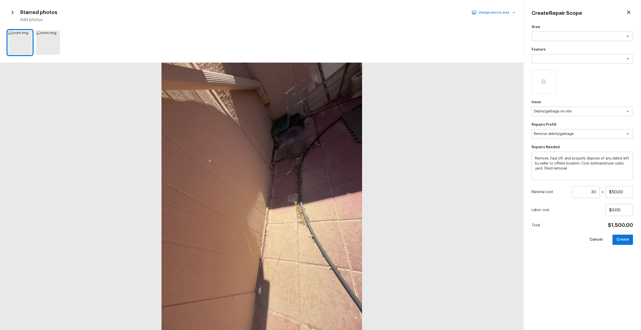
click at [360, 13] on button "Change photos area" at bounding box center [494, 12] width 43 height 7
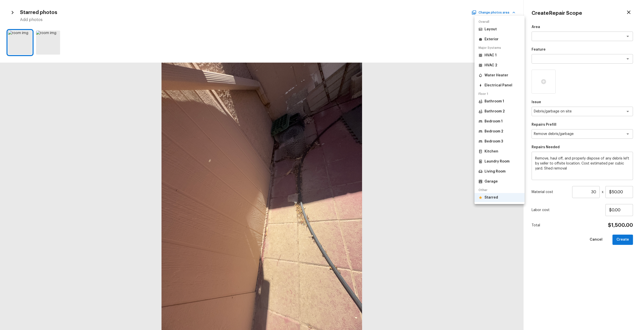
click at [360, 35] on li "Exterior" at bounding box center [500, 39] width 50 height 9
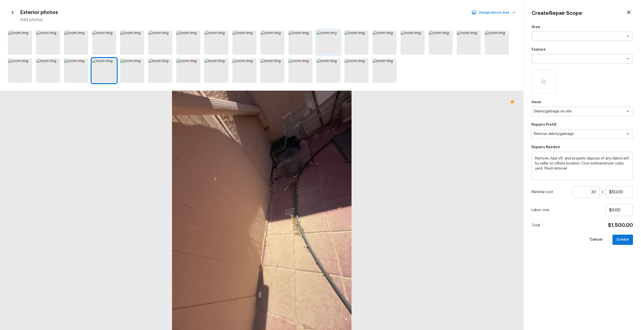
click at [336, 35] on icon at bounding box center [336, 35] width 5 height 5
click at [360, 177] on button "Create" at bounding box center [623, 240] width 21 height 10
type input "1"
type input "$0.00"
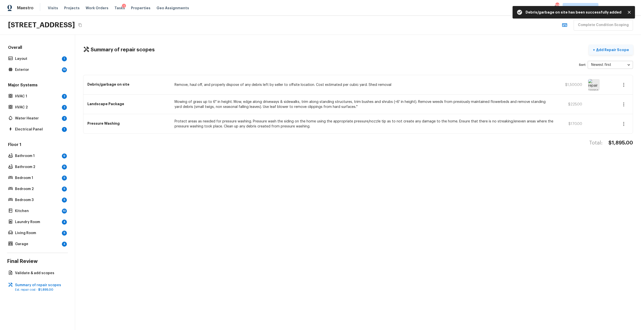
click at [360, 49] on p "Add Repair Scope" at bounding box center [612, 49] width 34 height 5
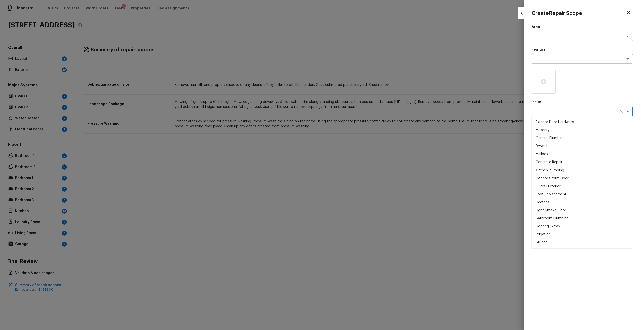
click at [360, 112] on textarea at bounding box center [575, 111] width 83 height 5
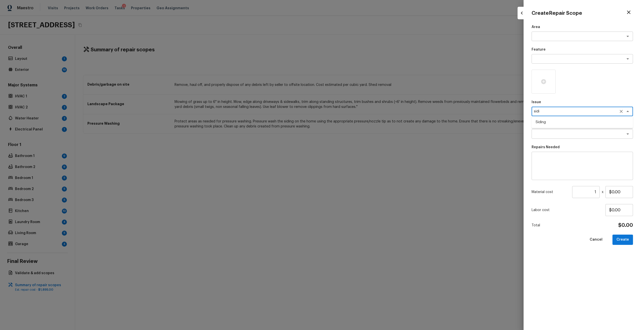
click at [360, 121] on li "Siding" at bounding box center [582, 122] width 101 height 8
type textarea "Siding"
click at [360, 177] on div "x ​" at bounding box center [582, 166] width 101 height 28
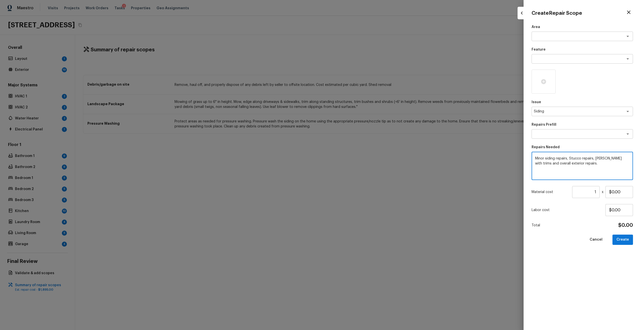
type textarea "Minor siding repairs, Stucco repairs, Eaves with trims and overall exterior rep…"
click at [360, 177] on input "1" at bounding box center [586, 192] width 28 height 12
type input "1875"
type input "$1.00"
click at [360, 177] on button "Create" at bounding box center [623, 240] width 21 height 10
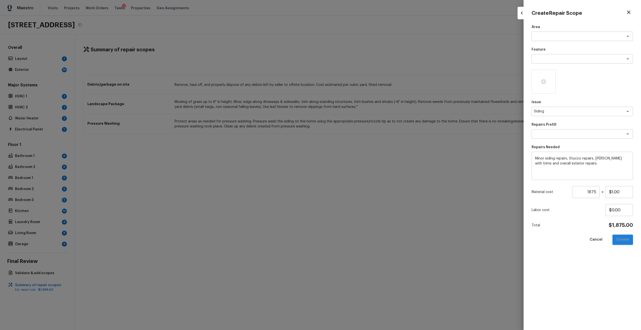
type input "1"
type input "$0.00"
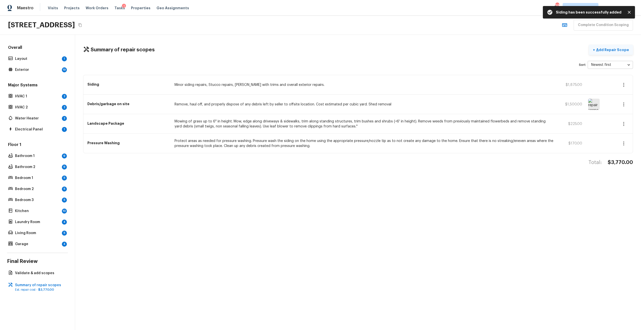
click at [360, 49] on p "Add Repair Scope" at bounding box center [612, 49] width 34 height 5
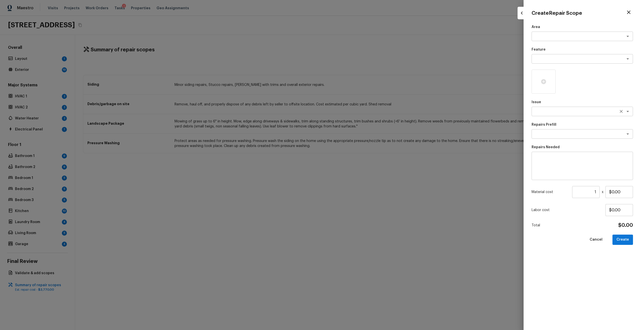
click at [360, 115] on div "x ​" at bounding box center [582, 112] width 101 height 10
click at [360, 145] on li "Light Pet Odor" at bounding box center [582, 146] width 101 height 8
click at [360, 130] on div "x ​" at bounding box center [582, 134] width 101 height 10
type textarea "Light Pet Odor"
click at [360, 144] on li "Acquisition Scope: 1-2 pets present" at bounding box center [582, 145] width 101 height 8
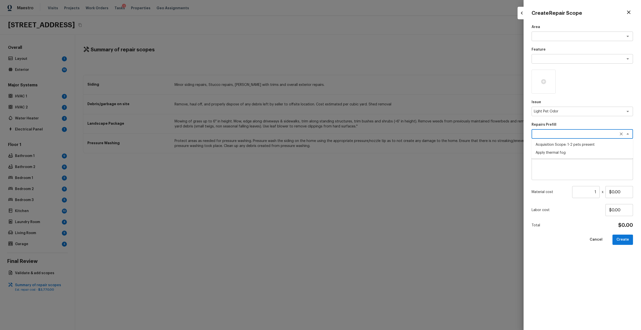
type textarea "Acquisition Scope: 1-2 pets present"
type input "$575.00"
click at [360, 177] on button "Create" at bounding box center [623, 240] width 21 height 10
type input "$0.00"
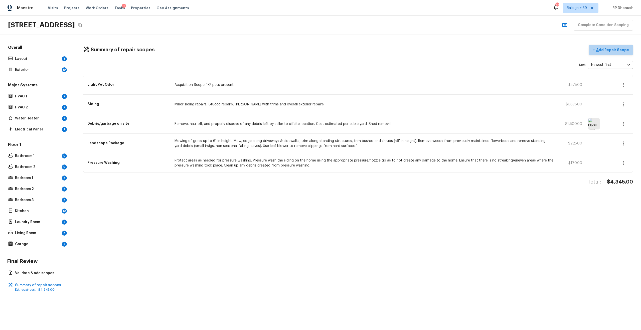
click at [360, 51] on p "Add Repair Scope" at bounding box center [612, 49] width 34 height 5
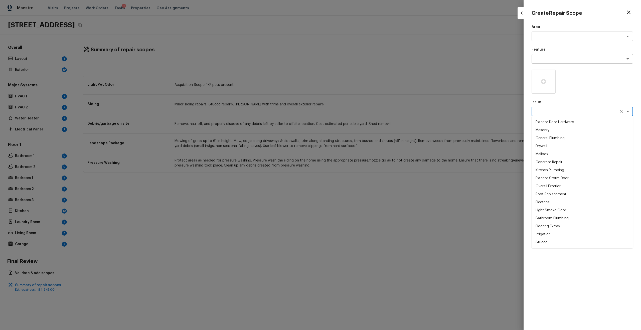
click at [360, 110] on textarea at bounding box center [575, 111] width 83 height 5
type textarea "pet"
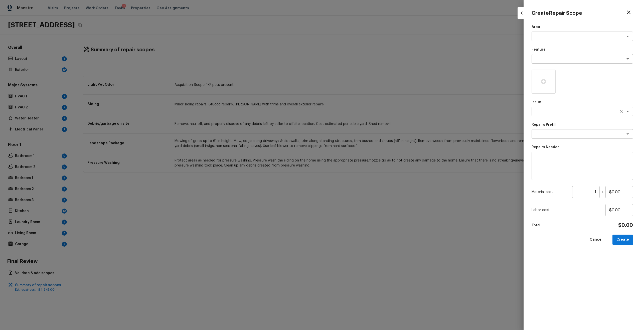
click at [360, 116] on div "Issue x ​" at bounding box center [582, 108] width 101 height 17
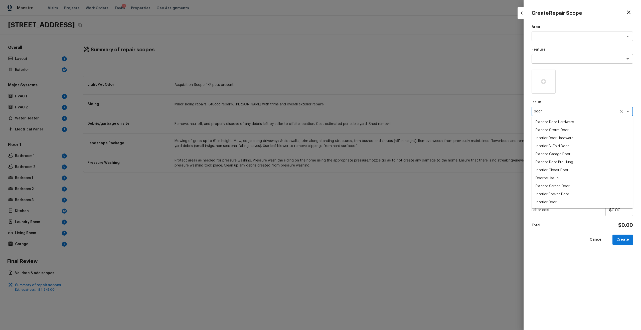
click at [360, 177] on li "Interior Door" at bounding box center [582, 202] width 101 height 8
type textarea "Interior Door"
click at [360, 171] on textarea at bounding box center [582, 166] width 94 height 20
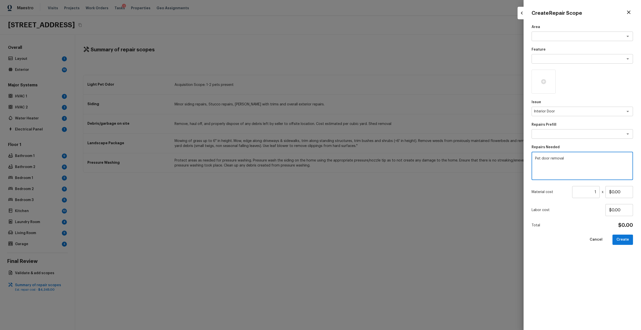
type textarea "Pet door removal"
click at [360, 177] on input "1" at bounding box center [586, 192] width 28 height 12
type input "180"
type input "$1.00"
click at [360, 82] on icon at bounding box center [544, 82] width 6 height 6
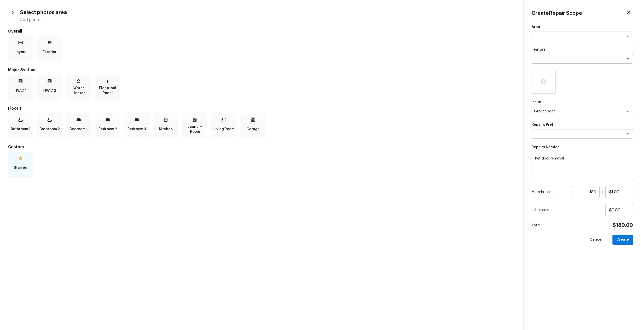
click at [28, 163] on div "Starred" at bounding box center [20, 164] width 25 height 25
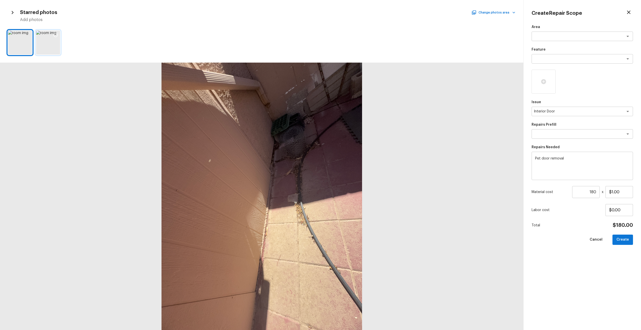
click at [51, 37] on div at bounding box center [55, 36] width 9 height 11
click at [360, 177] on button "Create" at bounding box center [623, 240] width 21 height 10
type input "1"
type input "$0.00"
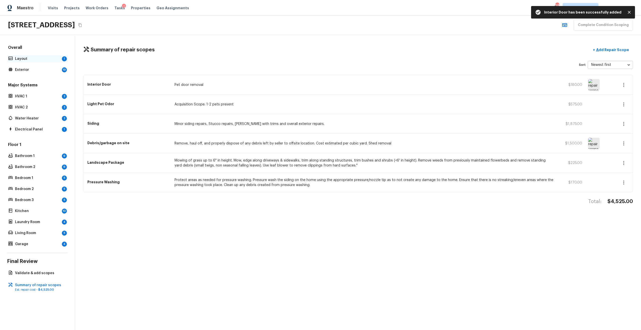
click at [47, 59] on p "Layout" at bounding box center [37, 58] width 45 height 5
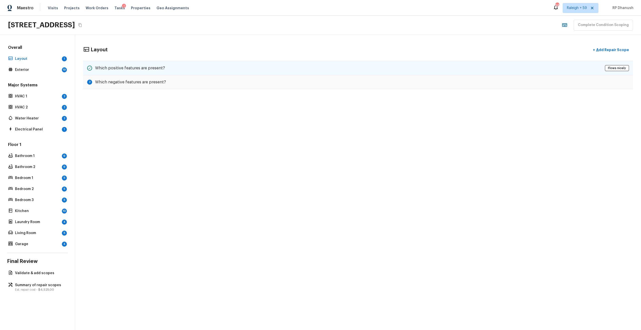
click at [232, 69] on div "Which positive features are present? Flows nicely" at bounding box center [358, 68] width 550 height 15
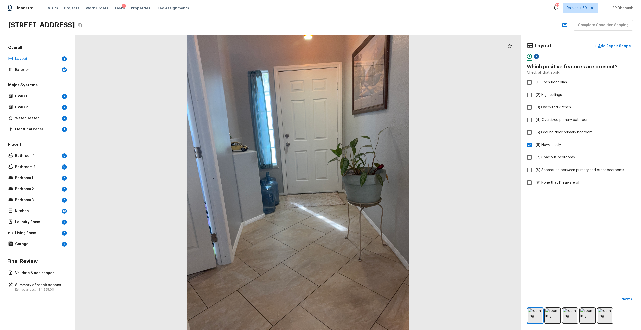
click at [360, 57] on div "2" at bounding box center [536, 56] width 5 height 5
click at [360, 177] on label "(9) None that I’m aware of" at bounding box center [577, 182] width 107 height 11
click at [360, 177] on input "(9) None that I’m aware of" at bounding box center [529, 182] width 11 height 11
checkbox input "true"
click at [62, 69] on div "19" at bounding box center [64, 69] width 5 height 5
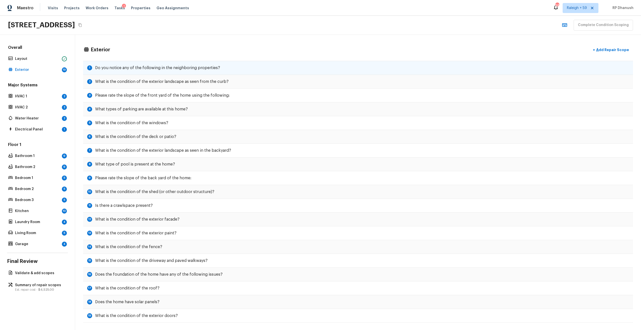
click at [221, 64] on div "1 Do you notice any of the following in the neighboring properties?" at bounding box center [358, 68] width 550 height 14
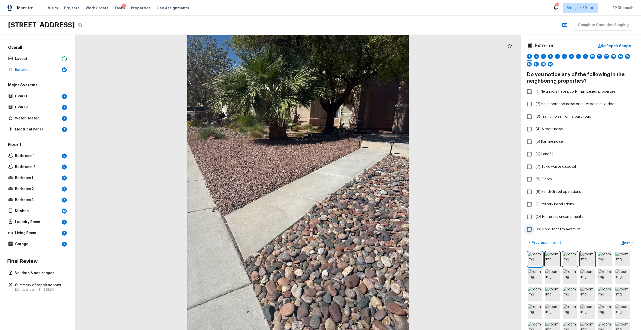
click at [360, 177] on span "(W) None that I’m aware of" at bounding box center [558, 229] width 45 height 5
click at [360, 177] on input "(W) None that I’m aware of" at bounding box center [529, 229] width 11 height 11
checkbox input "true"
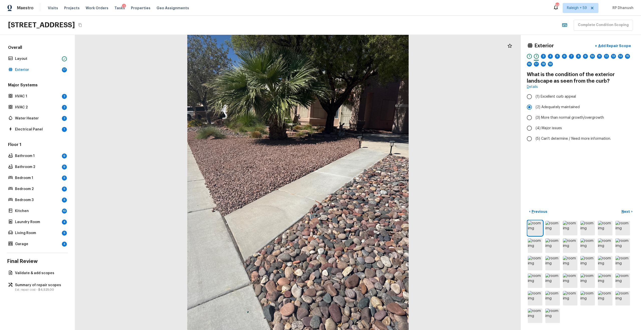
radio input "false"
radio input "true"
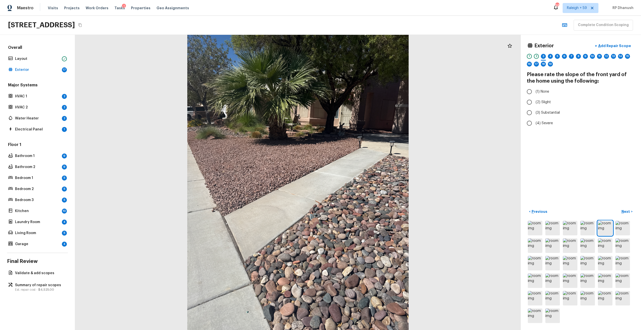
radio input "true"
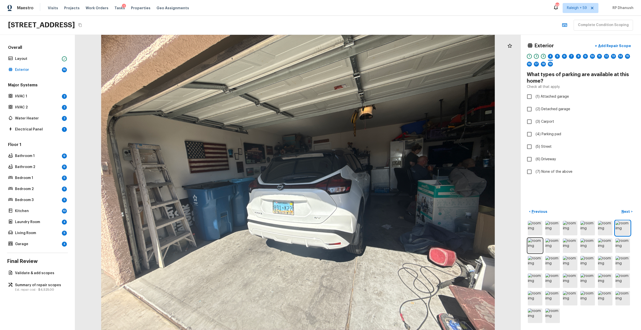
checkbox input "true"
checkbox input "false"
checkbox input "true"
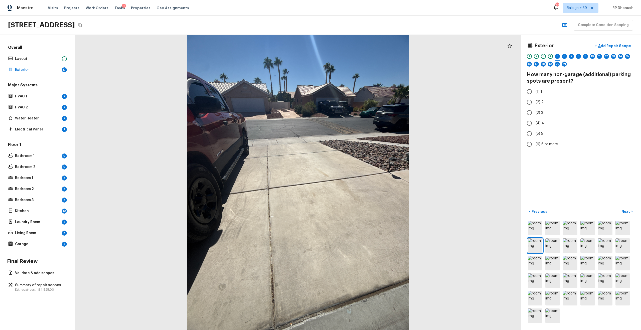
radio input "true"
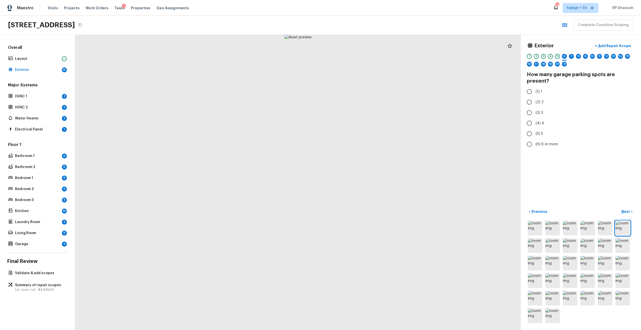
radio input "true"
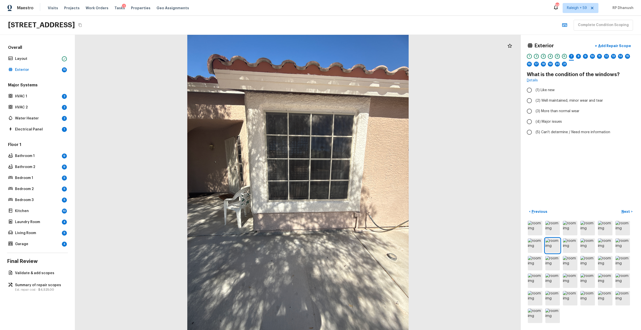
radio input "true"
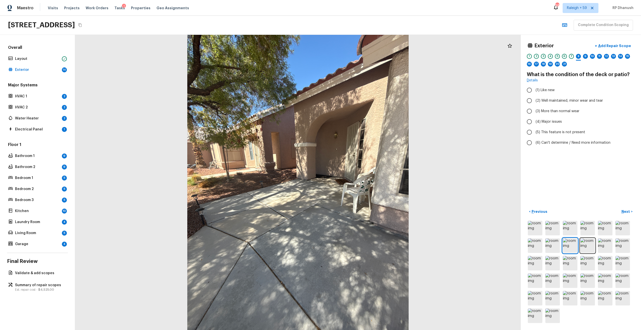
radio input "true"
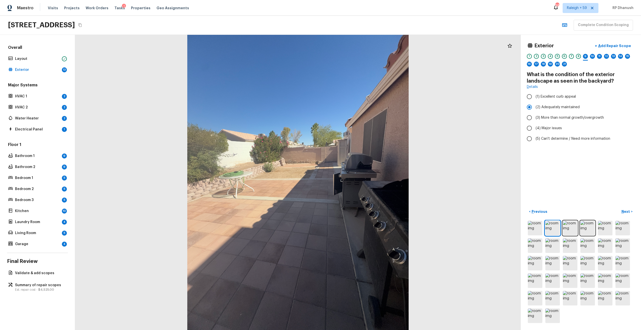
radio input "false"
radio input "true"
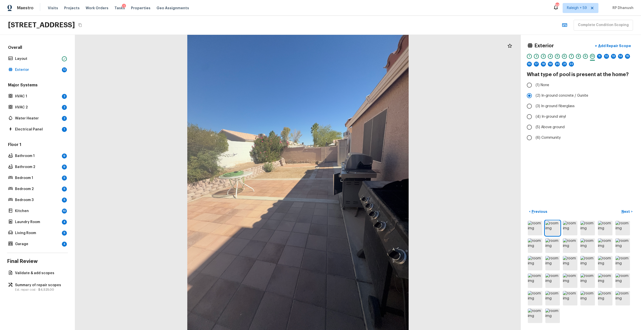
radio input "true"
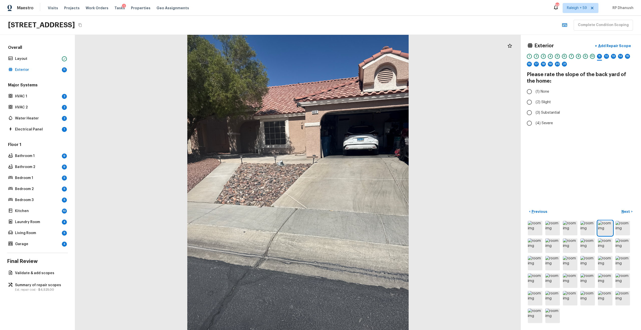
radio input "true"
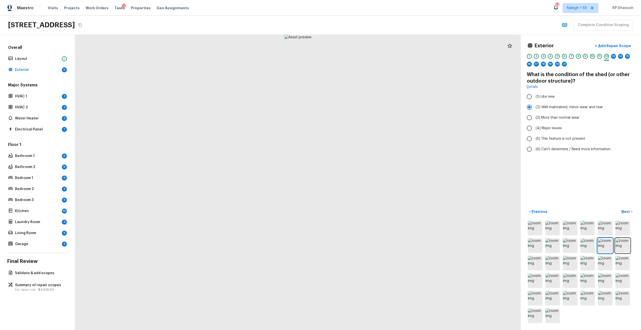
radio input "false"
radio input "true"
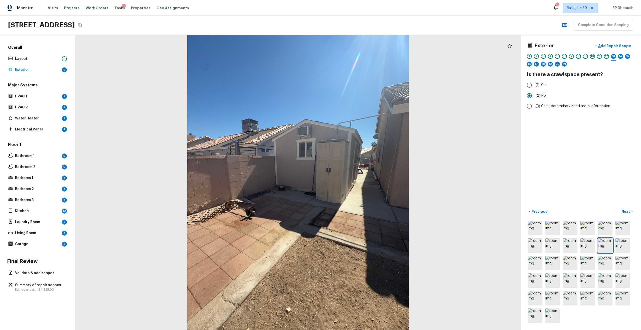
radio input "true"
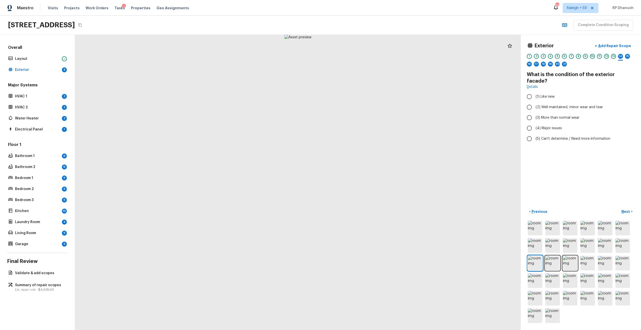
radio input "true"
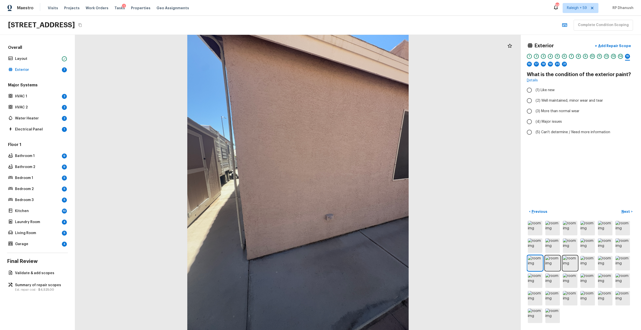
radio input "true"
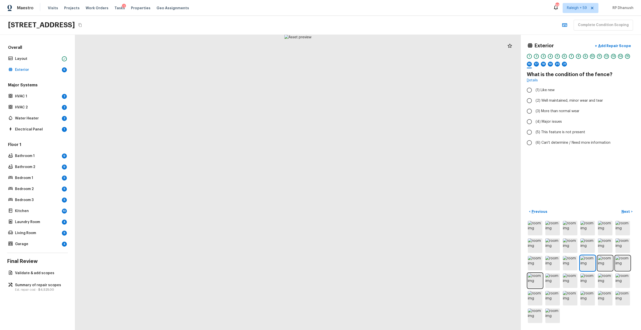
radio input "true"
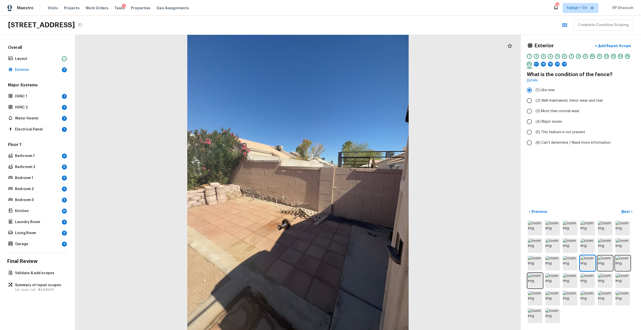
radio input "false"
radio input "true"
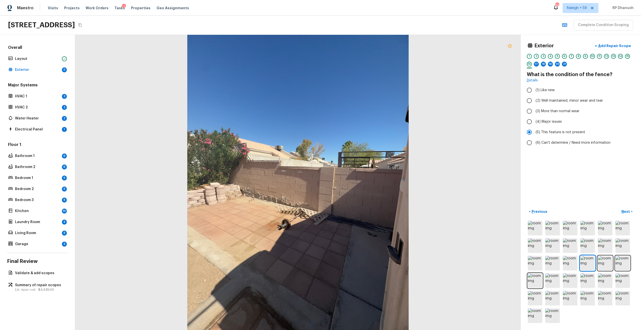
click at [360, 47] on icon at bounding box center [510, 46] width 4 height 4
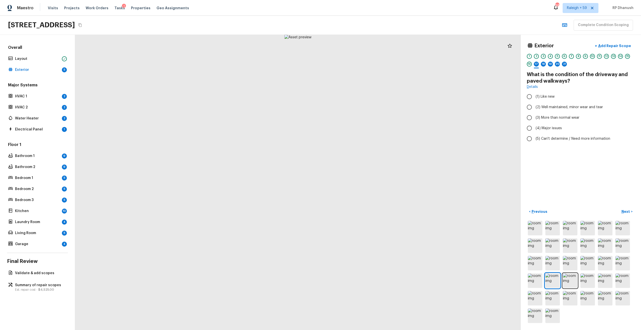
radio input "true"
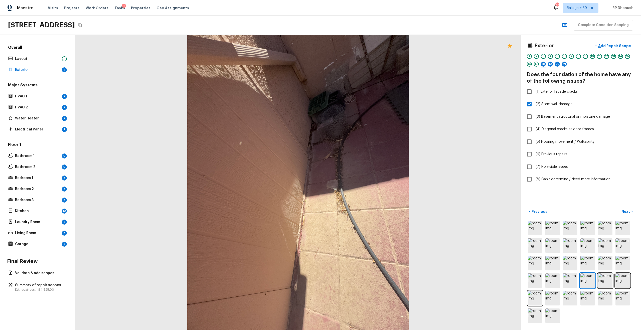
checkbox input "false"
checkbox input "true"
click at [360, 43] on button "+ Add Repair Scope" at bounding box center [613, 46] width 44 height 10
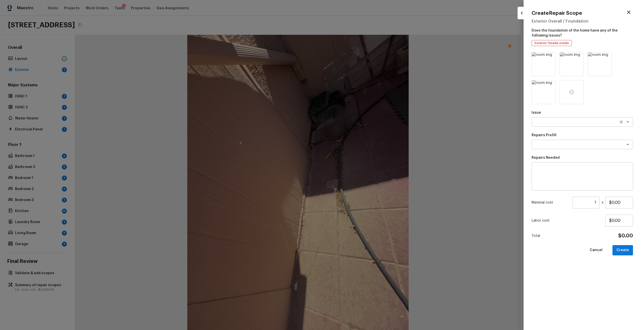
click at [360, 118] on div "x ​" at bounding box center [582, 122] width 101 height 10
click at [360, 140] on li "ACQ: Foundation" at bounding box center [582, 141] width 101 height 8
type textarea "ACQ: Foundation"
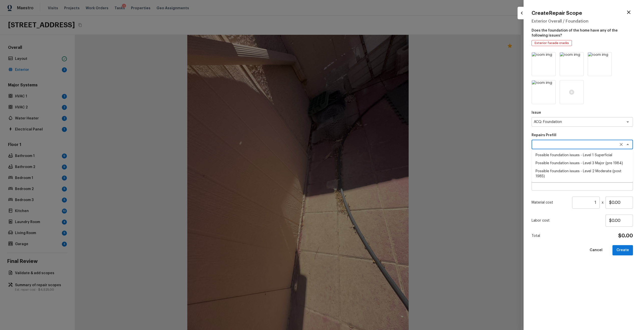
click at [360, 143] on textarea at bounding box center [575, 144] width 83 height 5
click at [360, 157] on li "Possible foundation issues - Level 1 Superficial" at bounding box center [582, 155] width 101 height 8
type textarea "Possible foundation issues - Level 1 Superficial"
type textarea "Possible foundation issues - Level 1 - Superficial. Disclaimer: This is NOT a t…"
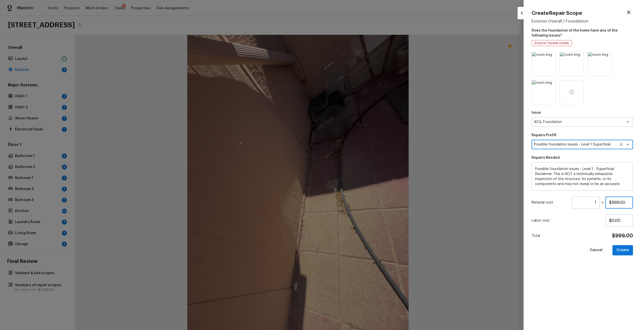
click at [360, 177] on input "$999.00" at bounding box center [620, 203] width 28 height 12
type input "$1,500.00"
click at [360, 83] on icon at bounding box center [551, 85] width 4 height 4
click at [360, 57] on icon at bounding box center [551, 56] width 5 height 5
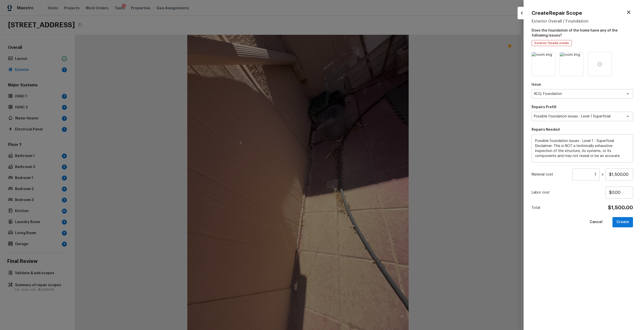
click at [360, 57] on icon at bounding box center [551, 56] width 5 height 5
click at [360, 65] on icon at bounding box center [543, 64] width 5 height 5
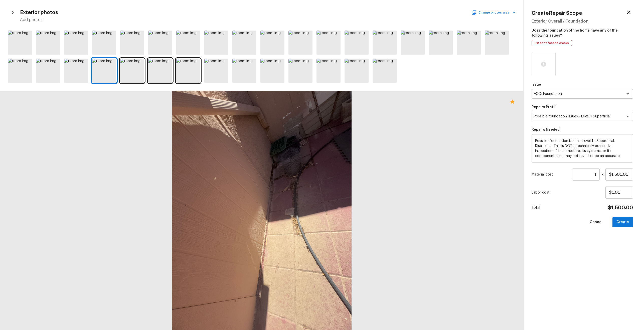
click at [299, 109] on div at bounding box center [262, 210] width 524 height 239
click at [111, 63] on icon at bounding box center [111, 63] width 5 height 5
click at [360, 177] on button "Create" at bounding box center [623, 222] width 21 height 10
type input "$0.00"
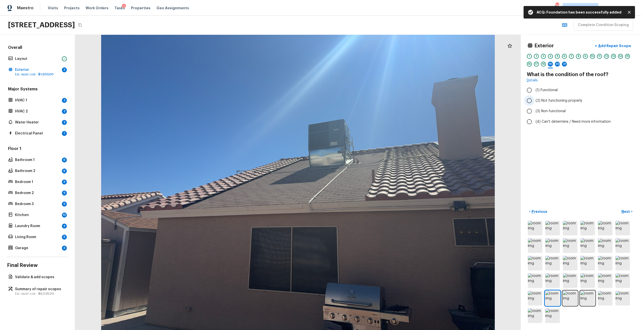
click at [360, 98] on span "(2) Not functioning properly" at bounding box center [559, 100] width 47 height 5
click at [360, 98] on input "(2) Not functioning properly" at bounding box center [529, 100] width 11 height 11
radio input "true"
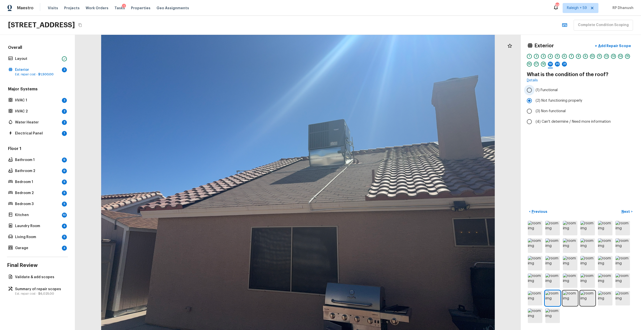
click at [360, 94] on label "(1) Functional" at bounding box center [577, 90] width 107 height 11
click at [360, 94] on input "(1) Functional" at bounding box center [529, 90] width 11 height 11
radio input "true"
click at [360, 86] on span "(1) Yes" at bounding box center [541, 85] width 11 height 5
click at [360, 86] on input "(1) Yes" at bounding box center [529, 85] width 11 height 11
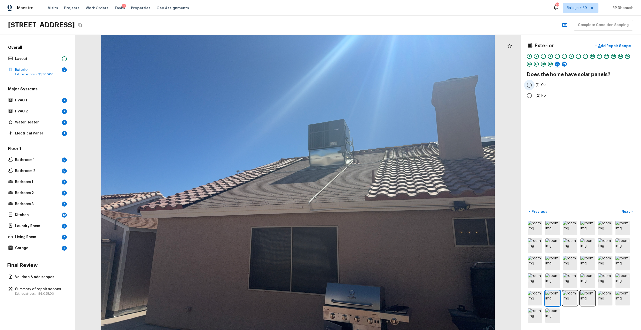
radio input "true"
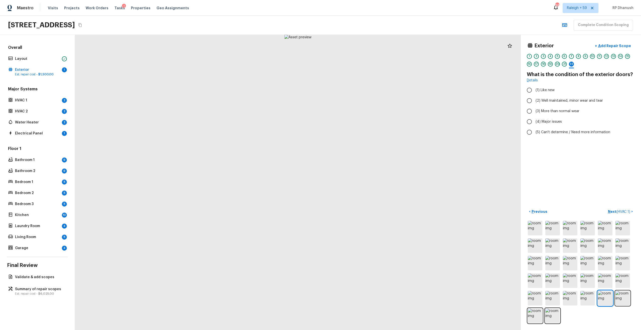
radio input "true"
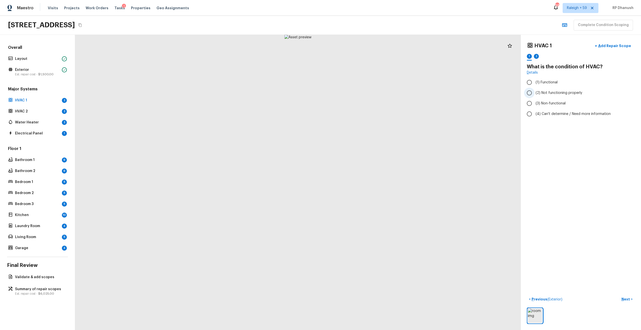
click at [360, 93] on span "(2) Not functioning properly" at bounding box center [559, 92] width 47 height 5
click at [360, 93] on input "(2) Not functioning properly" at bounding box center [529, 93] width 11 height 11
radio input "true"
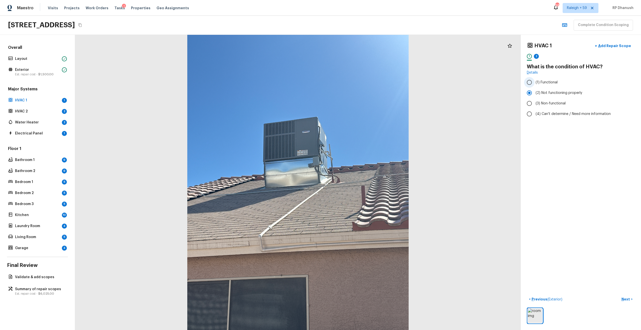
click at [360, 82] on span "(1) Functional" at bounding box center [547, 82] width 22 height 5
click at [360, 82] on input "(1) Functional" at bounding box center [529, 82] width 11 height 11
radio input "true"
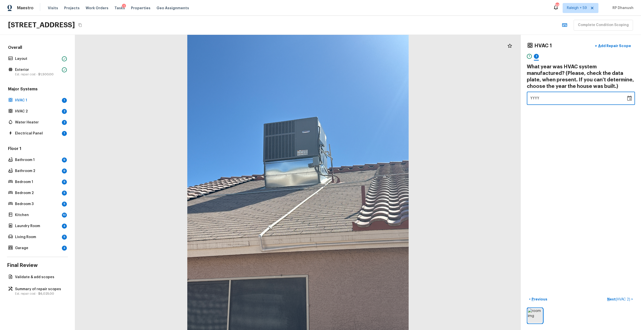
click at [360, 104] on div "YYYY" at bounding box center [577, 98] width 92 height 13
type input "1999"
click at [24, 70] on p "Exterior" at bounding box center [37, 69] width 45 height 5
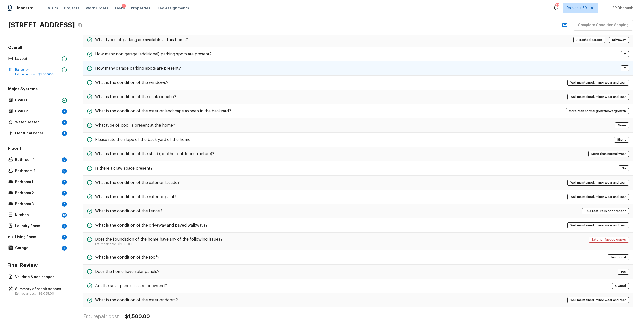
scroll to position [0, 0]
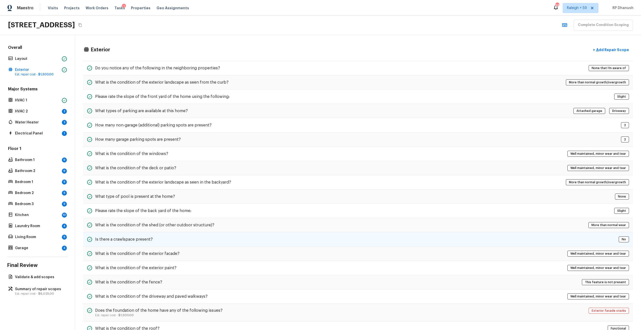
click at [163, 177] on div "Is there a crawlspace present? No" at bounding box center [358, 239] width 550 height 14
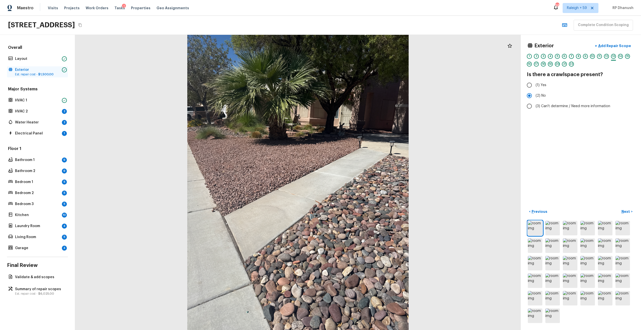
click at [40, 73] on span "$1,500.00" at bounding box center [45, 74] width 15 height 3
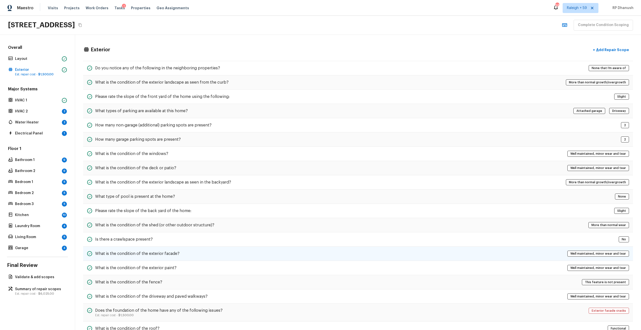
click at [156, 177] on h5 "What is the condition of the exterior facade?" at bounding box center [137, 254] width 84 height 6
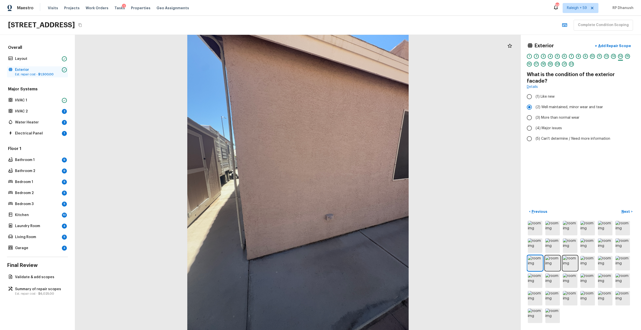
click at [36, 73] on p "Est. repair cost - $1,500.00" at bounding box center [37, 74] width 45 height 4
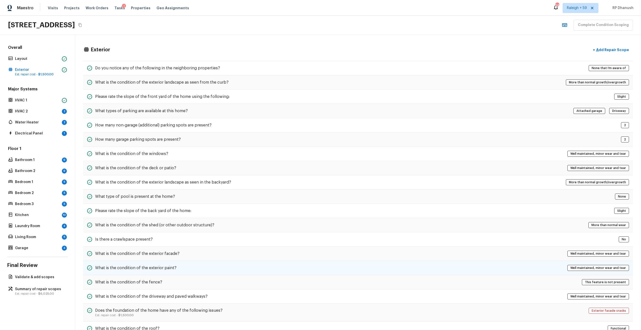
click at [178, 177] on div "What is the condition of the exterior paint? Well maintained, minor wear and te…" at bounding box center [358, 268] width 550 height 14
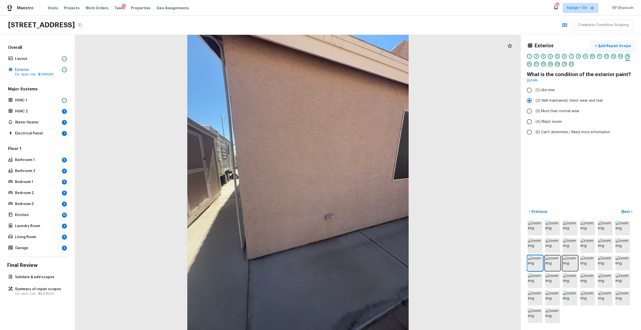
click at [360, 49] on button "+ Add Repair Scope" at bounding box center [613, 46] width 44 height 10
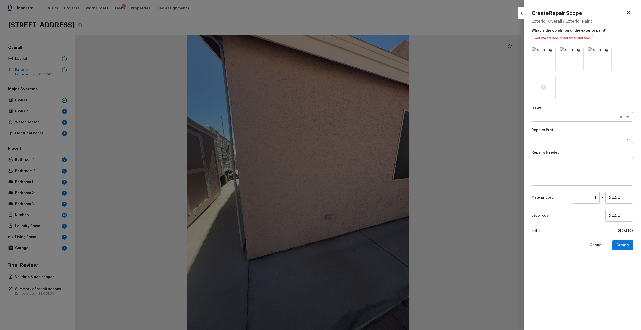
click at [360, 116] on textarea at bounding box center [575, 116] width 83 height 5
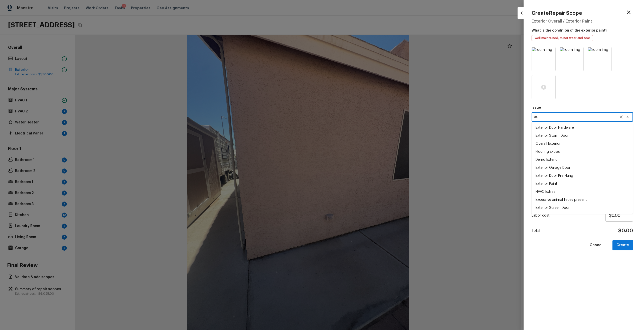
click at [360, 177] on li "Exterior Paint" at bounding box center [582, 184] width 101 height 8
click at [360, 136] on div "x ​" at bounding box center [582, 140] width 101 height 10
type textarea "Exterior Paint"
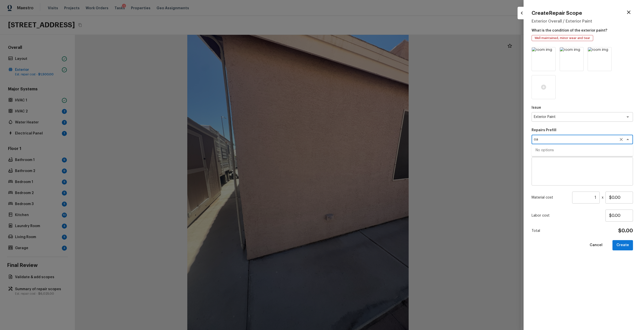
type textarea "oai"
click at [360, 93] on div at bounding box center [582, 73] width 101 height 52
click at [360, 177] on input "1" at bounding box center [586, 198] width 28 height 12
click at [360, 177] on textarea at bounding box center [582, 172] width 94 height 20
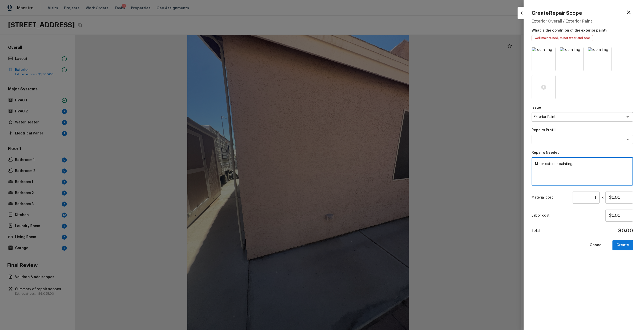
type textarea "Minor exterior painting."
click at [360, 177] on input "1" at bounding box center [586, 198] width 28 height 12
paste input "number"
click at [360, 177] on input "number" at bounding box center [586, 198] width 28 height 12
paste input "1777"
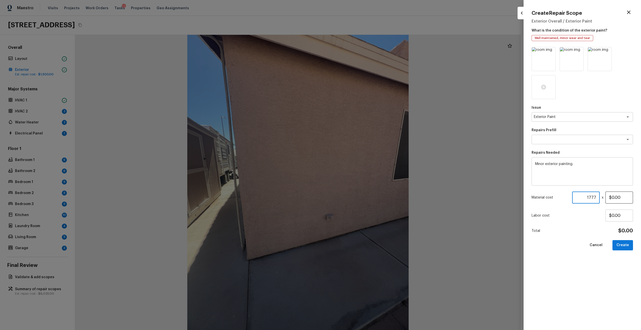
type input "1777"
type input "$0.60"
click at [360, 177] on button "Create" at bounding box center [623, 245] width 21 height 10
type input "1"
type input "$0.00"
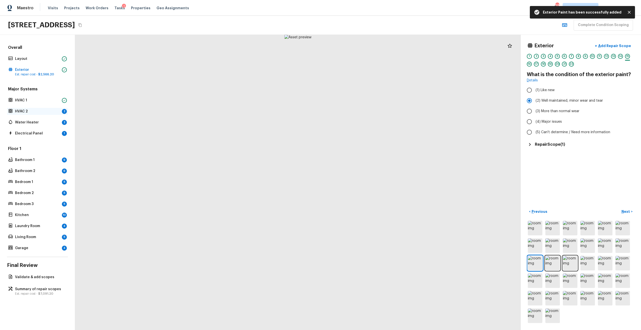
click at [43, 113] on p "HVAC 2" at bounding box center [37, 111] width 45 height 5
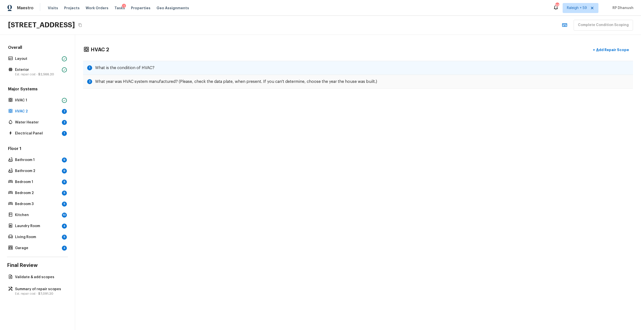
click at [216, 70] on div "1 What is the condition of HVAC?" at bounding box center [358, 68] width 550 height 14
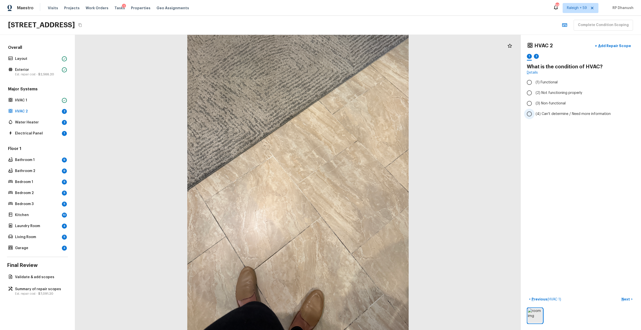
click at [360, 111] on label "(4) Can't determine / Need more information" at bounding box center [577, 114] width 107 height 11
click at [360, 111] on input "(4) Can't determine / Need more information" at bounding box center [529, 114] width 11 height 11
radio input "true"
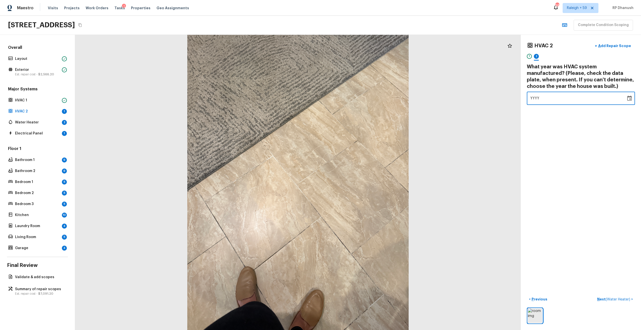
click at [360, 98] on div "YYYY" at bounding box center [577, 98] width 92 height 13
type input "1999"
click at [39, 119] on div "Water Heater 2" at bounding box center [37, 122] width 61 height 7
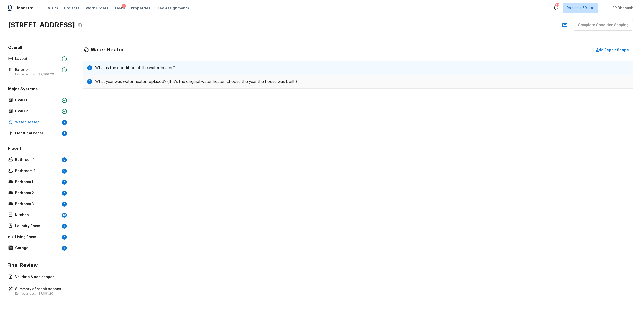
click at [107, 73] on div "1 What is the condition of the water heater?" at bounding box center [358, 68] width 550 height 14
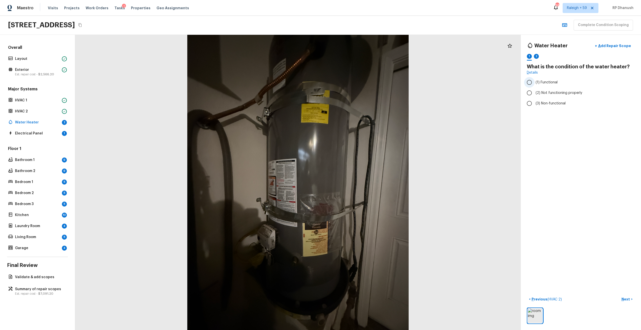
click at [360, 79] on input "(1) Functional" at bounding box center [529, 82] width 11 height 11
radio input "true"
click at [360, 91] on div "YYYY" at bounding box center [577, 91] width 92 height 13
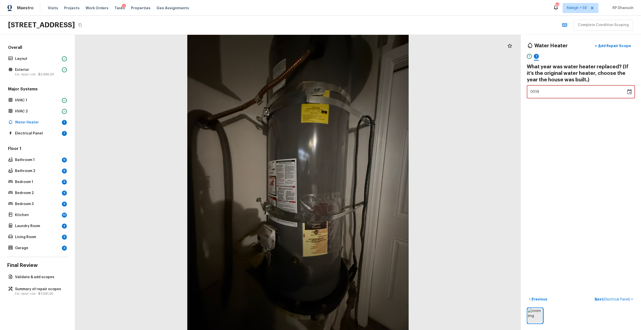
type input "1999"
click at [360, 177] on p "Next ( Electrical Panel )" at bounding box center [613, 299] width 37 height 5
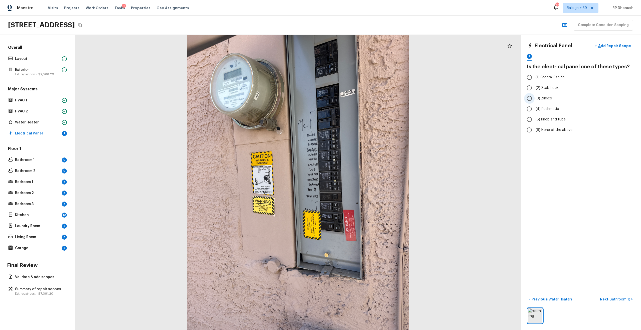
click at [360, 101] on input "(3) Zinsco" at bounding box center [529, 98] width 11 height 11
radio input "true"
click at [360, 129] on span "(6) None of the above" at bounding box center [554, 130] width 37 height 5
click at [360, 129] on input "(6) None of the above" at bounding box center [529, 130] width 11 height 11
radio input "true"
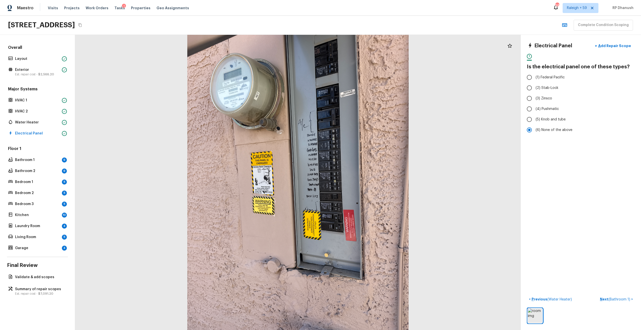
click at [293, 42] on div at bounding box center [298, 182] width 446 height 295
click at [307, 33] on div "6312 Belgium Dr, Las Vegas, NV 89122 Complete Condition Scoping" at bounding box center [320, 25] width 641 height 19
click at [360, 66] on div "Electrical Panel + Add Repair Scope 1 Is the electrical panel one of these type…" at bounding box center [581, 182] width 120 height 295
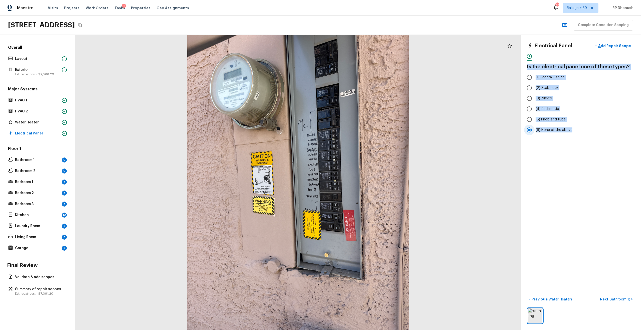
drag, startPoint x: 526, startPoint y: 66, endPoint x: 588, endPoint y: 135, distance: 92.8
click at [360, 135] on div "Electrical Panel + Add Repair Scope 1 Is the electrical panel one of these type…" at bounding box center [581, 182] width 120 height 295
copy div "Is the electrical panel one of these types? (1) Federal Pacific (2) Stab-Lock (…"
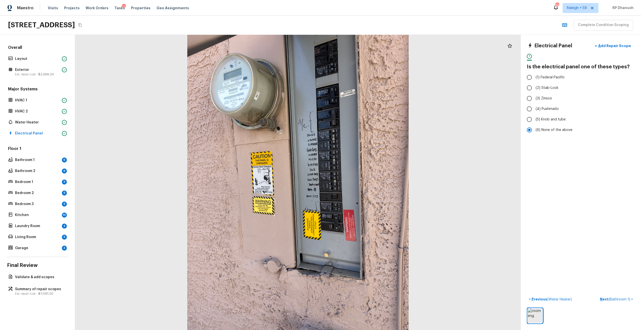
click at [360, 159] on div "Electrical Panel + Add Repair Scope 1 Is the electrical panel one of these type…" at bounding box center [581, 182] width 120 height 295
click at [45, 161] on p "Bathroom 1" at bounding box center [37, 160] width 45 height 5
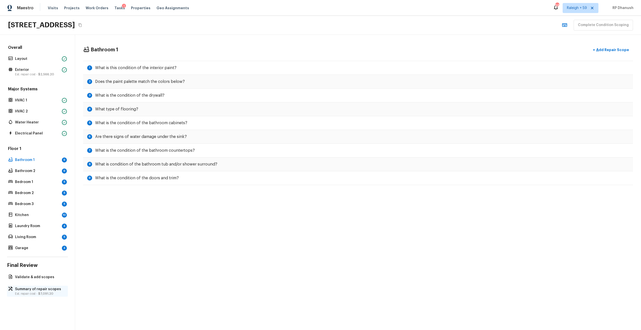
click at [39, 177] on p "Summary of repair scopes" at bounding box center [40, 289] width 50 height 5
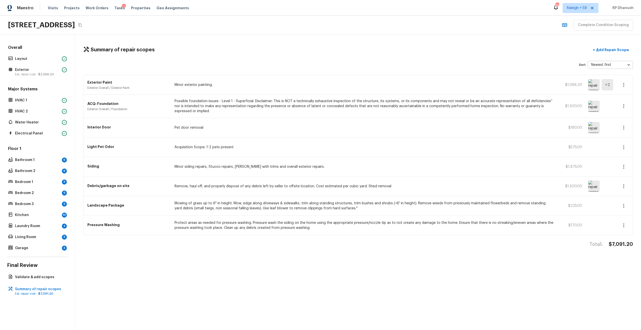
click at [360, 177] on icon "button" at bounding box center [624, 206] width 6 height 6
click at [360, 177] on div at bounding box center [320, 165] width 641 height 330
click at [360, 177] on icon "button" at bounding box center [624, 206] width 6 height 6
click at [360, 177] on li "Edit" at bounding box center [625, 220] width 23 height 15
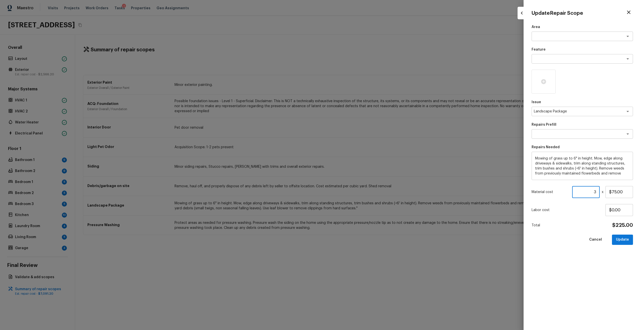
click at [360, 177] on input "3" at bounding box center [586, 192] width 28 height 12
type input "8"
type input "9"
click at [360, 177] on button "Update" at bounding box center [622, 240] width 21 height 10
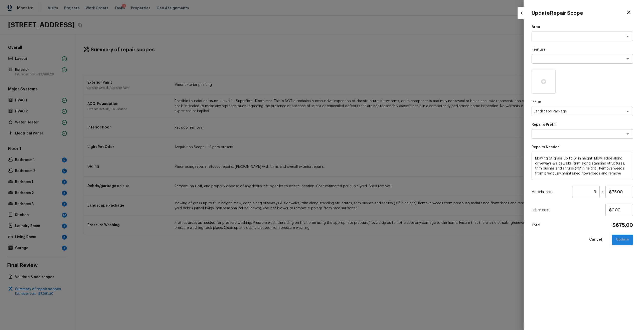
type input "1"
type input "$0.00"
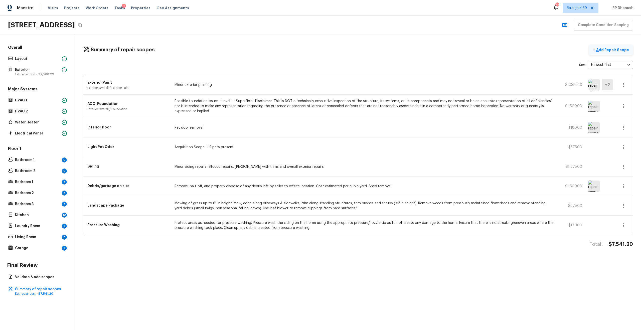
click at [360, 52] on p "Add Repair Scope" at bounding box center [612, 49] width 34 height 5
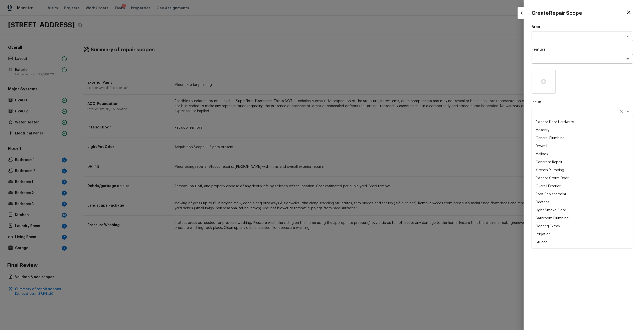
click at [360, 116] on div "x ​" at bounding box center [582, 112] width 101 height 10
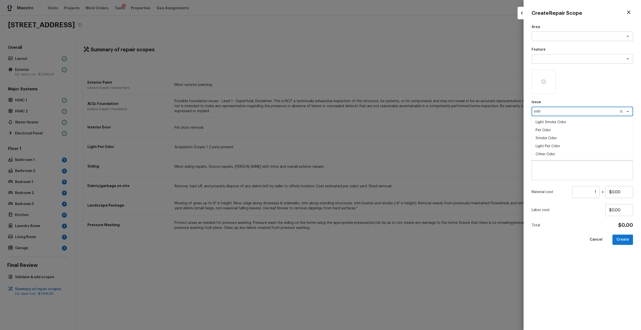
click at [360, 123] on li "Light Smoke Odor" at bounding box center [582, 122] width 101 height 8
type textarea "Light Smoke Odor"
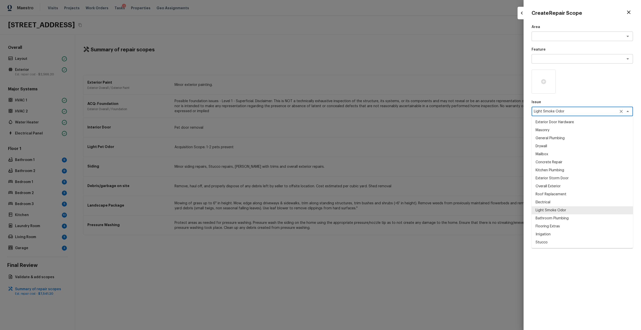
click at [360, 108] on div "Light Smoke Odor x ​" at bounding box center [582, 112] width 101 height 10
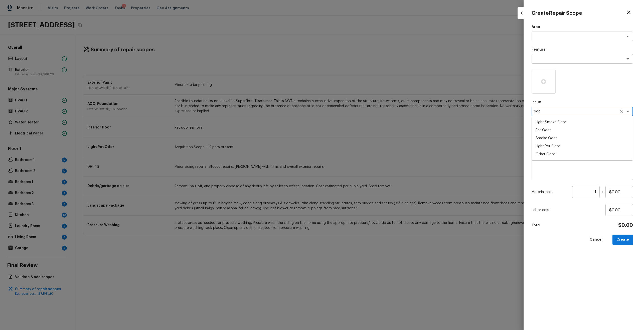
click at [360, 148] on li "Light Pet Odor" at bounding box center [582, 146] width 101 height 8
type textarea "Light Pet Odor"
click at [360, 136] on textarea at bounding box center [575, 134] width 83 height 5
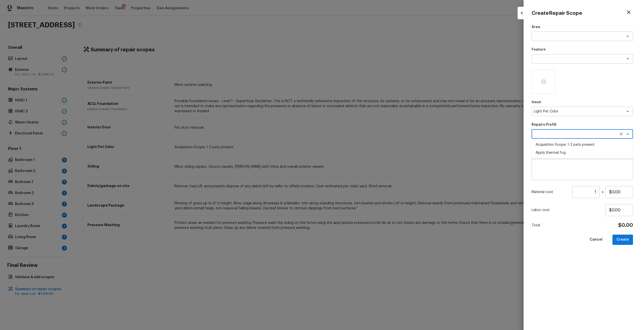
click at [360, 147] on li "Acquisition Scope: 1-2 pets present" at bounding box center [582, 145] width 101 height 8
type textarea "Acquisition Scope: 1-2 pets present"
type input "$575.00"
click at [360, 177] on button "Create" at bounding box center [623, 240] width 21 height 10
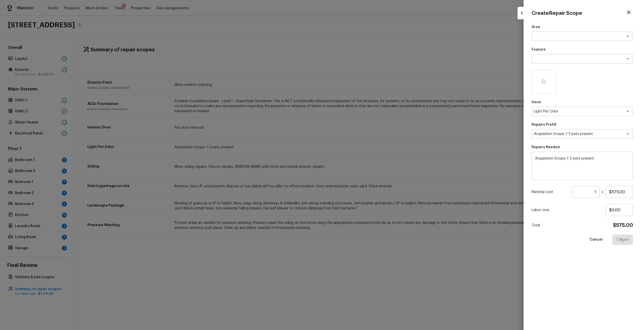
type input "$0.00"
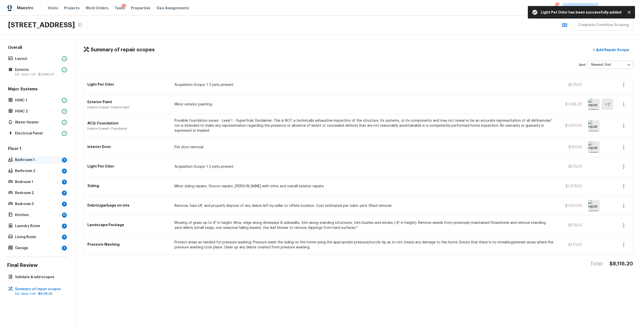
click at [64, 159] on div "9" at bounding box center [64, 160] width 5 height 5
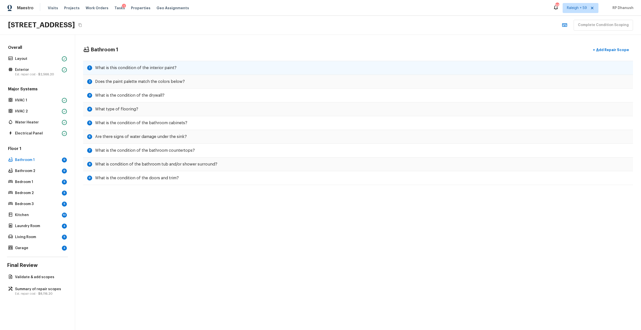
click at [191, 69] on div "1 What is this condition of the interior paint?" at bounding box center [358, 68] width 550 height 14
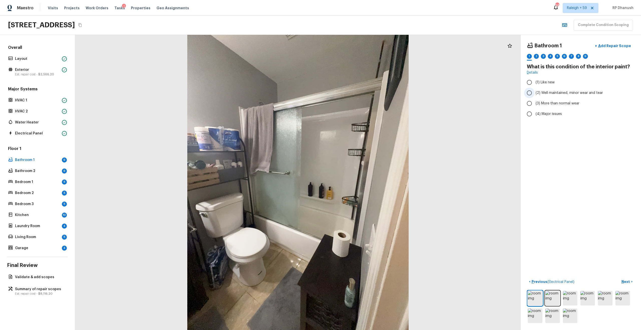
click at [360, 91] on span "(2) Well maintained, minor wear and tear" at bounding box center [569, 92] width 67 height 5
click at [360, 91] on input "(2) Well maintained, minor wear and tear" at bounding box center [529, 93] width 11 height 11
radio input "true"
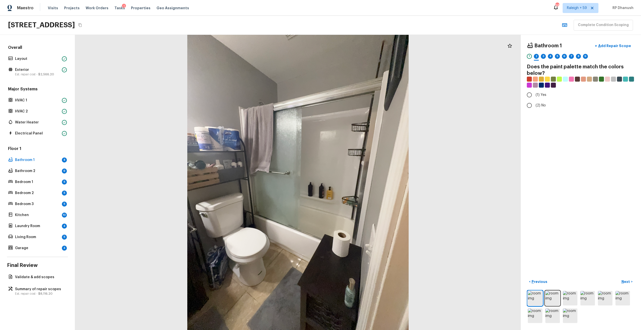
radio input "true"
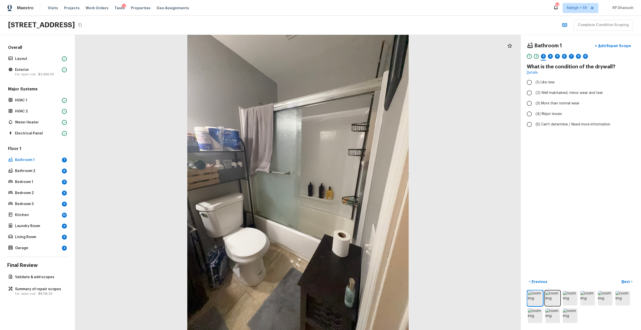
radio input "true"
checkbox input "false"
checkbox input "true"
radio input "true"
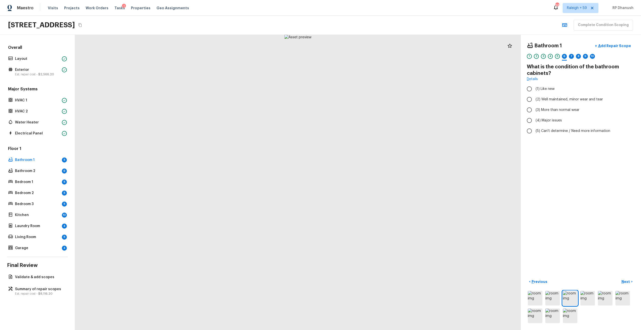
radio input "true"
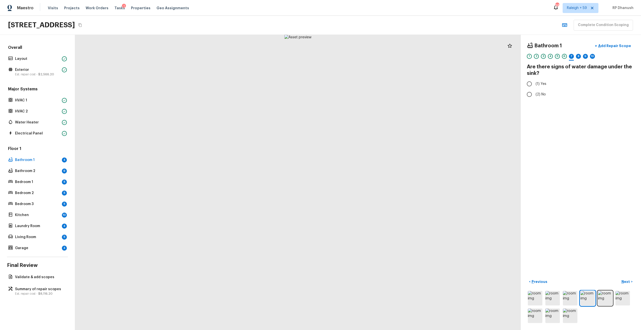
radio input "true"
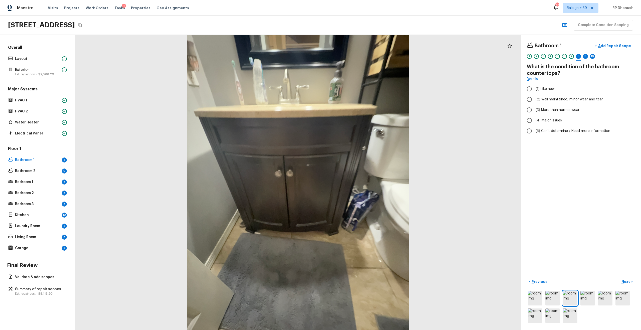
radio input "true"
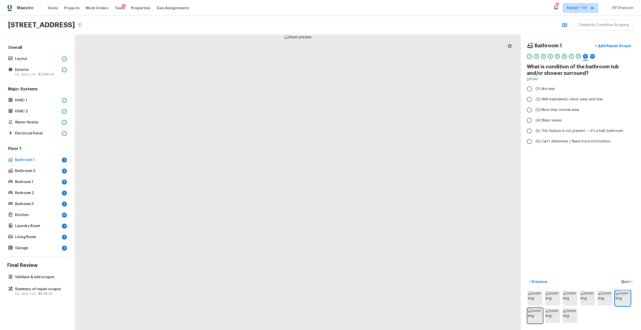
radio input "true"
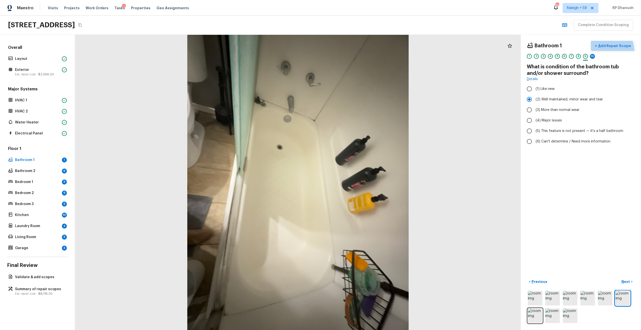
click at [360, 50] on button "+ Add Repair Scope" at bounding box center [613, 46] width 44 height 10
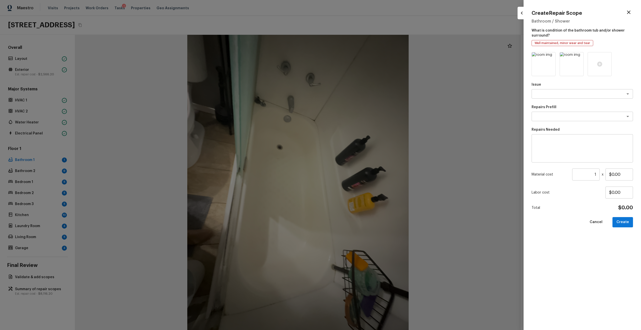
click at [360, 163] on div "Issue x ​ Repairs Prefill x ​ Repairs Needed x ​ Material cost 1 ​ x $0.00 Labo…" at bounding box center [582, 187] width 101 height 270
click at [360, 150] on textarea at bounding box center [582, 149] width 94 height 20
type textarea "Bathtub deep cleaning."
click at [360, 176] on div "Material cost 1 ​ x $0.00" at bounding box center [582, 175] width 101 height 12
click at [360, 176] on input "1" at bounding box center [586, 175] width 28 height 12
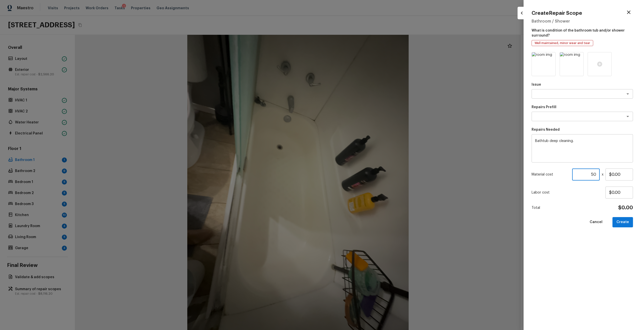
type input "5"
type input "80"
type input "$1.00"
click at [360, 177] on button "Create" at bounding box center [623, 222] width 21 height 10
type input "1"
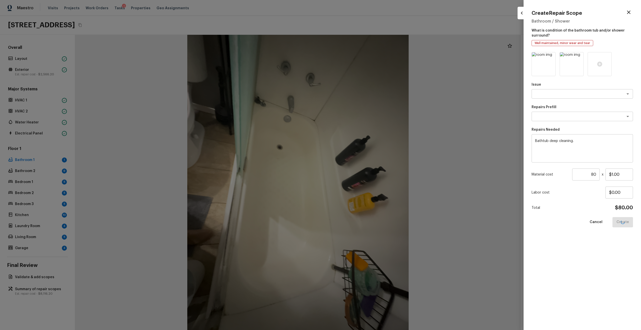
type input "$0.00"
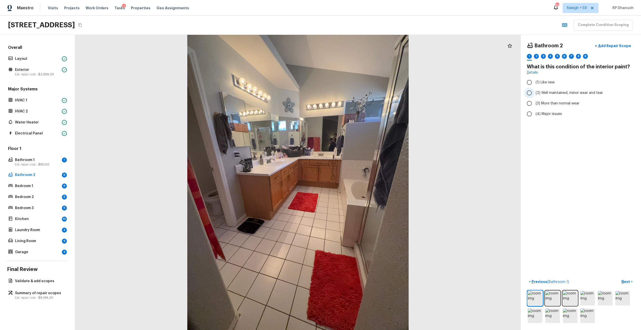
click at [360, 96] on label "(2) Well maintained, minor wear and tear" at bounding box center [577, 93] width 107 height 11
click at [360, 96] on input "(2) Well maintained, minor wear and tear" at bounding box center [529, 93] width 11 height 11
radio input "true"
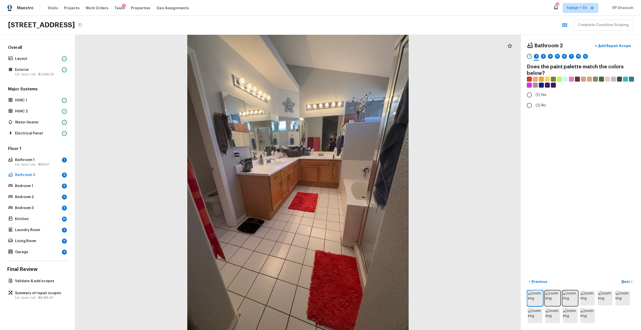
radio input "true"
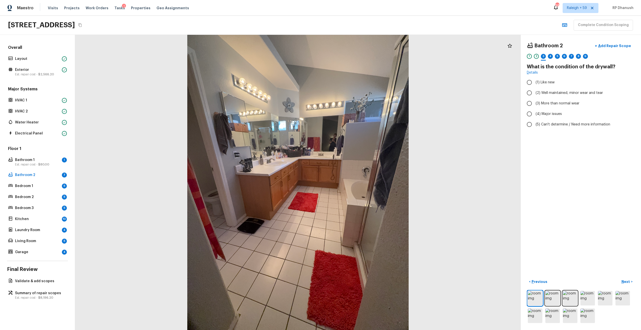
radio input "true"
checkbox input "true"
radio input "true"
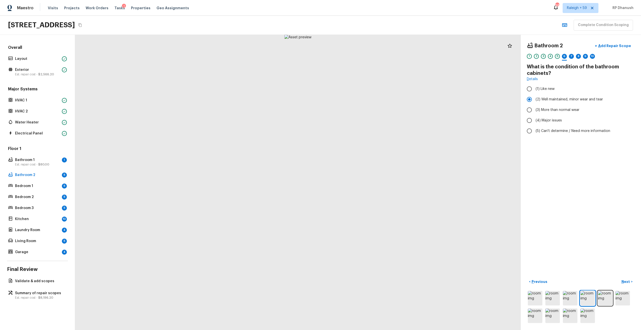
radio input "false"
radio input "true"
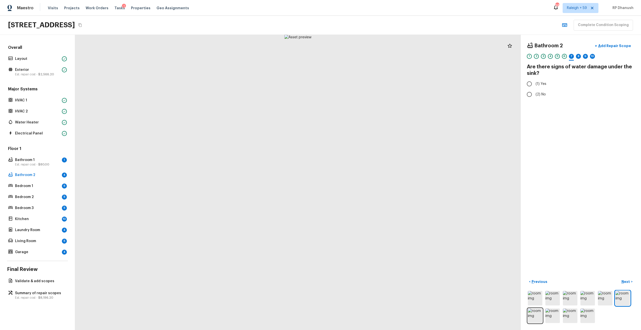
radio input "true"
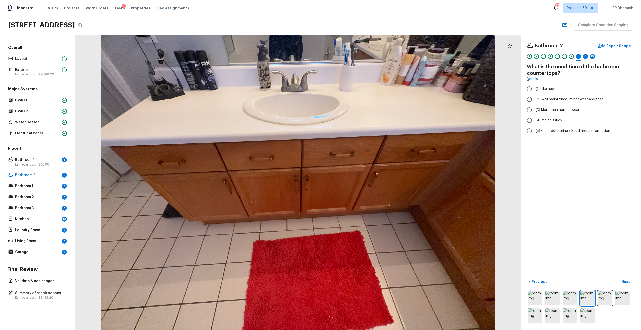
radio input "true"
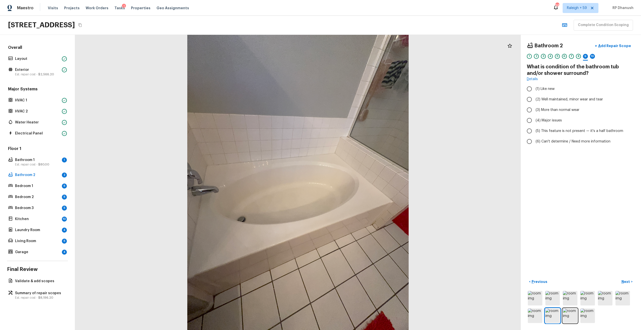
radio input "true"
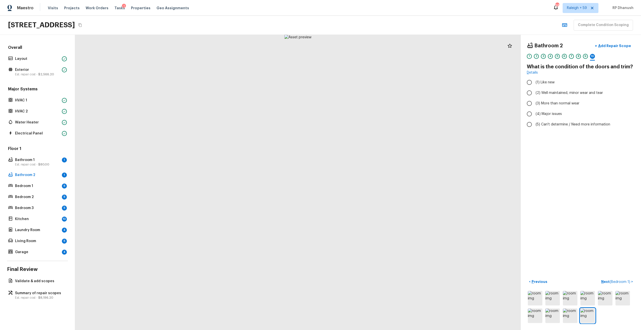
radio input "true"
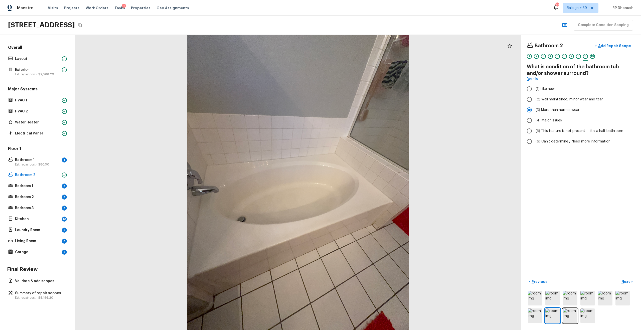
click at [360, 51] on div "Bathroom 2 + Add Repair Scope 1 2 3 4 5 6 7 8 9 10" at bounding box center [581, 51] width 108 height 21
click at [360, 45] on p "Add Repair Scope" at bounding box center [614, 45] width 34 height 5
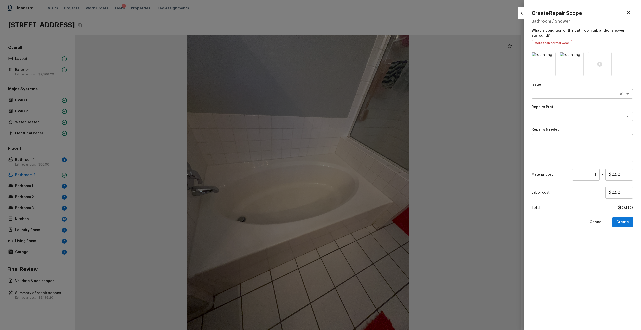
click at [360, 92] on textarea at bounding box center [575, 93] width 83 height 5
type textarea "sho"
click at [360, 147] on textarea at bounding box center [582, 149] width 94 height 20
type textarea "Shower pan deep cleaning"
click at [360, 175] on input "1" at bounding box center [586, 175] width 28 height 12
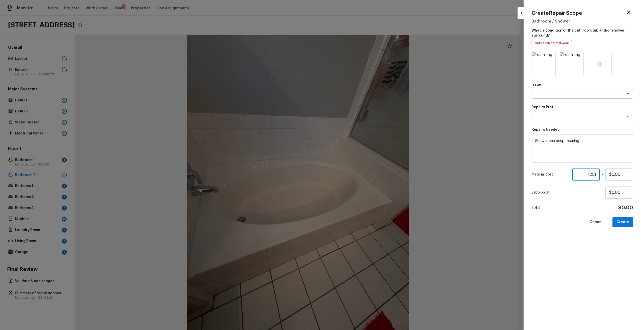
type input "1201"
type input "$1.00"
click at [360, 177] on input "1201" at bounding box center [586, 175] width 28 height 12
type input "120"
click at [360, 55] on icon at bounding box center [551, 57] width 4 height 4
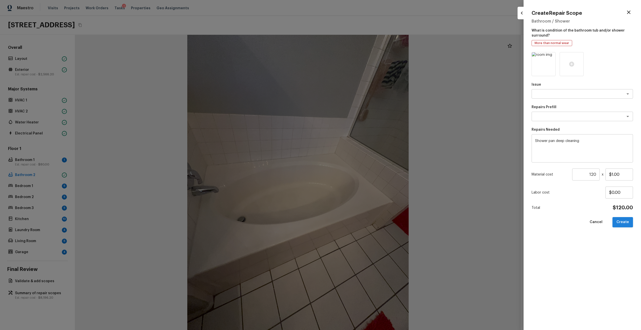
click at [360, 177] on button "Create" at bounding box center [623, 222] width 21 height 10
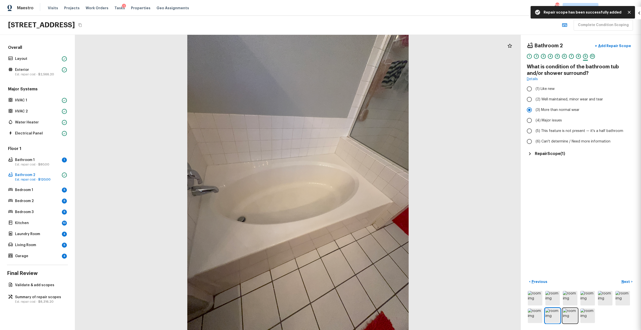
type input "1"
type input "$0.00"
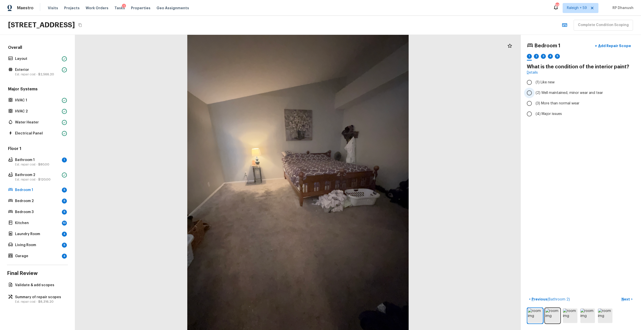
click at [360, 94] on span "(2) Well maintained, minor wear and tear" at bounding box center [569, 92] width 67 height 5
click at [360, 94] on input "(2) Well maintained, minor wear and tear" at bounding box center [529, 93] width 11 height 11
radio input "true"
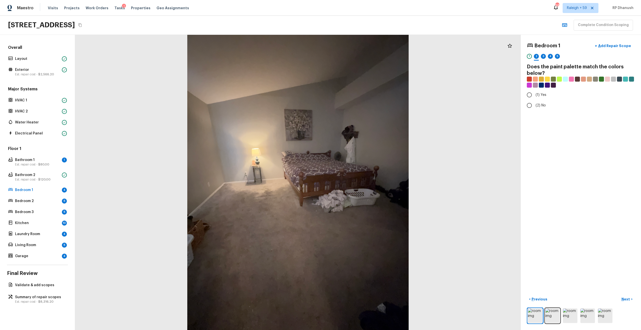
radio input "true"
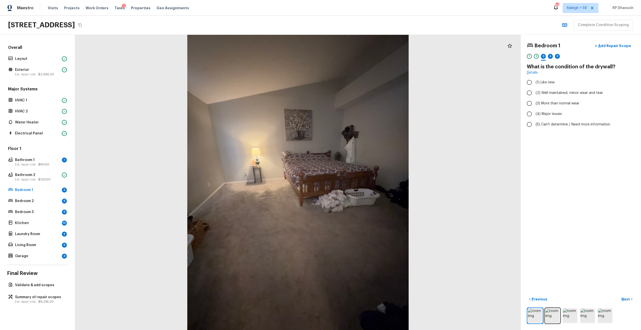
radio input "true"
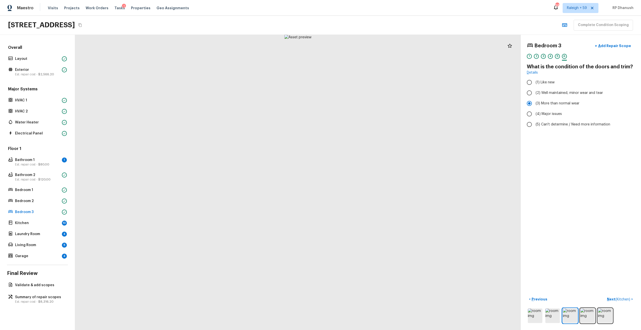
click at [360, 40] on div "Bedroom 3 + Add Repair Scope 1 2 3 4 5 6 What is the condition of the doors and…" at bounding box center [581, 182] width 120 height 295
click at [360, 44] on p "Add Repair Scope" at bounding box center [614, 45] width 34 height 5
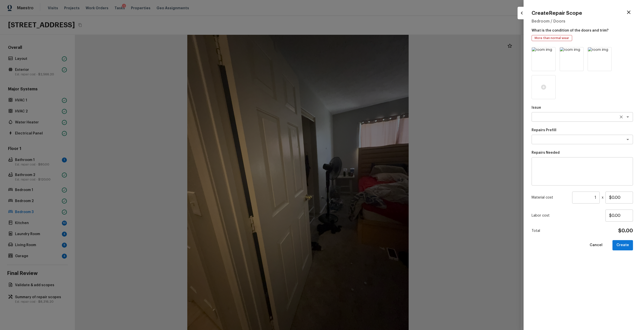
click at [360, 116] on textarea at bounding box center [575, 116] width 83 height 5
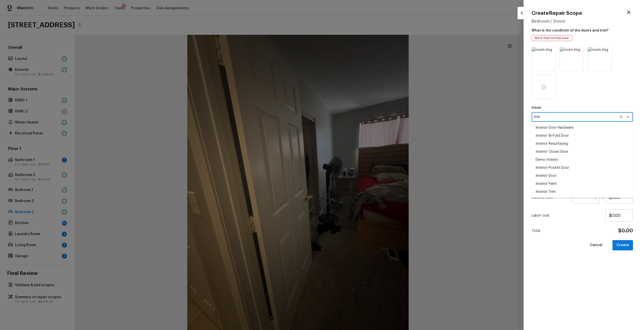
click at [360, 173] on li "Interior Door" at bounding box center [582, 176] width 101 height 8
click at [360, 175] on textarea at bounding box center [582, 172] width 94 height 20
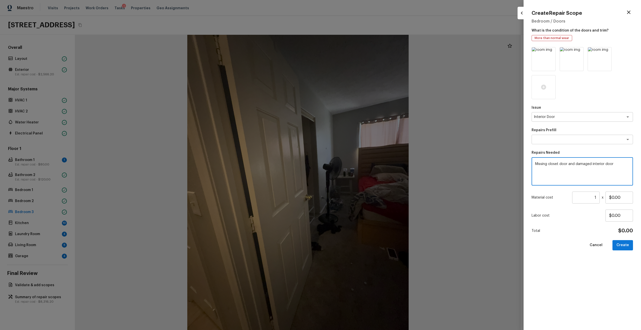
click at [360, 177] on input "1" at bounding box center [586, 198] width 28 height 12
click at [360, 177] on button "Create" at bounding box center [623, 245] width 21 height 10
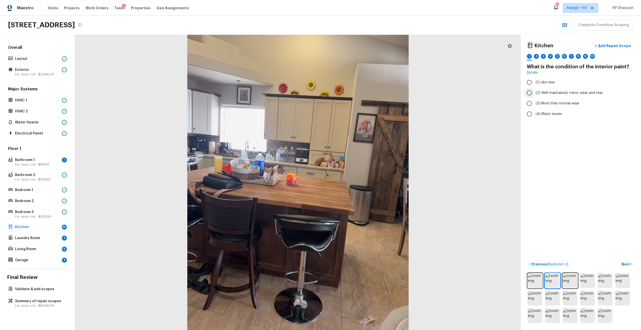
click at [360, 91] on span "(2) Well maintained, minor wear and tear" at bounding box center [569, 92] width 67 height 5
click at [360, 91] on input "(2) Well maintained, minor wear and tear" at bounding box center [529, 93] width 11 height 11
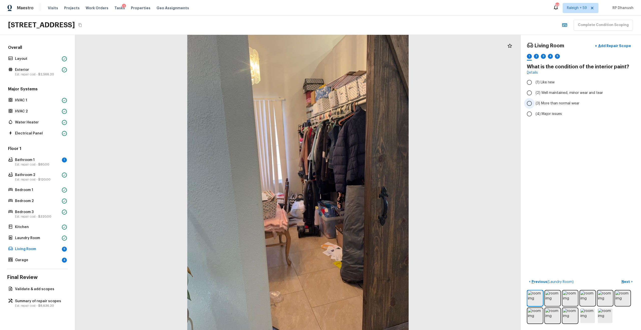
click at [360, 102] on label "(3) More than normal wear" at bounding box center [577, 103] width 107 height 11
click at [360, 102] on input "(3) More than normal wear" at bounding box center [529, 103] width 11 height 11
click at [360, 96] on label "(2) Well maintained, minor wear and tear" at bounding box center [577, 93] width 107 height 11
click at [360, 96] on input "(2) Well maintained, minor wear and tear" at bounding box center [529, 93] width 11 height 11
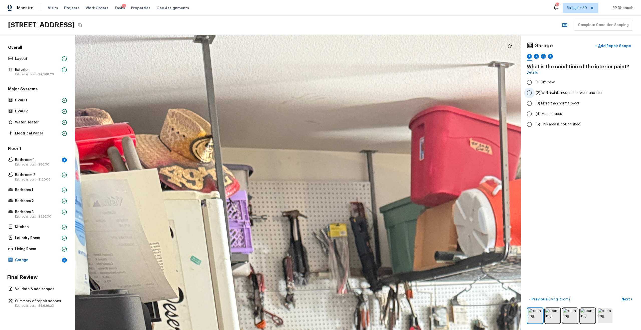
click at [360, 98] on label "(2) Well maintained, minor wear and tear" at bounding box center [577, 93] width 107 height 11
click at [360, 98] on input "(2) Well maintained, minor wear and tear" at bounding box center [529, 93] width 11 height 11
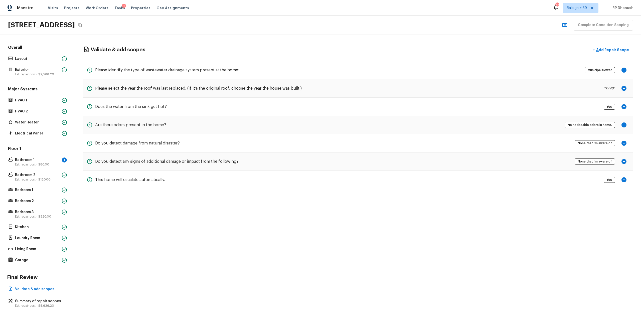
click at [56, 154] on div "Floor 1 Bathroom 1 1 Est. repair cost - $80.00 Bathroom 2 Est. repair cost - $1…" at bounding box center [37, 205] width 61 height 118
click at [57, 159] on p "Bathroom 1" at bounding box center [37, 160] width 45 height 5
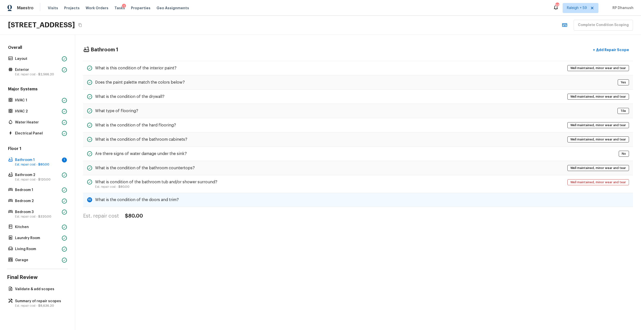
click at [162, 177] on div "10 What is the condition of the doors and trim?" at bounding box center [358, 200] width 550 height 14
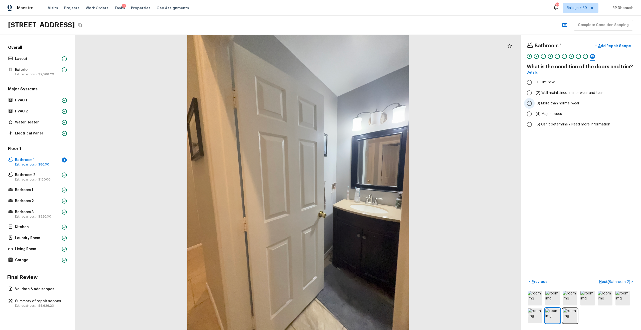
click at [360, 97] on label "(2) Well maintained, minor wear and tear" at bounding box center [577, 93] width 107 height 11
click at [360, 97] on input "(2) Well maintained, minor wear and tear" at bounding box center [529, 93] width 11 height 11
click at [47, 177] on span "$120.00" at bounding box center [44, 179] width 12 height 3
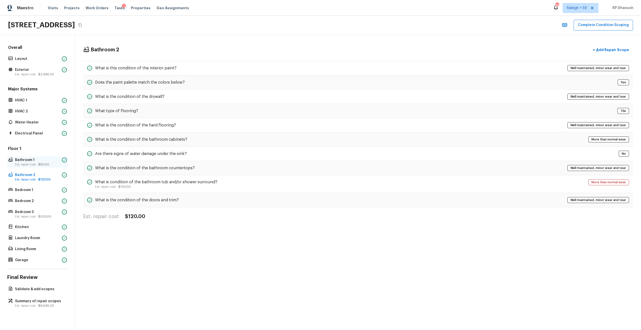
click at [44, 158] on p "Bathroom 1" at bounding box center [37, 160] width 45 height 5
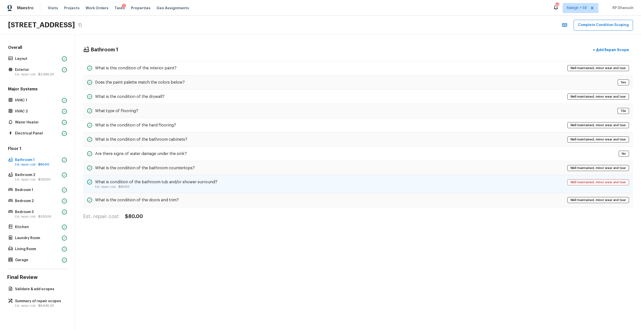
click at [360, 177] on div "What is condition of the bathroom tub and/or shower surround? Est. repair cost …" at bounding box center [358, 184] width 550 height 18
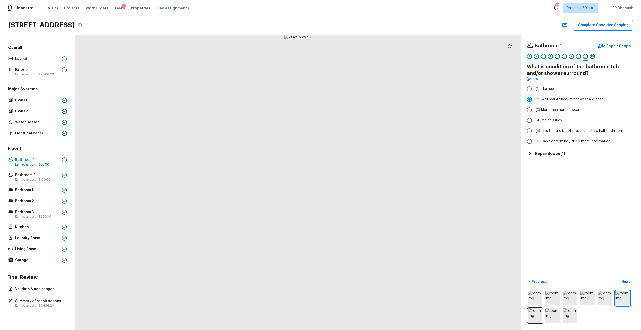
click at [360, 102] on label "(2) Well maintained, minor wear and tear" at bounding box center [577, 99] width 107 height 11
click at [360, 102] on input "(2) Well maintained, minor wear and tear" at bounding box center [529, 99] width 11 height 11
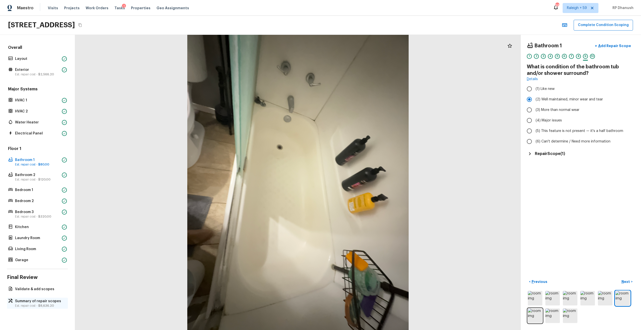
click at [26, 177] on div "Summary of repair scopes Est. repair cost - $8,636.20" at bounding box center [37, 303] width 61 height 11
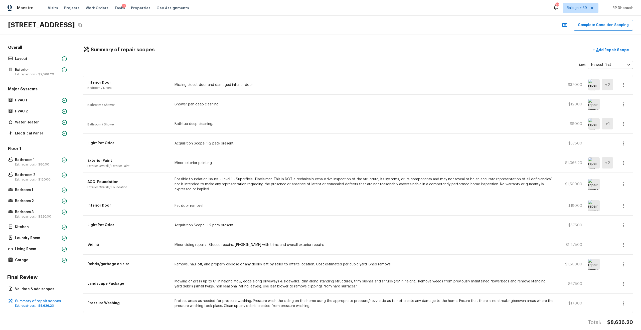
scroll to position [2, 0]
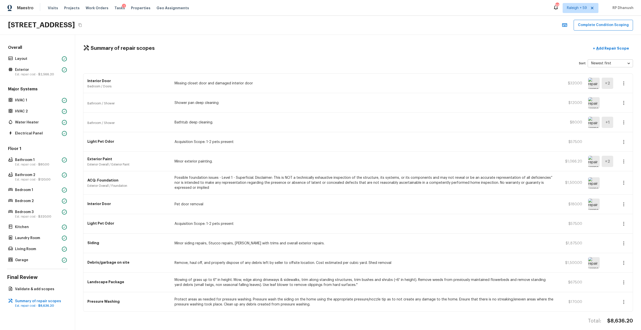
click at [360, 56] on div "Summary of repair scopes + Add Repair Scope Sort Newest first newestFirst ​ Int…" at bounding box center [358, 180] width 566 height 295
click at [360, 51] on button "+ Add Repair Scope" at bounding box center [611, 48] width 44 height 10
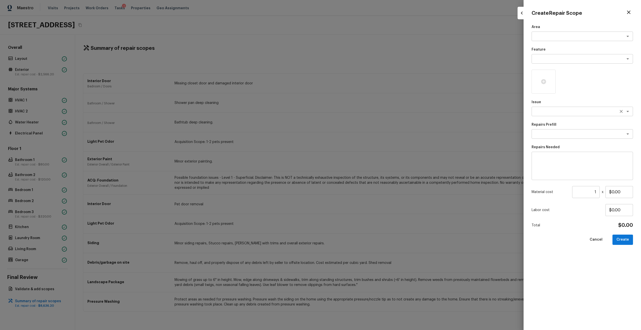
click at [360, 113] on textarea at bounding box center [575, 111] width 83 height 5
click at [360, 129] on li "ACQ: Flooring" at bounding box center [582, 130] width 101 height 8
click at [360, 129] on div "x ​" at bounding box center [582, 134] width 101 height 10
click at [360, 160] on li "Maximum Flooring Repairs" at bounding box center [582, 161] width 101 height 8
click at [360, 177] on input "1" at bounding box center [586, 192] width 28 height 12
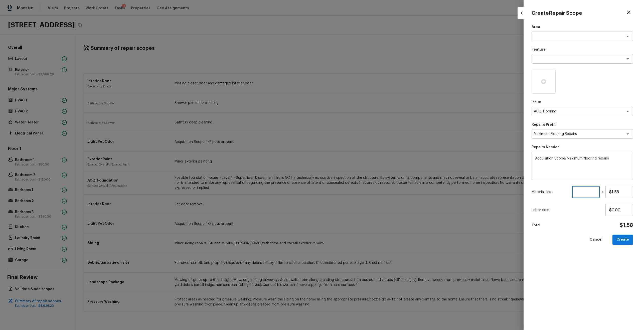
paste input "number"
click at [360, 177] on input "number" at bounding box center [586, 192] width 28 height 12
paste input "1777"
click at [360, 79] on icon at bounding box center [544, 82] width 6 height 6
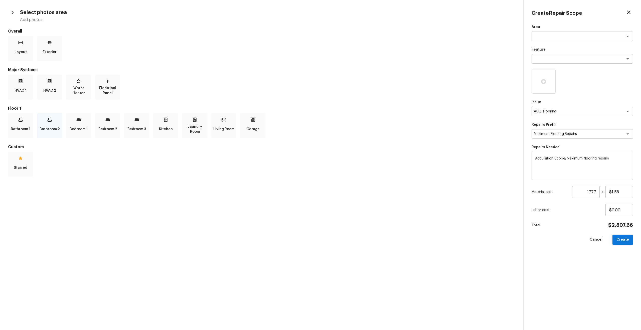
click at [52, 122] on div "Bathroom 2" at bounding box center [49, 125] width 25 height 25
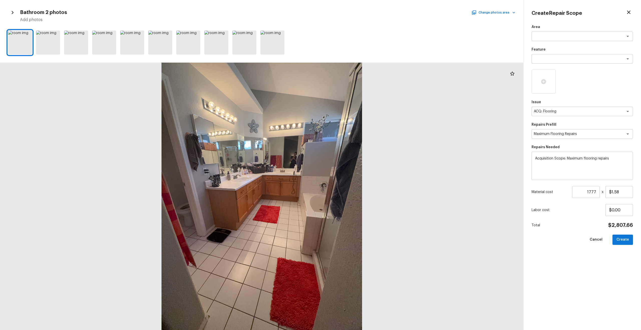
click at [12, 13] on icon "button" at bounding box center [12, 12] width 7 height 7
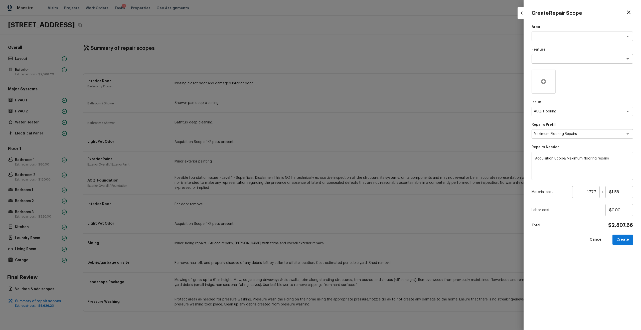
click at [360, 79] on icon at bounding box center [544, 82] width 6 height 6
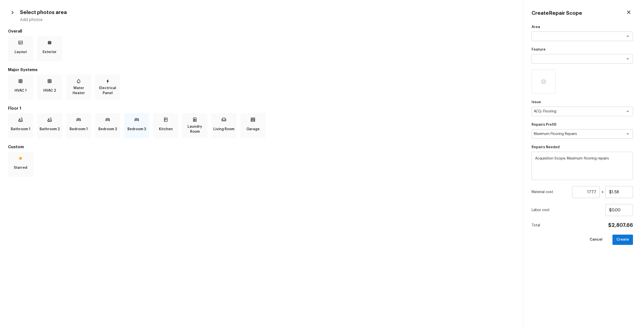
click at [136, 119] on icon at bounding box center [136, 119] width 5 height 5
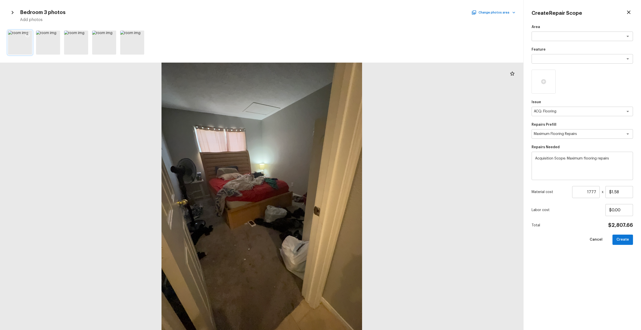
click at [27, 33] on icon at bounding box center [27, 35] width 5 height 5
click at [44, 35] on div at bounding box center [48, 43] width 24 height 24
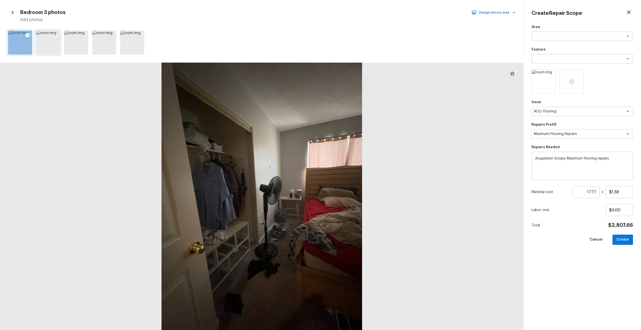
click at [53, 34] on div at bounding box center [55, 36] width 9 height 11
click at [360, 10] on button "Change photos area" at bounding box center [494, 12] width 43 height 7
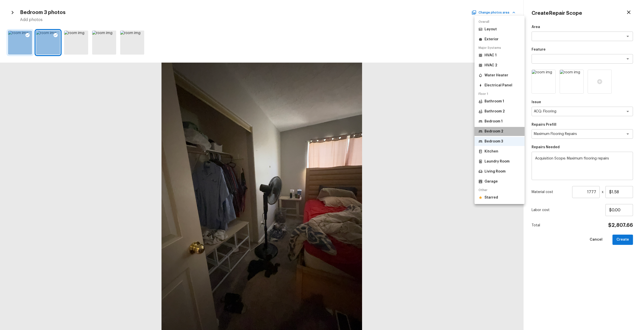
click at [360, 131] on p "Bedroom 2" at bounding box center [494, 131] width 19 height 5
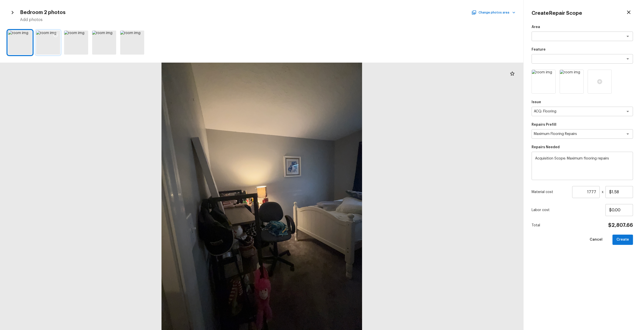
click at [54, 33] on icon at bounding box center [55, 35] width 5 height 5
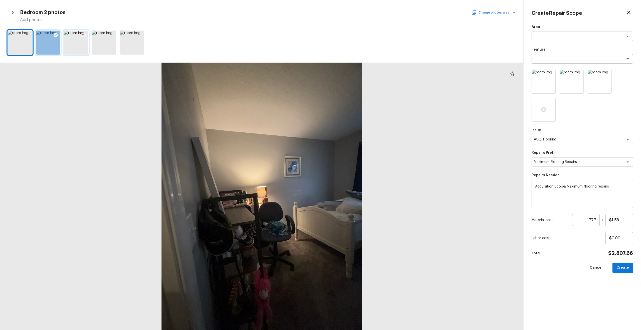
click at [84, 37] on icon at bounding box center [84, 35] width 4 height 4
click at [360, 177] on div "Area x ​ Feature x ​ Issue ACQ: Flooring x ​ Repairs Prefill Maximum Flooring R…" at bounding box center [582, 174] width 101 height 298
click at [360, 177] on button "Create" at bounding box center [623, 268] width 21 height 10
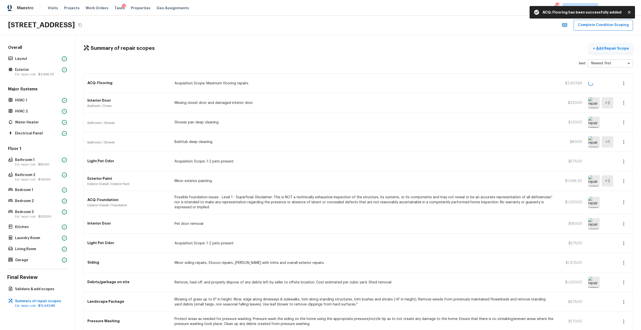
click at [360, 44] on button "+ Add Repair Scope" at bounding box center [611, 48] width 44 height 10
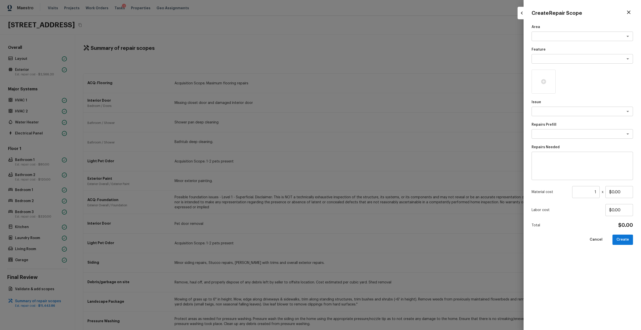
click at [360, 117] on div "Area x ​ Feature x ​ Issue x ​ Repairs Prefill x ​ Repairs Needed x ​ Material …" at bounding box center [582, 174] width 101 height 298
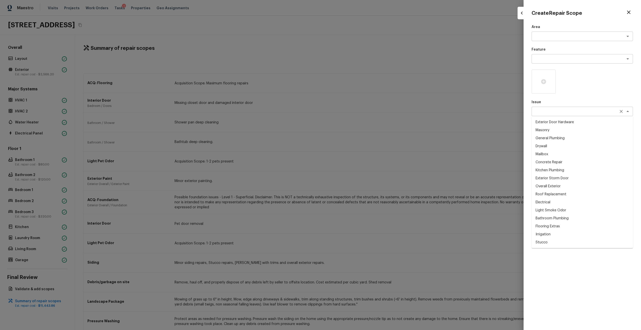
click at [360, 115] on div "x ​" at bounding box center [582, 112] width 101 height 10
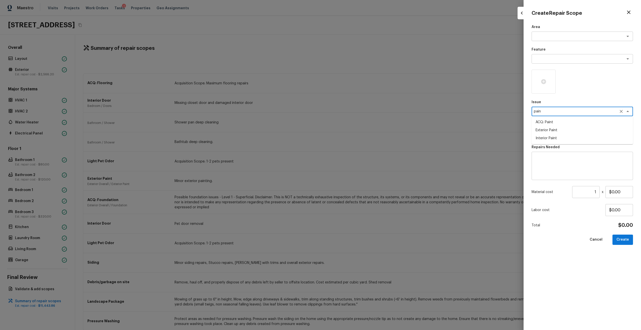
click at [360, 139] on li "Interior Paint" at bounding box center [582, 138] width 101 height 8
click at [360, 130] on div "x ​" at bounding box center [582, 134] width 101 height 10
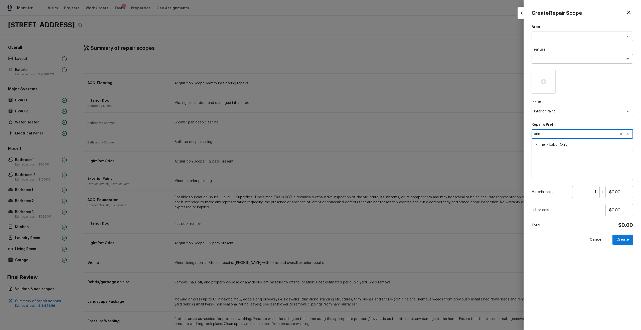
click at [360, 146] on li "Primer - Labor Only" at bounding box center [582, 145] width 101 height 8
click at [360, 177] on div "Material cost 1 ​ x $0.40" at bounding box center [582, 192] width 101 height 12
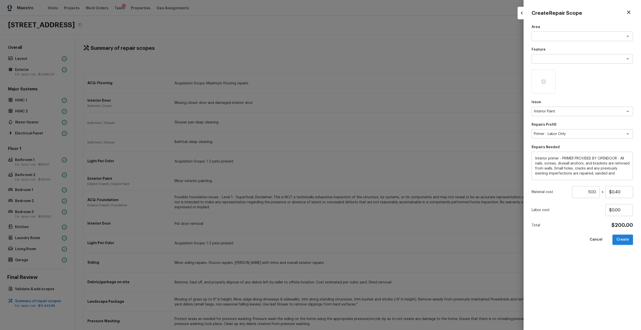
click at [360, 177] on button "Create" at bounding box center [623, 240] width 21 height 10
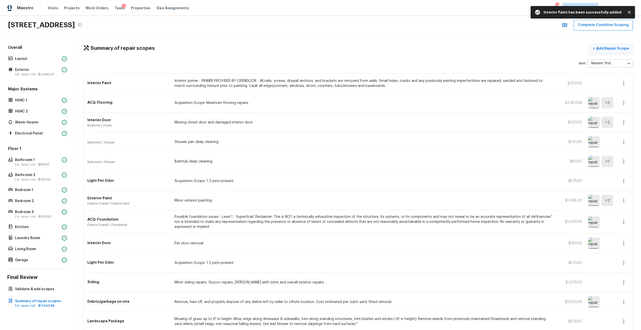
click at [360, 48] on p "Add Repair Scope" at bounding box center [612, 48] width 34 height 5
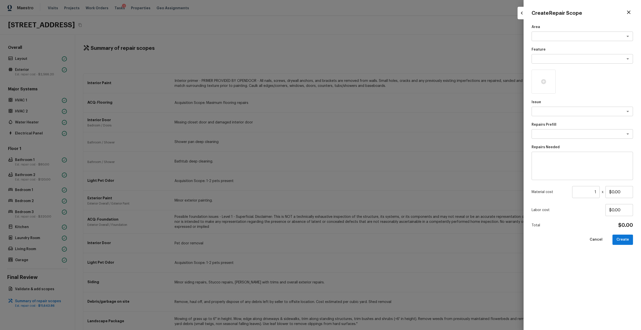
click at [360, 131] on div at bounding box center [320, 165] width 641 height 330
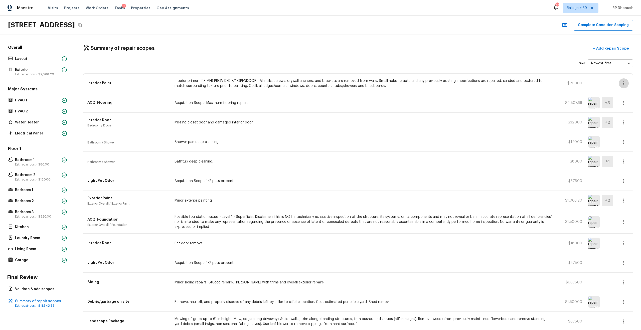
click at [360, 84] on button "button" at bounding box center [624, 83] width 10 height 10
click at [360, 92] on li "Edit" at bounding box center [625, 97] width 23 height 15
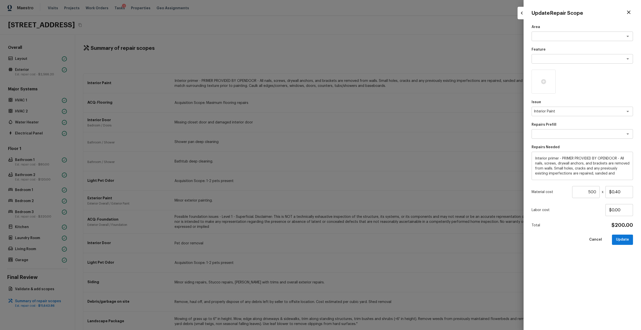
click at [360, 177] on input "500" at bounding box center [586, 192] width 28 height 12
click at [360, 177] on button "Update" at bounding box center [622, 240] width 21 height 10
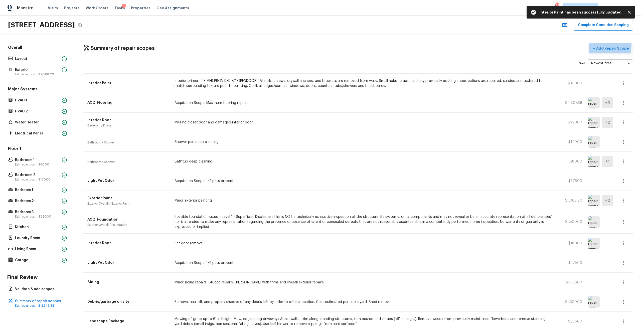
click at [360, 45] on button "+ Add Repair Scope" at bounding box center [611, 48] width 44 height 10
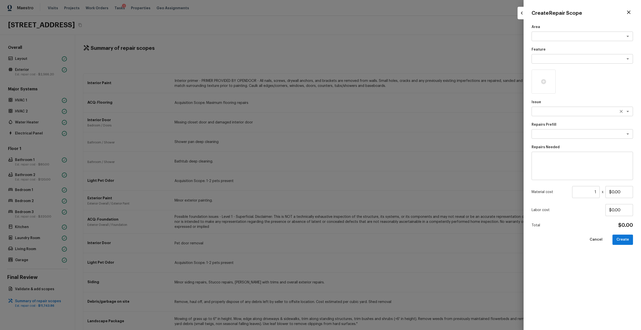
click at [360, 108] on div "x ​" at bounding box center [582, 112] width 101 height 10
click at [360, 123] on li "ACQ: Paint" at bounding box center [582, 122] width 101 height 8
click at [360, 133] on textarea at bounding box center [575, 134] width 83 height 5
click at [360, 170] on li "Paint ~25-75% of the home" at bounding box center [582, 169] width 101 height 8
click at [360, 177] on input "1" at bounding box center [586, 192] width 28 height 12
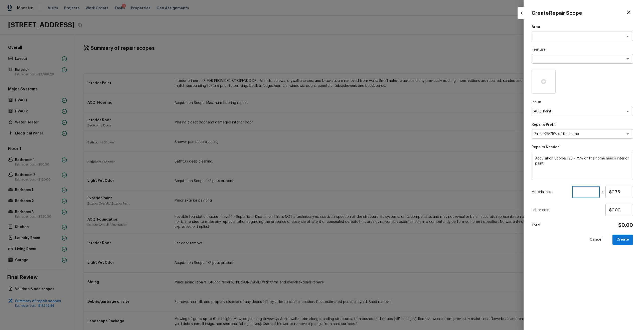
paste input "1777"
click at [360, 87] on div at bounding box center [544, 82] width 24 height 24
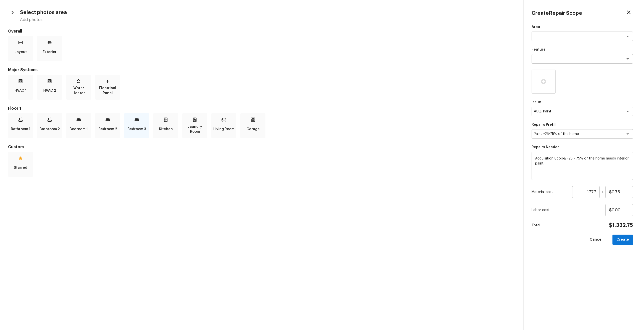
click at [143, 126] on p "Bedroom 3" at bounding box center [137, 129] width 19 height 10
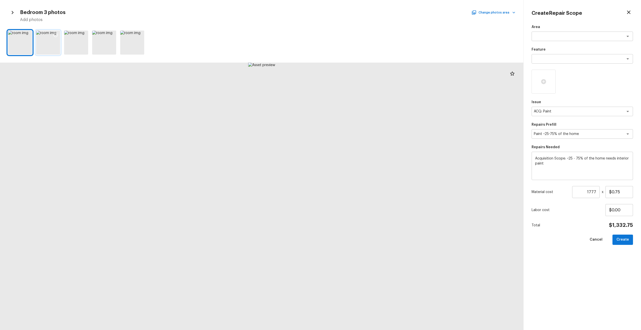
click at [54, 37] on icon at bounding box center [55, 35] width 5 height 5
click at [28, 34] on icon at bounding box center [27, 35] width 5 height 5
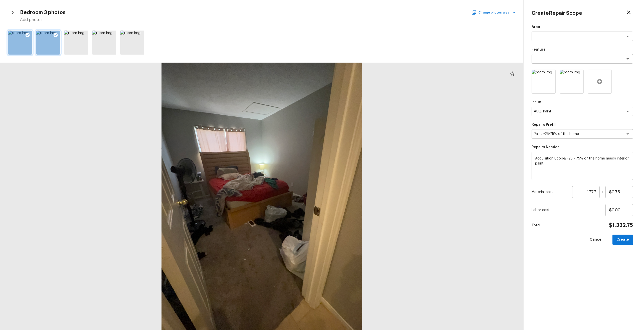
click at [360, 81] on icon at bounding box center [599, 81] width 5 height 5
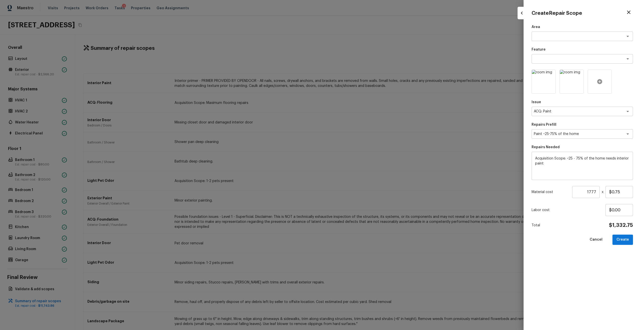
click at [360, 82] on icon at bounding box center [599, 81] width 5 height 5
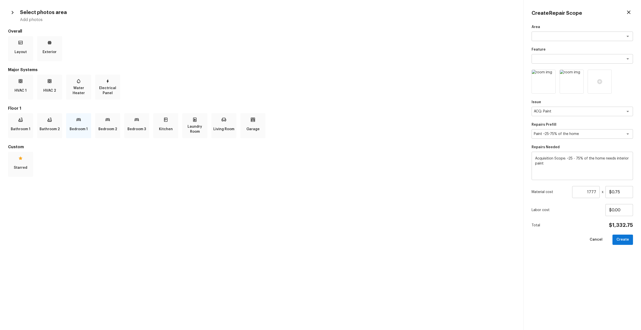
click at [82, 132] on p "Bedroom 1" at bounding box center [79, 129] width 18 height 10
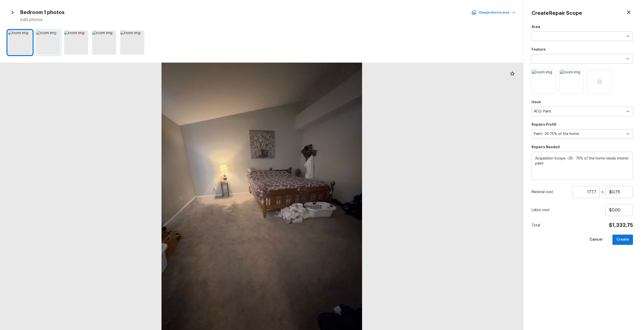
click at [52, 34] on div at bounding box center [55, 36] width 9 height 11
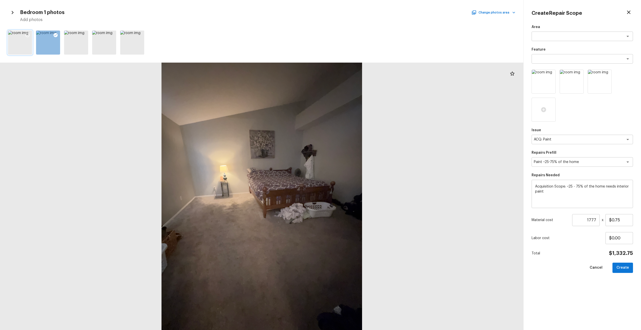
click at [18, 34] on div at bounding box center [20, 43] width 24 height 24
click at [29, 34] on icon at bounding box center [27, 35] width 5 height 5
click at [360, 177] on button "Create" at bounding box center [623, 268] width 21 height 10
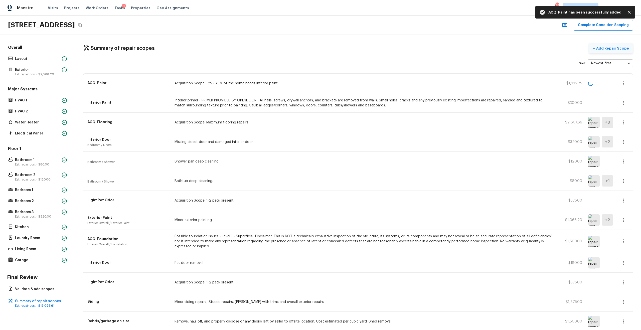
click at [360, 50] on p "Add Repair Scope" at bounding box center [612, 48] width 34 height 5
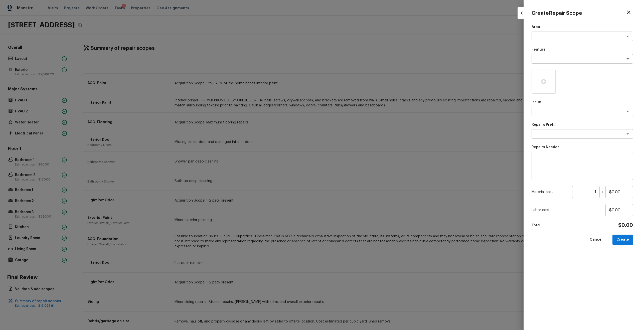
click at [360, 117] on div "Area x ​ Feature x ​ Issue x ​ Repairs Prefill x ​ Repairs Needed x ​ Material …" at bounding box center [582, 174] width 101 height 298
click at [360, 113] on textarea at bounding box center [575, 111] width 83 height 5
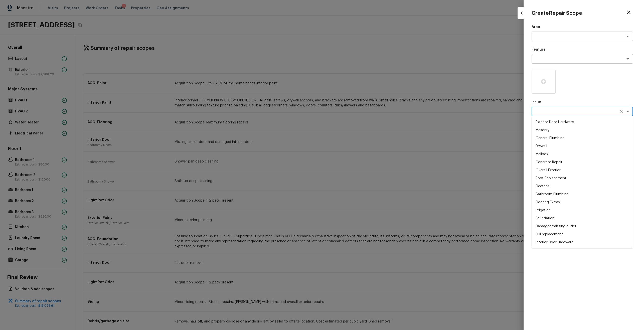
click at [360, 84] on div at bounding box center [582, 82] width 101 height 24
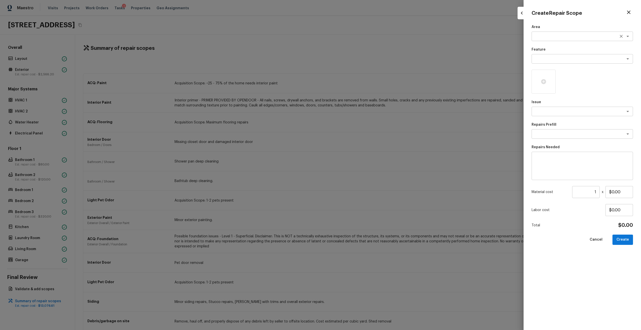
click at [360, 35] on textarea at bounding box center [575, 36] width 83 height 5
click at [360, 53] on li "Interior Addition" at bounding box center [582, 55] width 101 height 8
click at [360, 160] on textarea at bounding box center [582, 166] width 94 height 20
click at [360, 177] on input "1" at bounding box center [586, 192] width 28 height 12
click at [360, 84] on div at bounding box center [544, 82] width 24 height 24
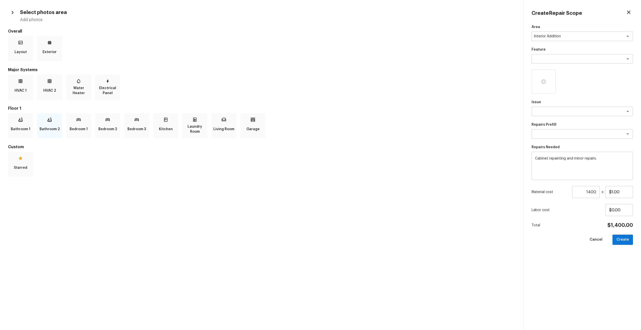
click at [51, 128] on p "Bathroom 2" at bounding box center [50, 129] width 20 height 10
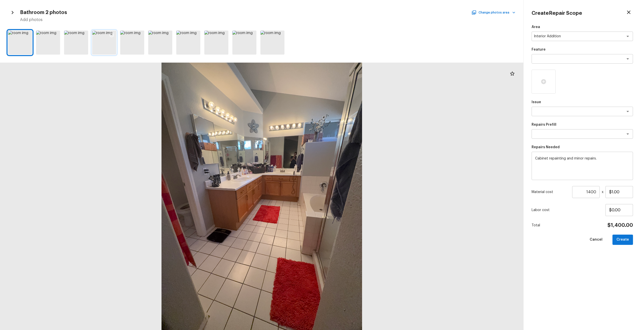
click at [104, 45] on div at bounding box center [104, 43] width 24 height 24
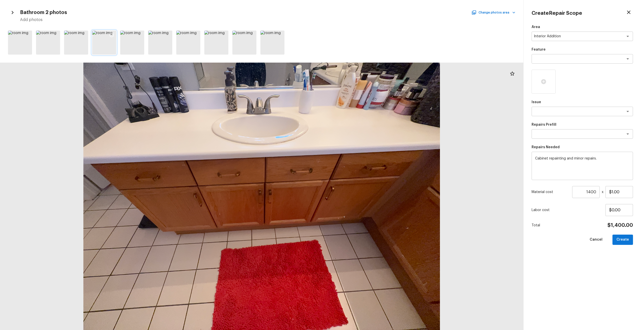
click at [112, 35] on icon at bounding box center [111, 35] width 5 height 5
click at [143, 38] on div at bounding box center [139, 36] width 9 height 11
click at [360, 13] on button "Change photos area" at bounding box center [494, 12] width 43 height 7
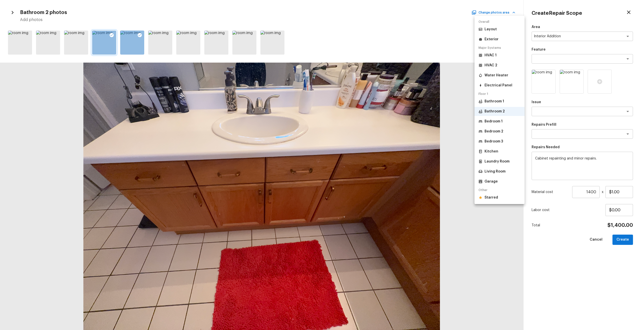
click at [360, 152] on li "Kitchen" at bounding box center [500, 151] width 50 height 9
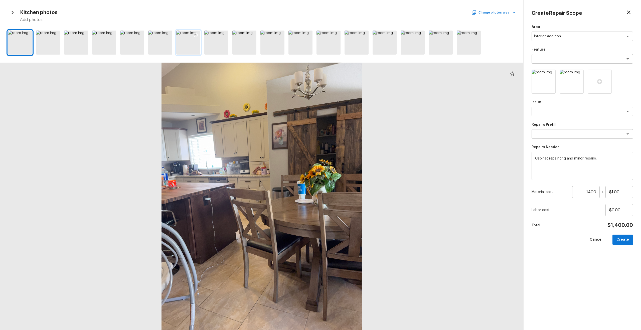
click at [179, 51] on div at bounding box center [188, 43] width 24 height 24
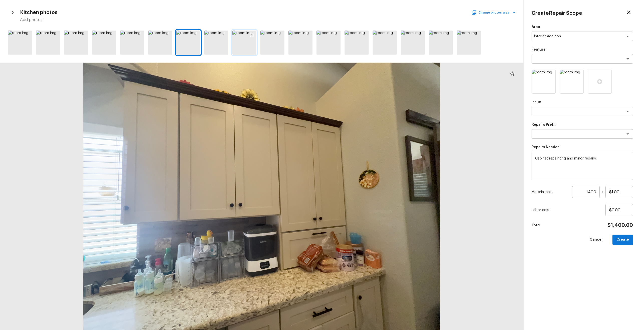
click at [234, 43] on div at bounding box center [244, 43] width 24 height 24
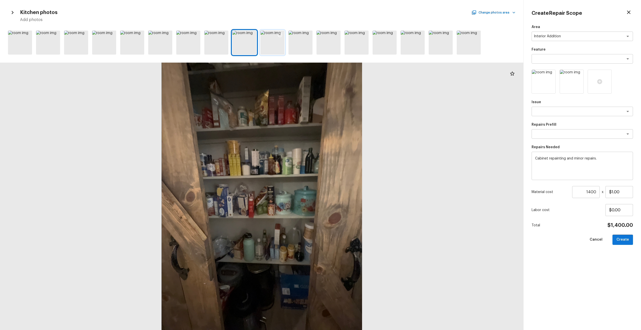
click at [277, 45] on div at bounding box center [273, 43] width 24 height 24
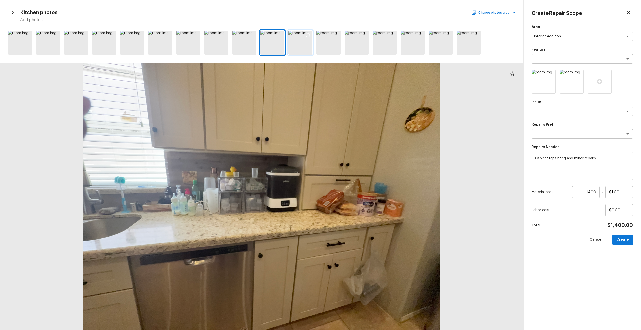
click at [296, 45] on div at bounding box center [301, 43] width 24 height 24
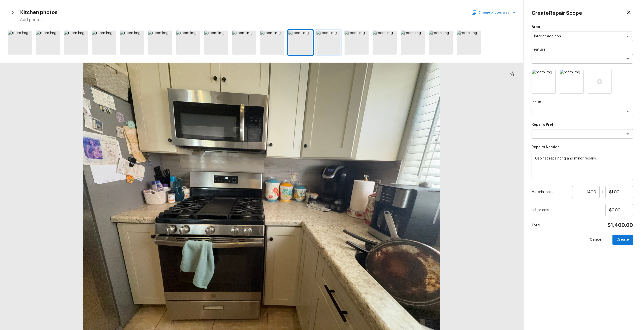
click at [335, 46] on div at bounding box center [329, 43] width 24 height 24
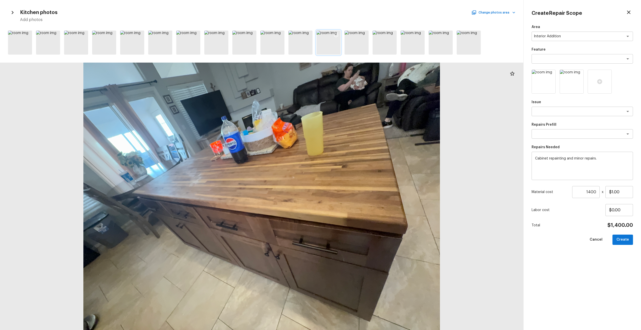
click at [334, 33] on icon at bounding box center [336, 35] width 5 height 5
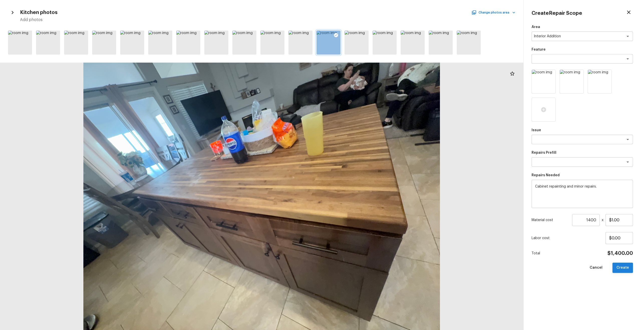
click at [360, 177] on button "Create" at bounding box center [623, 268] width 21 height 10
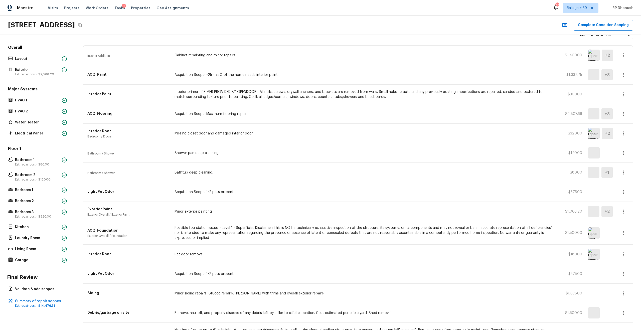
scroll to position [0, 0]
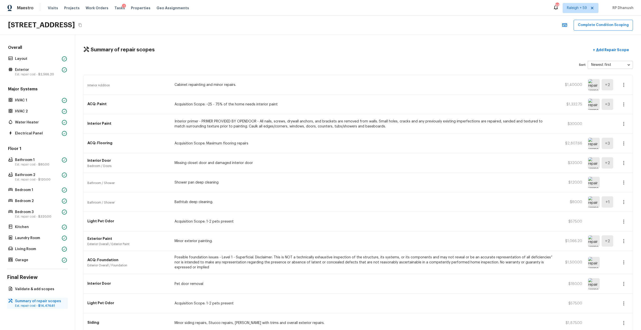
click at [32, 177] on p "Est. repair cost - $14,476.61" at bounding box center [40, 306] width 50 height 4
click at [36, 177] on p "Est. repair cost - $14,476.61" at bounding box center [40, 306] width 50 height 4
click at [360, 52] on button "+ Add Repair Scope" at bounding box center [611, 50] width 44 height 10
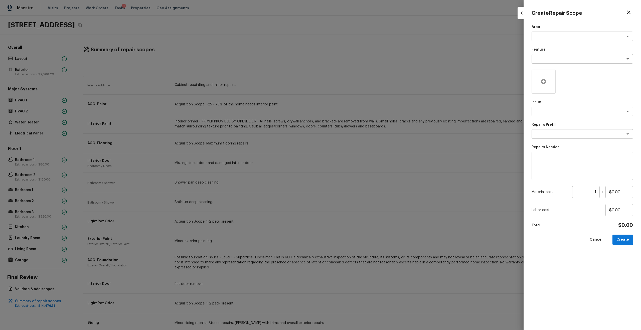
click at [360, 76] on div at bounding box center [544, 82] width 24 height 24
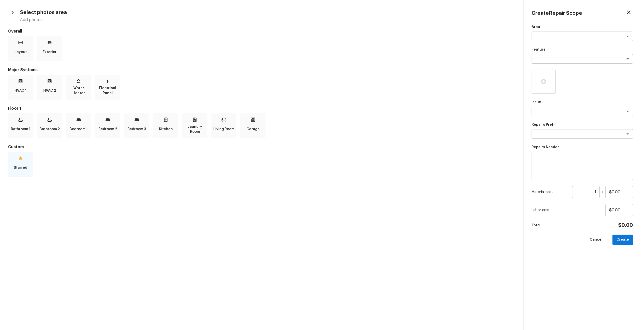
click at [33, 157] on div "Starred" at bounding box center [20, 164] width 25 height 25
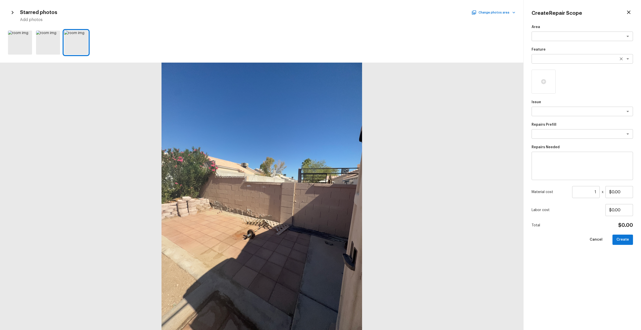
click at [360, 55] on div "x ​" at bounding box center [582, 59] width 101 height 10
click at [360, 40] on div "x ​" at bounding box center [582, 37] width 101 height 10
click at [360, 47] on li "Exterior Overall" at bounding box center [582, 47] width 101 height 8
click at [360, 169] on textarea at bounding box center [582, 166] width 94 height 20
click at [360, 177] on input "1" at bounding box center [586, 192] width 28 height 12
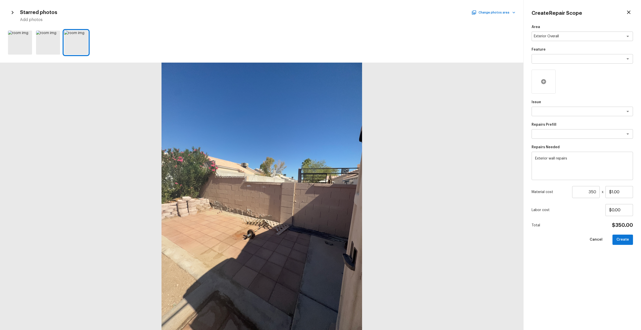
click at [360, 85] on div at bounding box center [544, 82] width 24 height 24
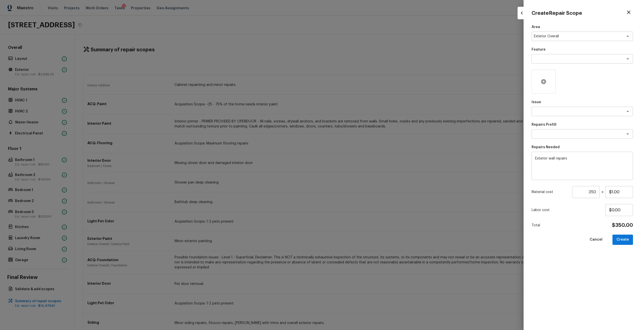
click at [360, 83] on icon at bounding box center [544, 82] width 6 height 6
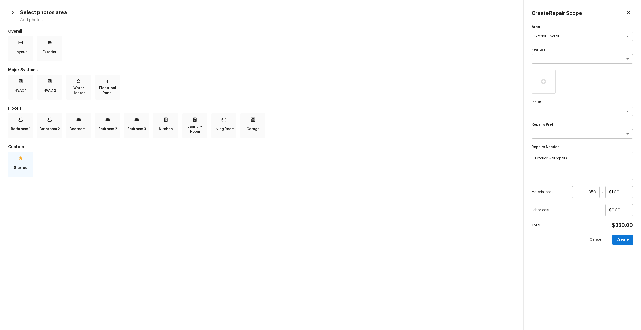
click at [25, 170] on p "Starred" at bounding box center [21, 168] width 14 height 10
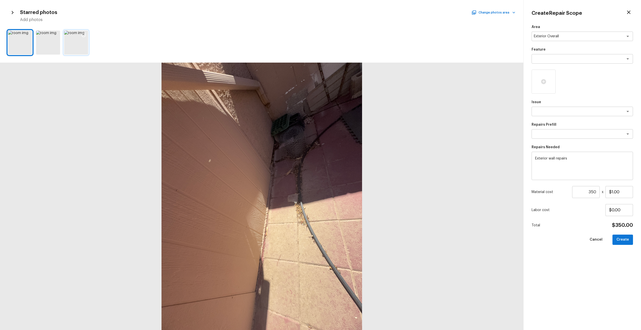
drag, startPoint x: 77, startPoint y: 44, endPoint x: 80, endPoint y: 36, distance: 8.3
click at [77, 44] on div at bounding box center [76, 43] width 24 height 24
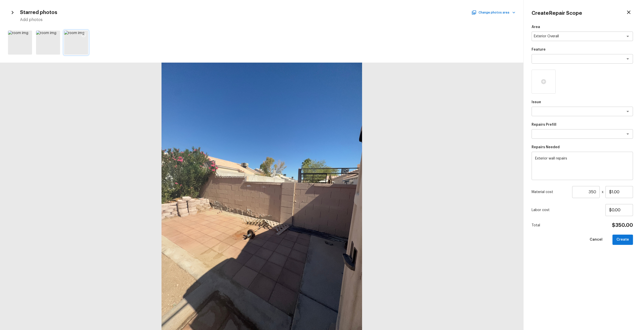
click at [80, 36] on div at bounding box center [83, 36] width 9 height 11
click at [360, 177] on button "Create" at bounding box center [623, 240] width 21 height 10
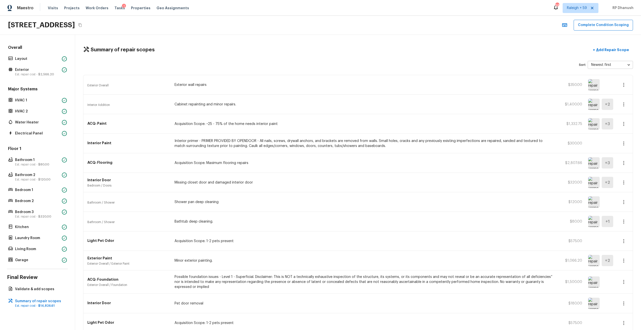
scroll to position [103, 0]
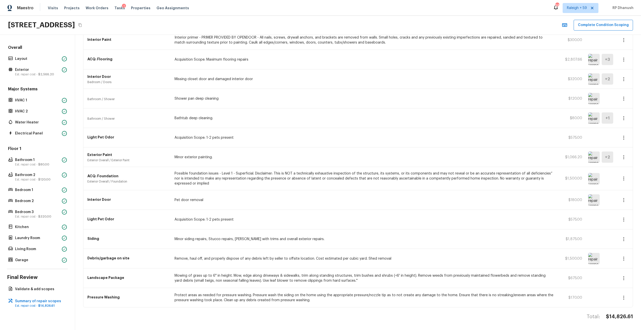
click at [42, 54] on div "Overall Layout Exterior Est. repair cost - $2,566.20" at bounding box center [37, 61] width 61 height 33
click at [44, 59] on p "Layout" at bounding box center [37, 58] width 45 height 5
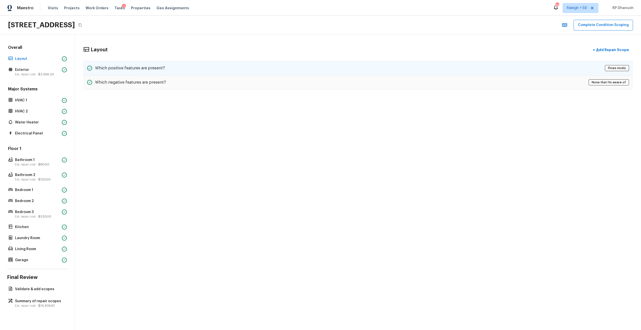
click at [182, 70] on div "Which positive features are present? Flows nicely" at bounding box center [358, 68] width 550 height 15
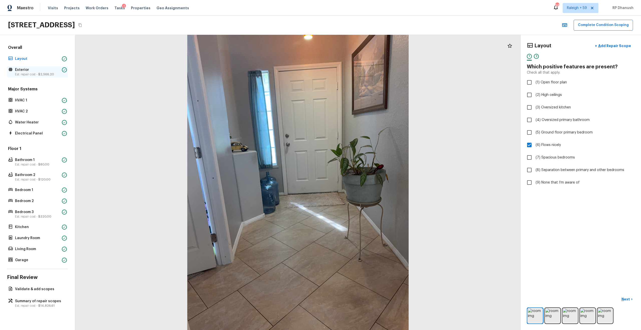
click at [37, 75] on p "Est. repair cost - $2,566.20" at bounding box center [37, 74] width 45 height 4
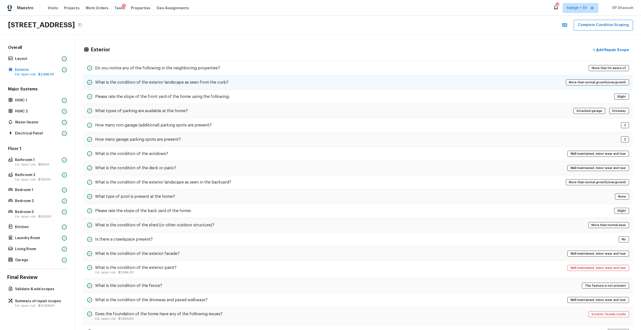
click at [119, 76] on div "What is the condition of the exterior landscape as seen from the curb? More tha…" at bounding box center [358, 82] width 550 height 14
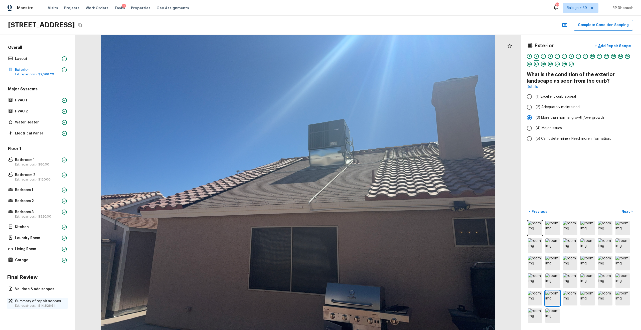
click at [33, 177] on p "Est. repair cost - $14,826.61" at bounding box center [40, 306] width 50 height 4
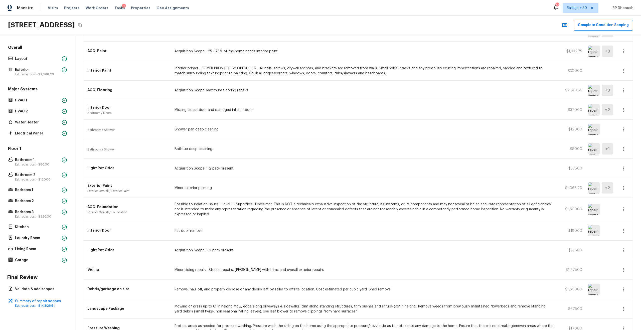
scroll to position [103, 0]
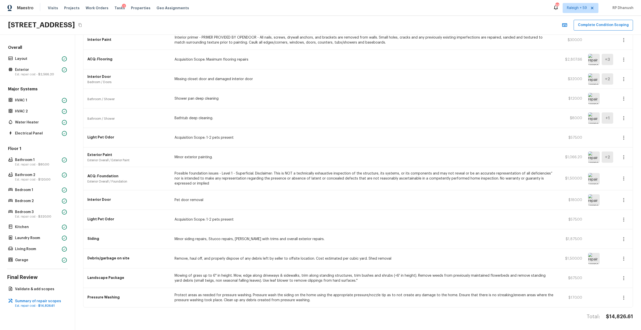
click at [360, 177] on h4 "$14,826.61" at bounding box center [619, 317] width 27 height 7
copy h4 "$14,826.61"
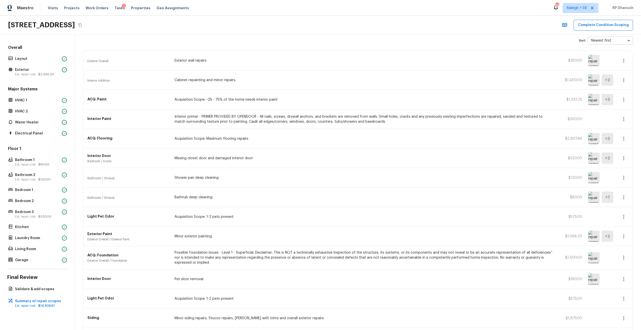
scroll to position [0, 0]
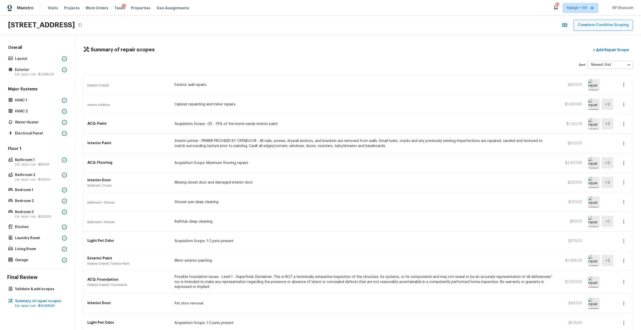
click at [360, 27] on button "Complete Condition Scoping" at bounding box center [603, 25] width 59 height 11
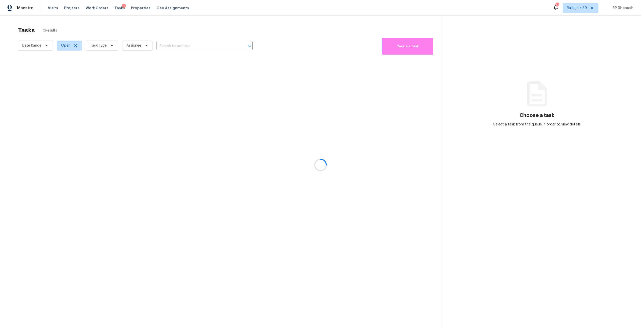
click at [360, 54] on div at bounding box center [320, 165] width 641 height 330
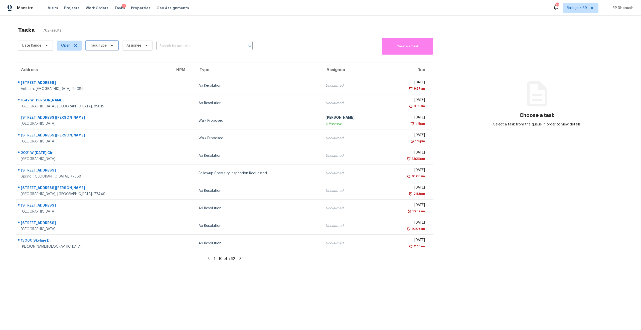
click at [108, 48] on span "Task Type" at bounding box center [102, 46] width 32 height 10
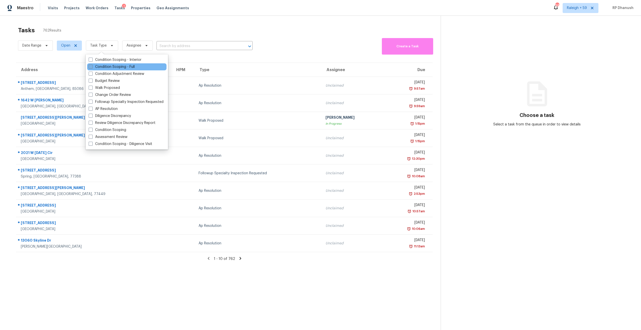
click at [104, 65] on label "Condition Scoping - Full" at bounding box center [112, 66] width 46 height 5
click at [92, 65] on input "Condition Scoping - Full" at bounding box center [90, 65] width 3 height 3
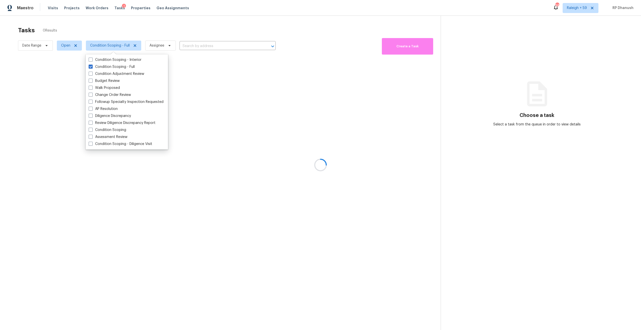
click at [112, 56] on div "Condition Scoping - Interior Condition Scoping - Full Condition Adjustment Revi…" at bounding box center [127, 101] width 82 height 95
click at [112, 61] on label "Condition Scoping - Interior" at bounding box center [115, 59] width 53 height 5
click at [92, 61] on input "Condition Scoping - Interior" at bounding box center [90, 58] width 3 height 3
click at [106, 130] on label "Condition Scoping" at bounding box center [108, 130] width 38 height 5
click at [92, 130] on input "Condition Scoping" at bounding box center [90, 129] width 3 height 3
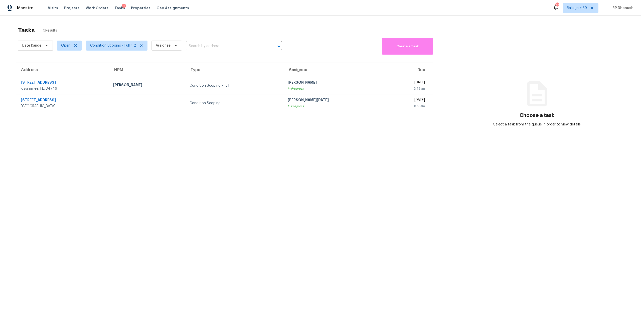
click at [271, 26] on div "Tasks 0 Results" at bounding box center [229, 30] width 423 height 13
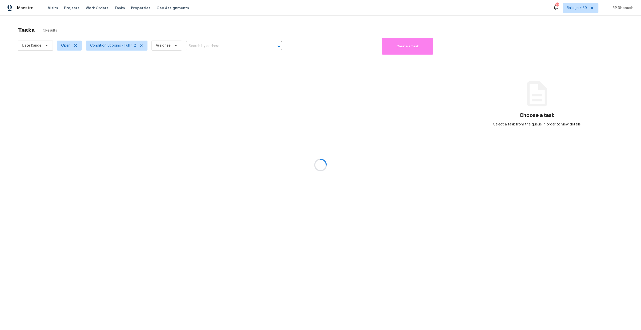
click at [574, 6] on div at bounding box center [320, 165] width 641 height 330
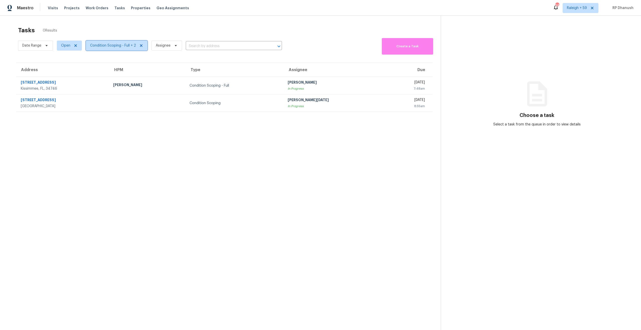
click at [123, 48] on span "Condition Scoping - Full + 2" at bounding box center [113, 45] width 46 height 5
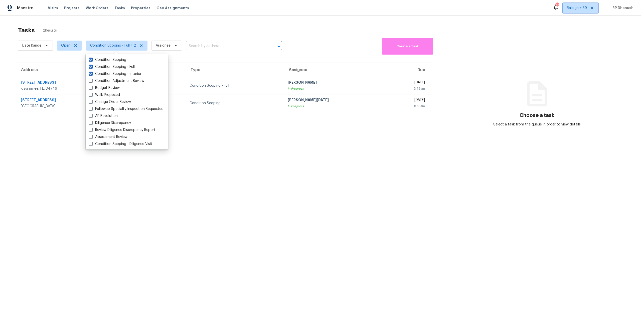
click at [587, 9] on span "Raleigh + 59" at bounding box center [577, 8] width 20 height 5
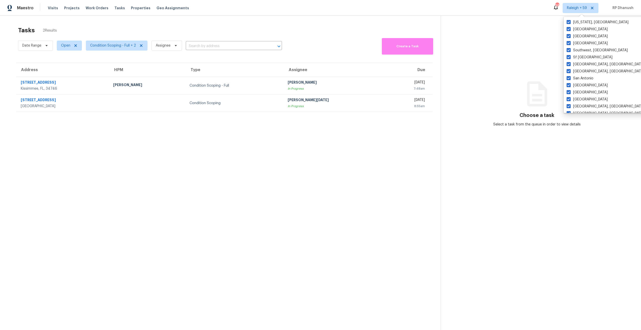
click at [476, 54] on section "Choose a task Select a task from the queue in order to view details" at bounding box center [537, 181] width 192 height 330
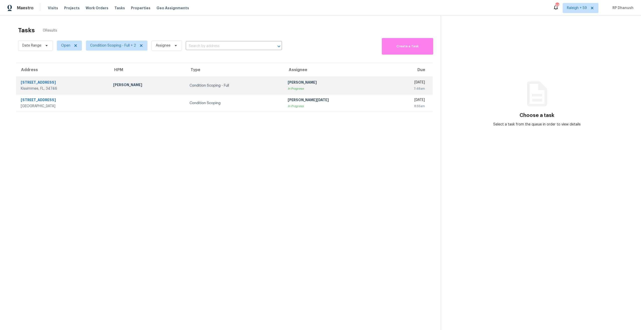
click at [316, 84] on div "[PERSON_NAME]" at bounding box center [334, 83] width 93 height 6
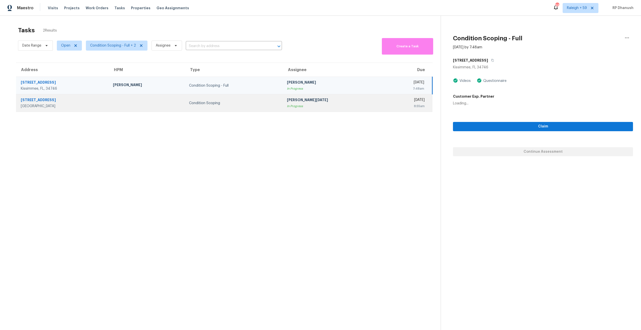
click at [388, 99] on div "[DATE]" at bounding box center [406, 100] width 37 height 6
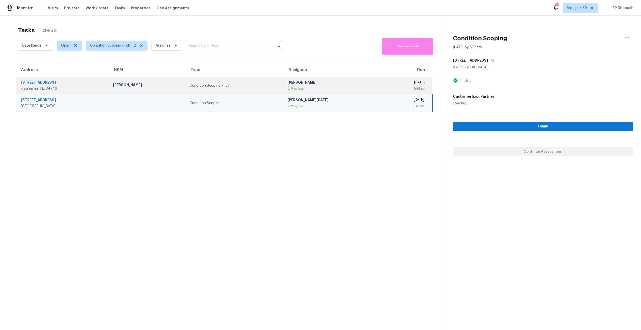
click at [389, 82] on div "[DATE]" at bounding box center [407, 83] width 36 height 6
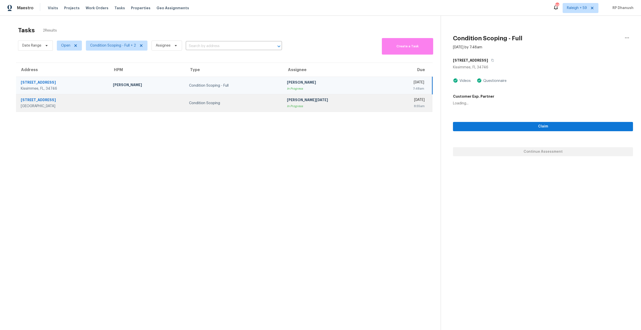
click at [384, 96] on td "[DATE] 8:55am" at bounding box center [408, 103] width 48 height 18
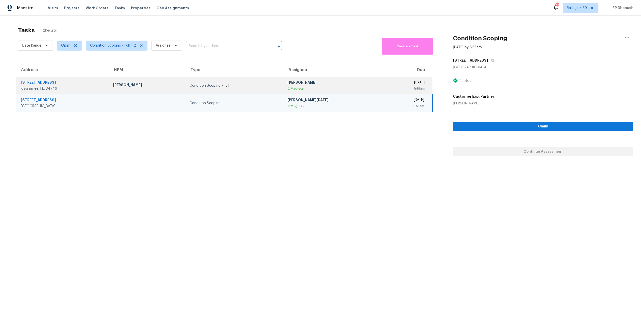
click at [385, 79] on td "[DATE] 7:48am" at bounding box center [409, 86] width 48 height 18
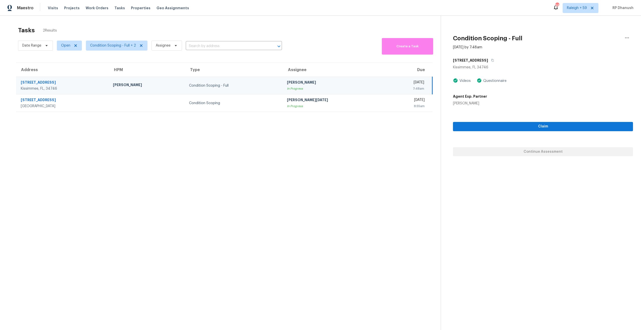
click at [345, 215] on section "Tasks 2 Results Date Range Open Condition Scoping - Full + 2 Assignee ​ Create …" at bounding box center [224, 185] width 433 height 322
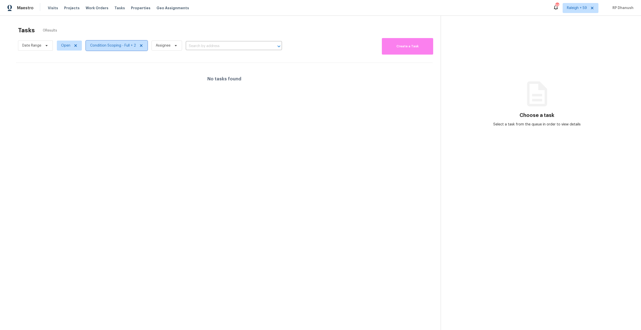
click at [113, 47] on span "Condition Scoping - Full + 2" at bounding box center [113, 45] width 46 height 5
